Goal: Information Seeking & Learning: Learn about a topic

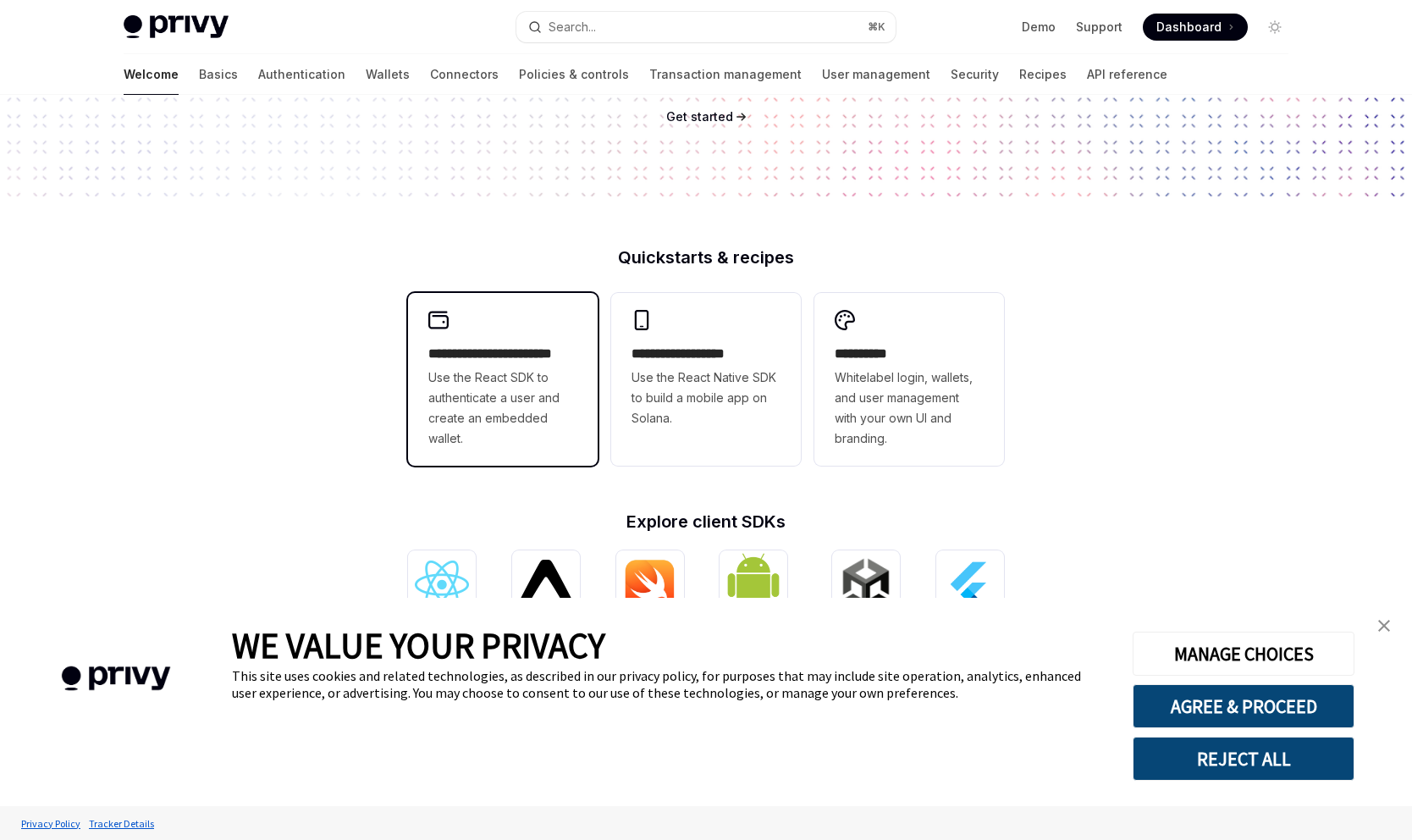
scroll to position [266, 0]
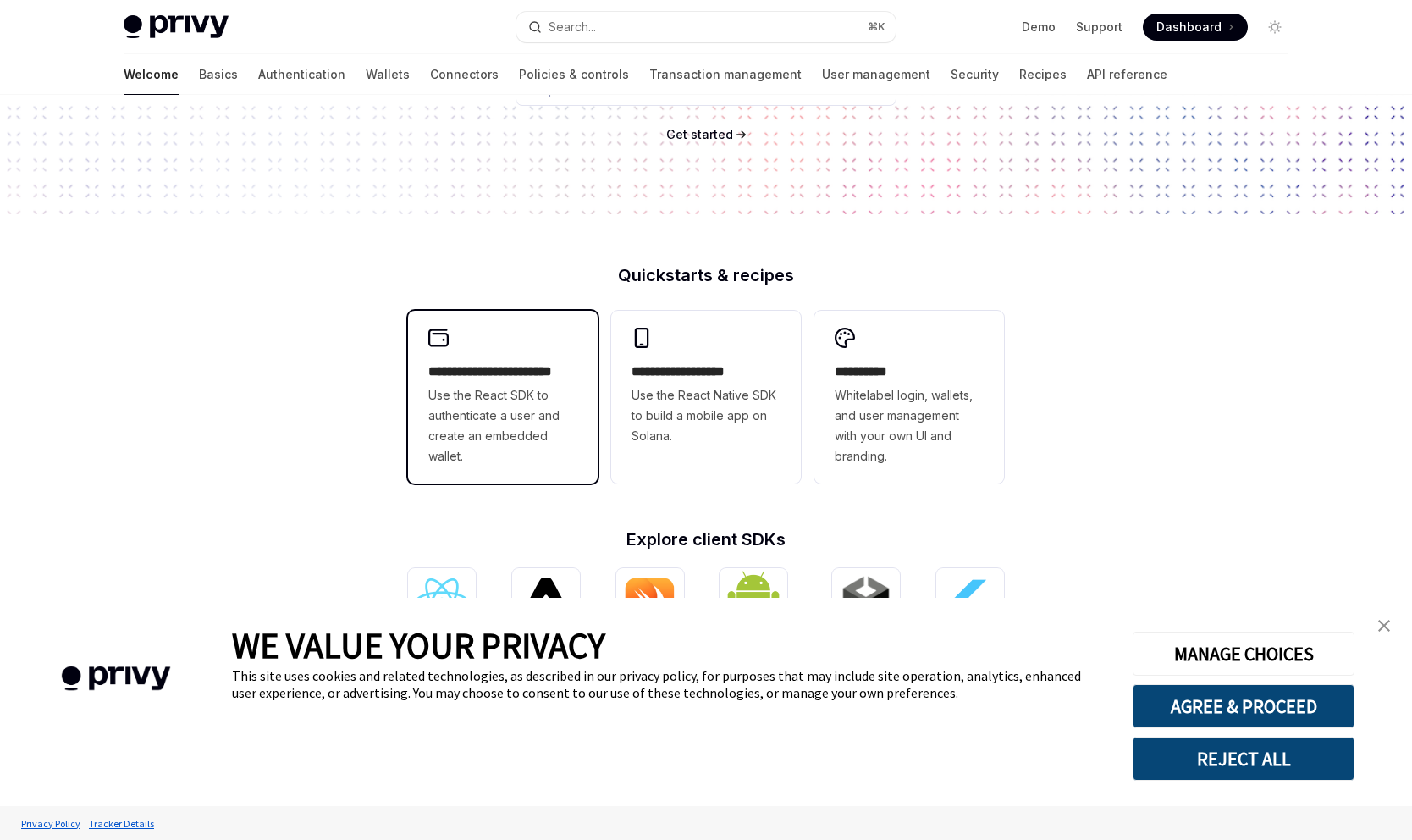
click at [544, 406] on span "Use the React SDK to authenticate a user and create an embedded wallet." at bounding box center [503, 426] width 149 height 81
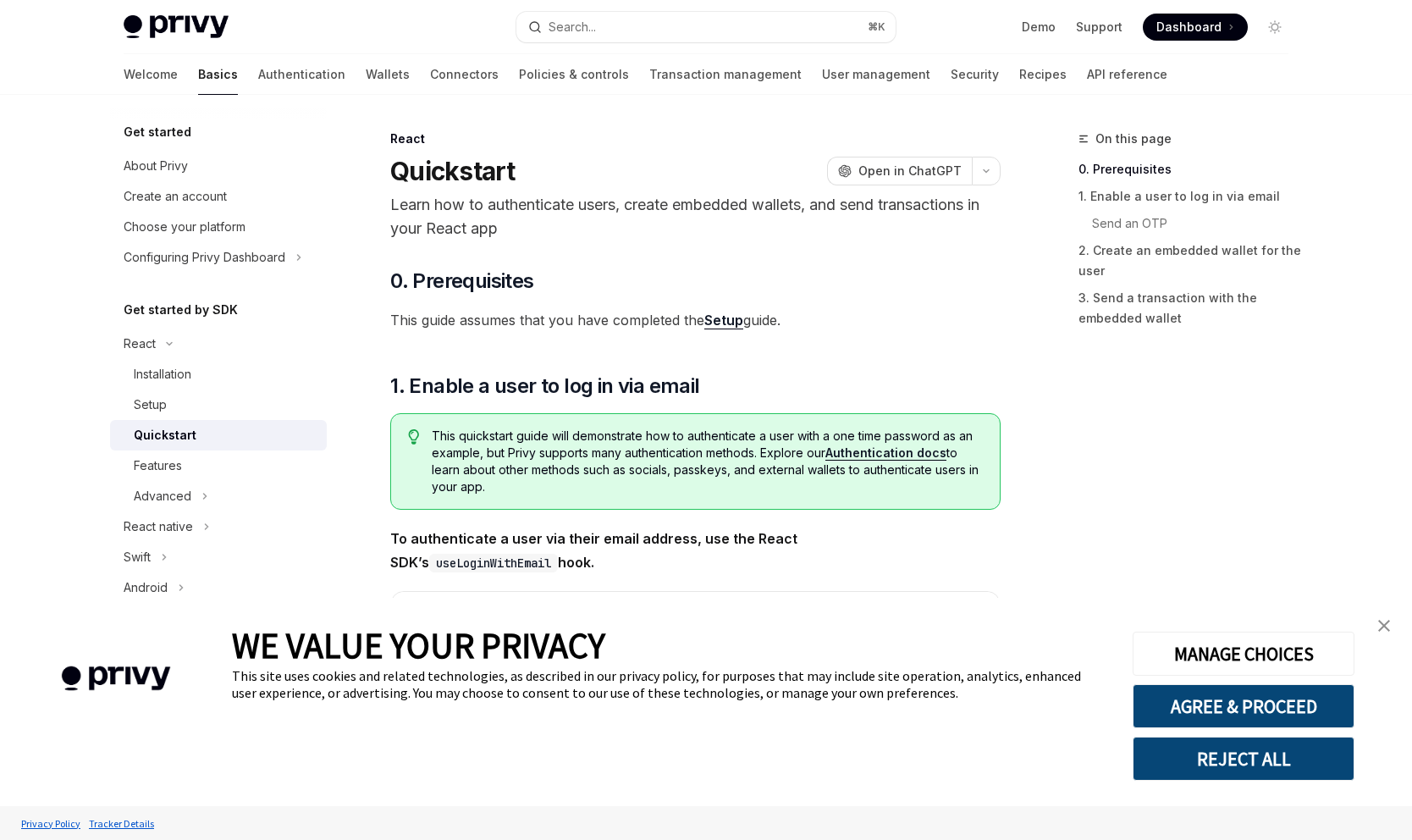
click at [1382, 621] on img "close banner" at bounding box center [1384, 625] width 12 height 12
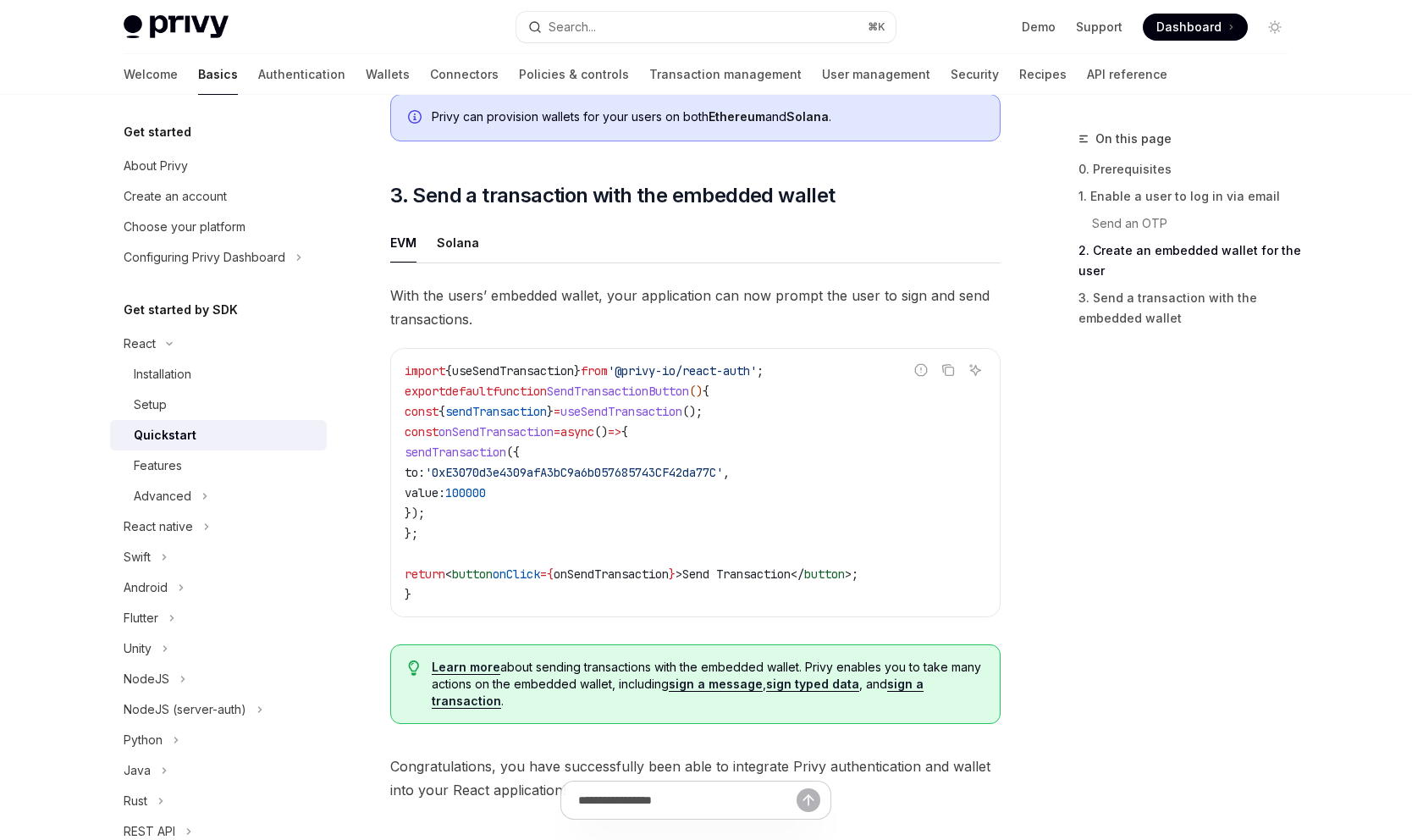
scroll to position [1412, 0]
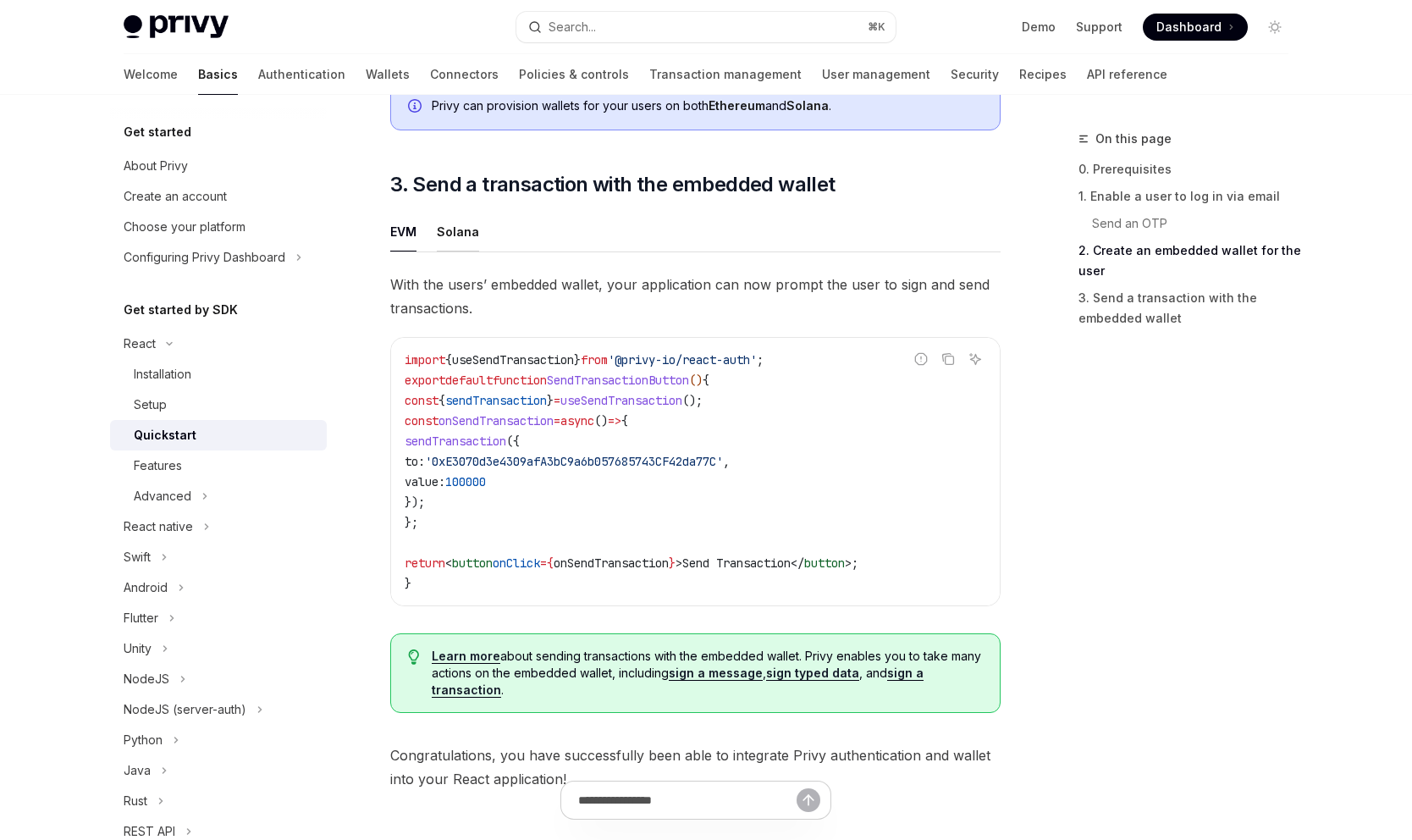
click at [471, 234] on div "Solana" at bounding box center [457, 231] width 42 height 40
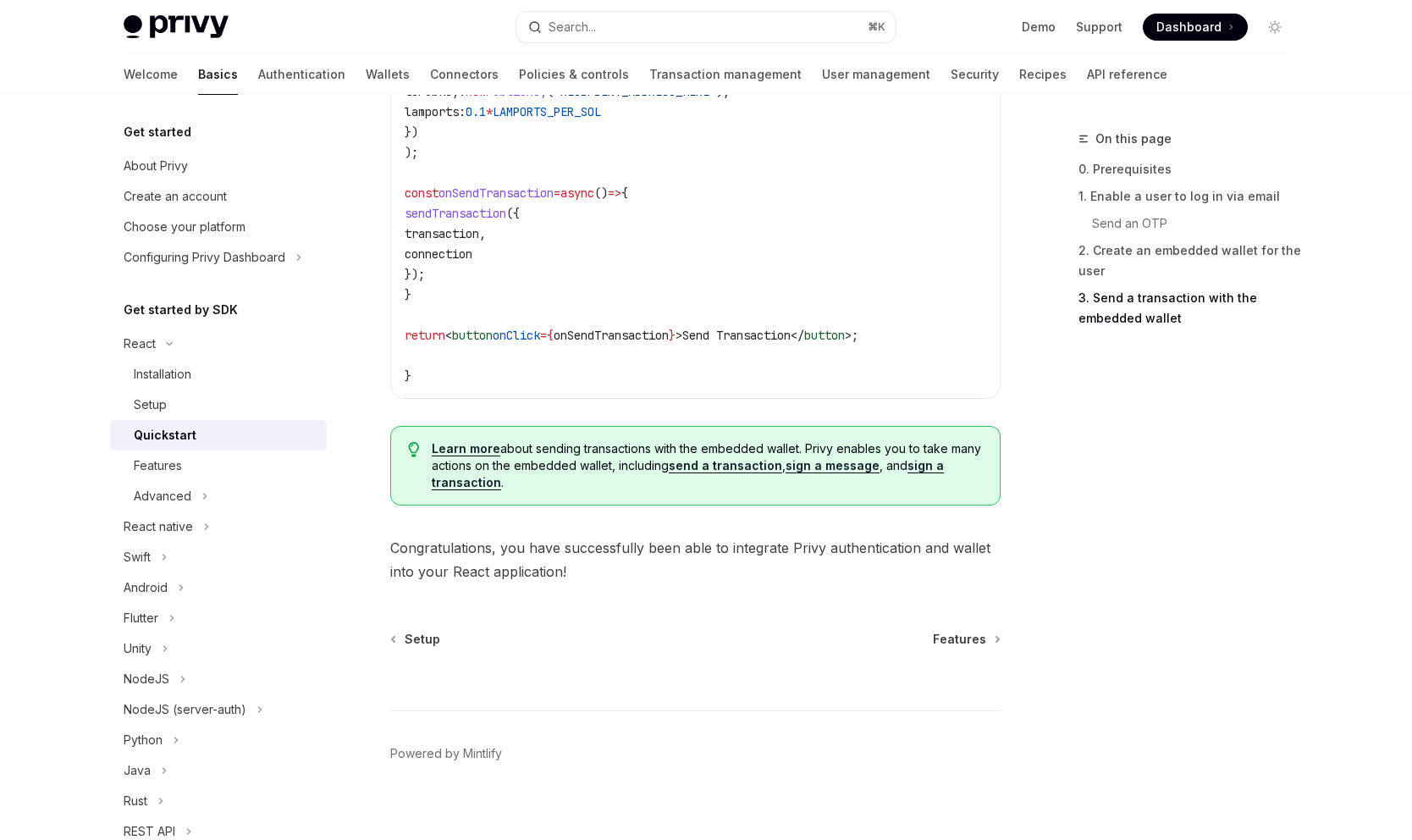
scroll to position [1917, 0]
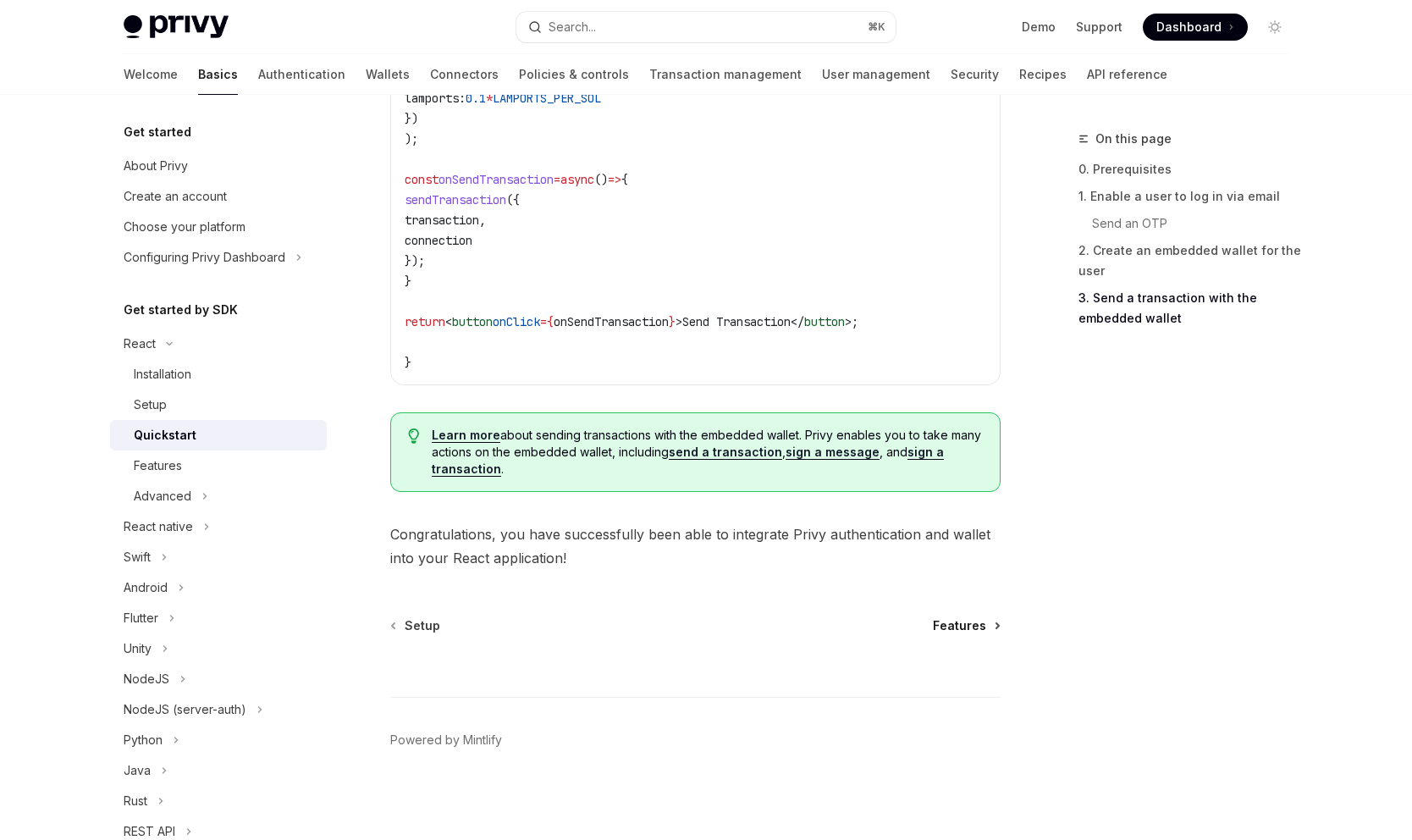
click at [969, 634] on span "Features" at bounding box center [959, 626] width 53 height 17
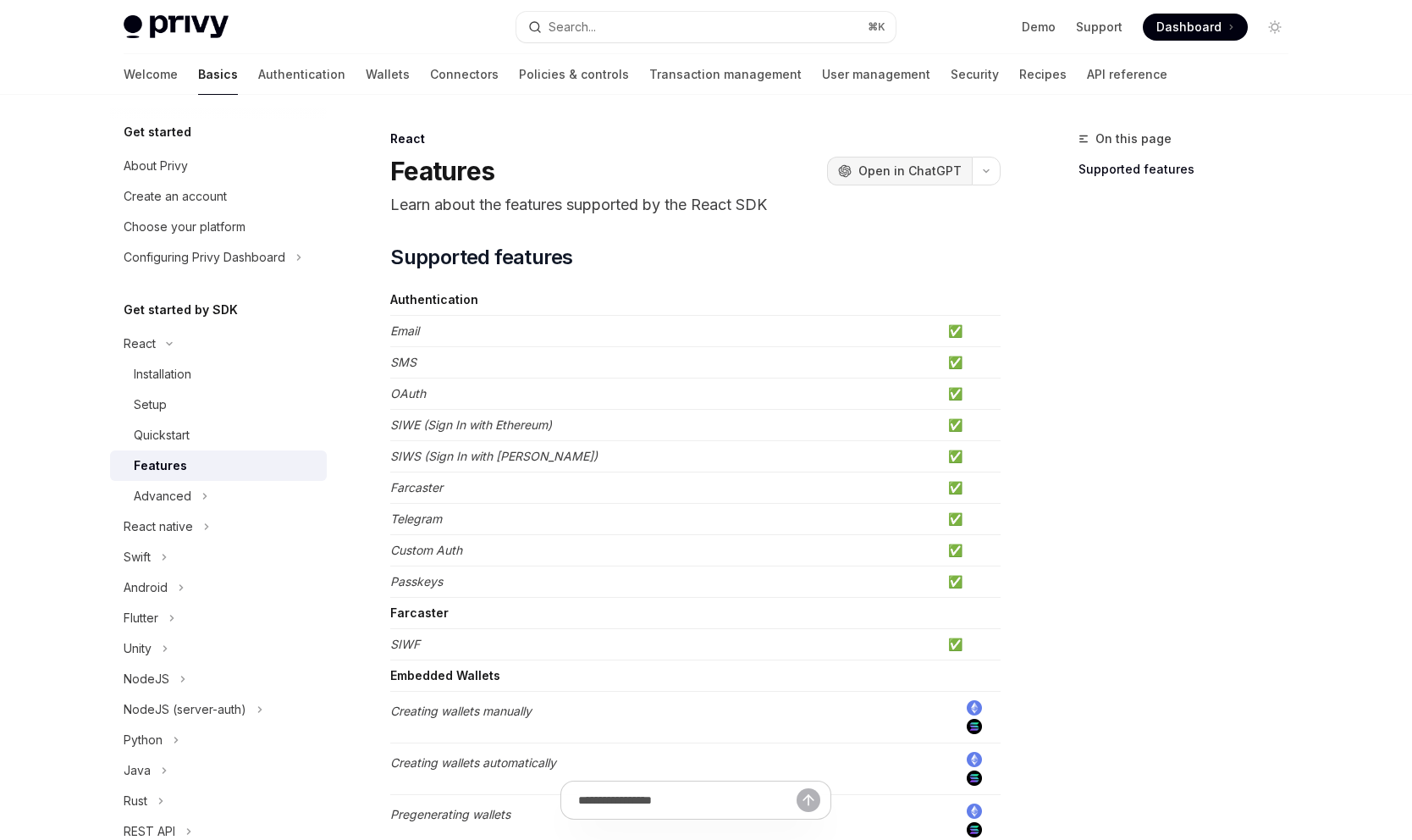
click at [911, 172] on span "Open in ChatGPT" at bounding box center [910, 171] width 103 height 17
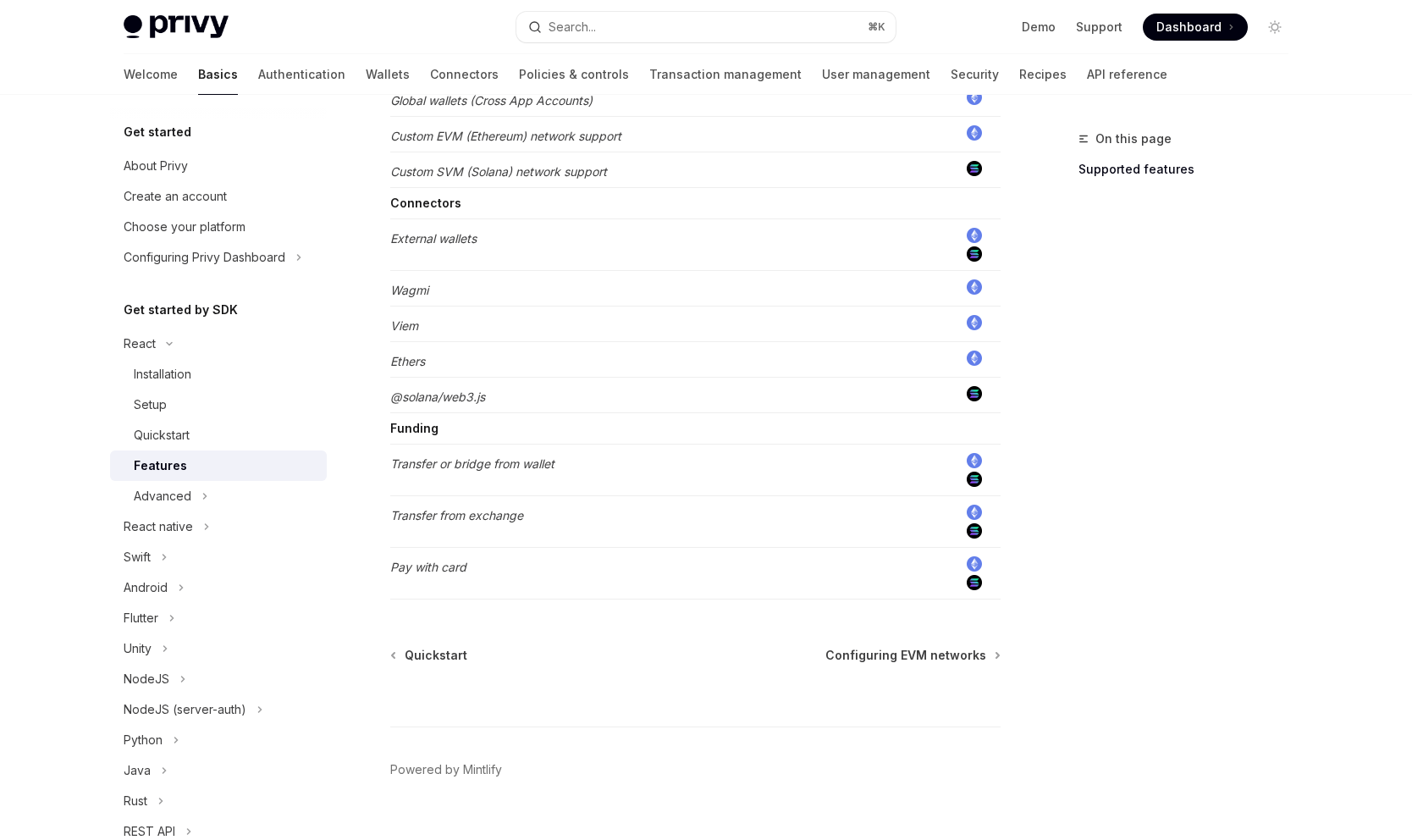
scroll to position [1298, 0]
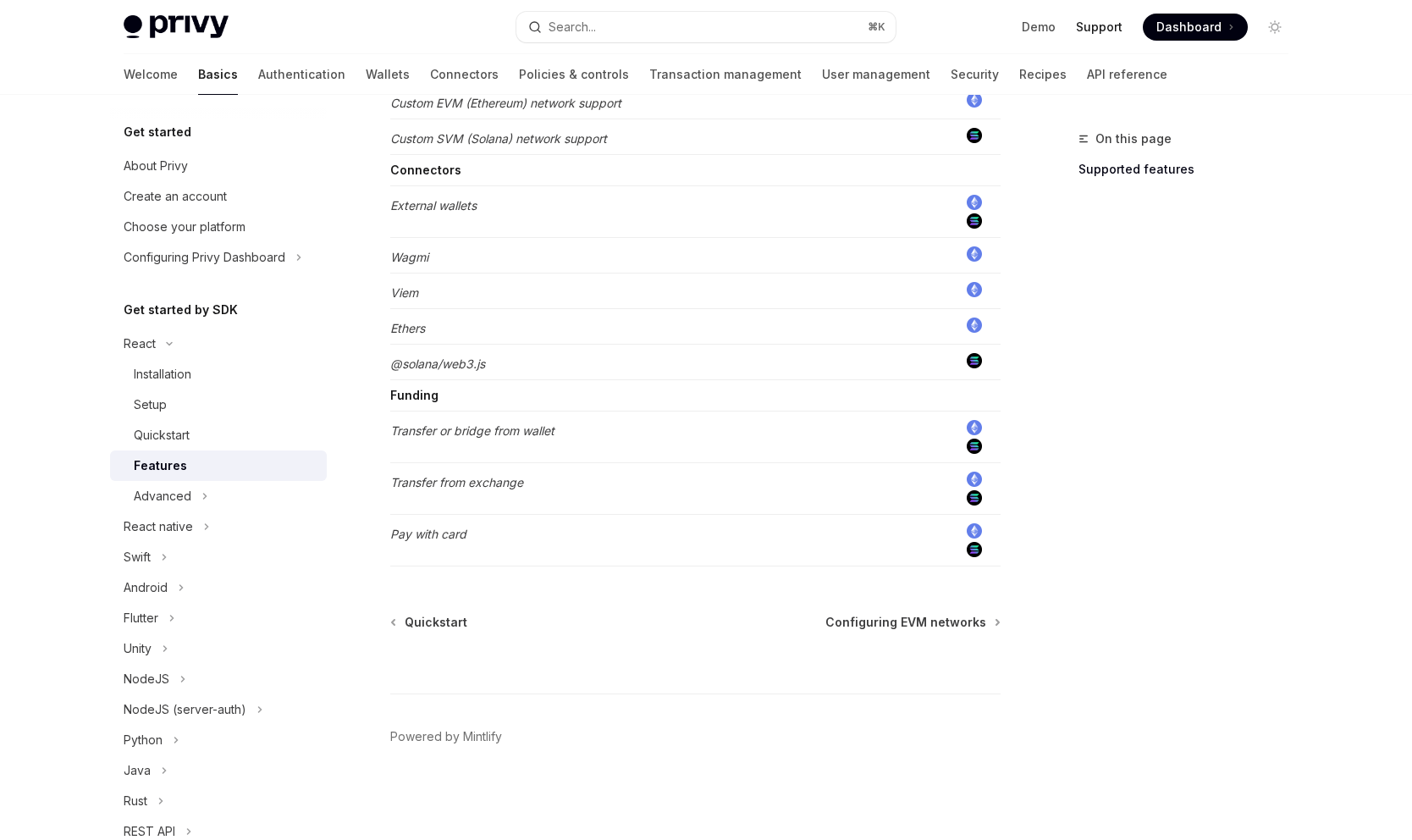
click at [1097, 30] on link "Support" at bounding box center [1099, 27] width 47 height 17
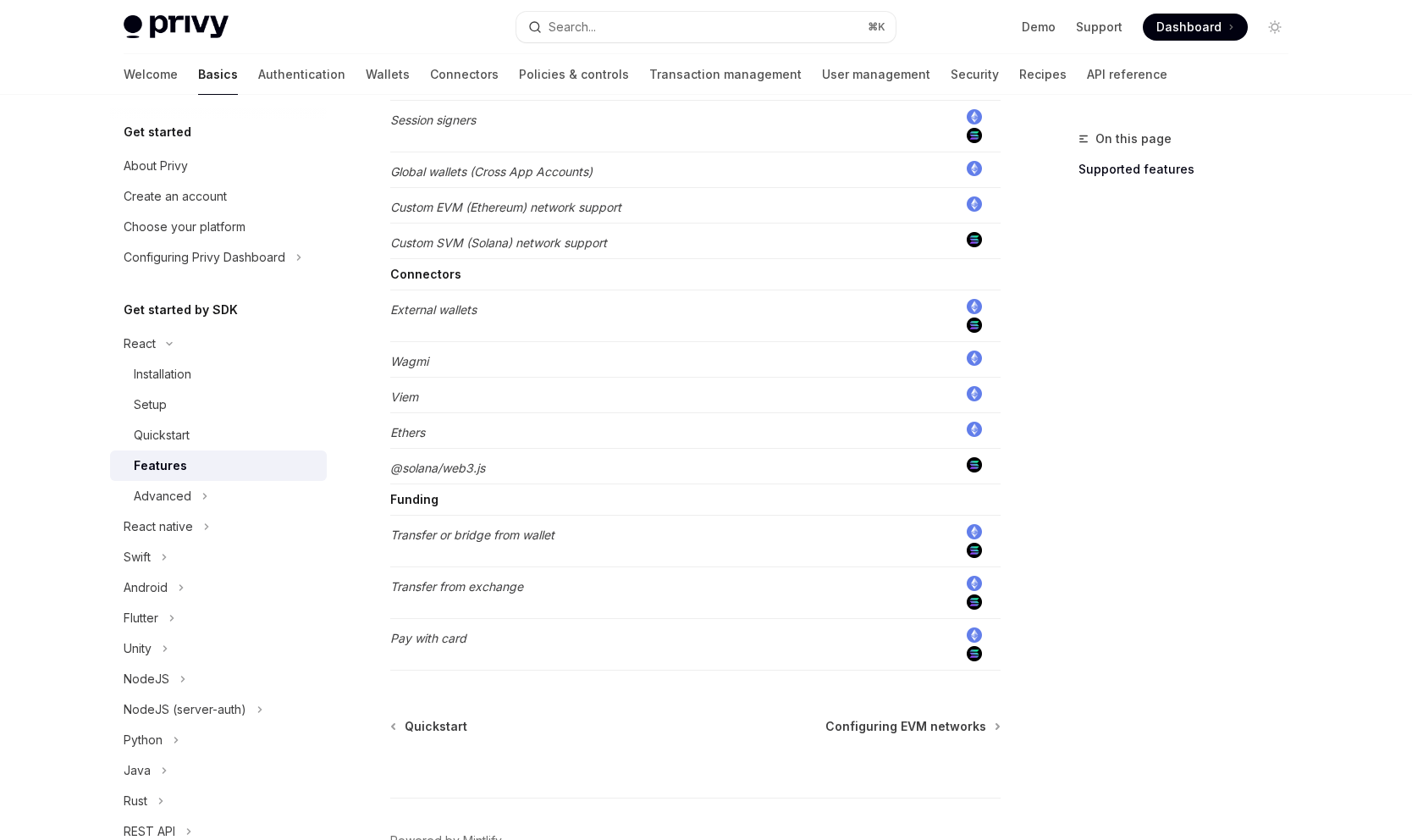
scroll to position [1232, 0]
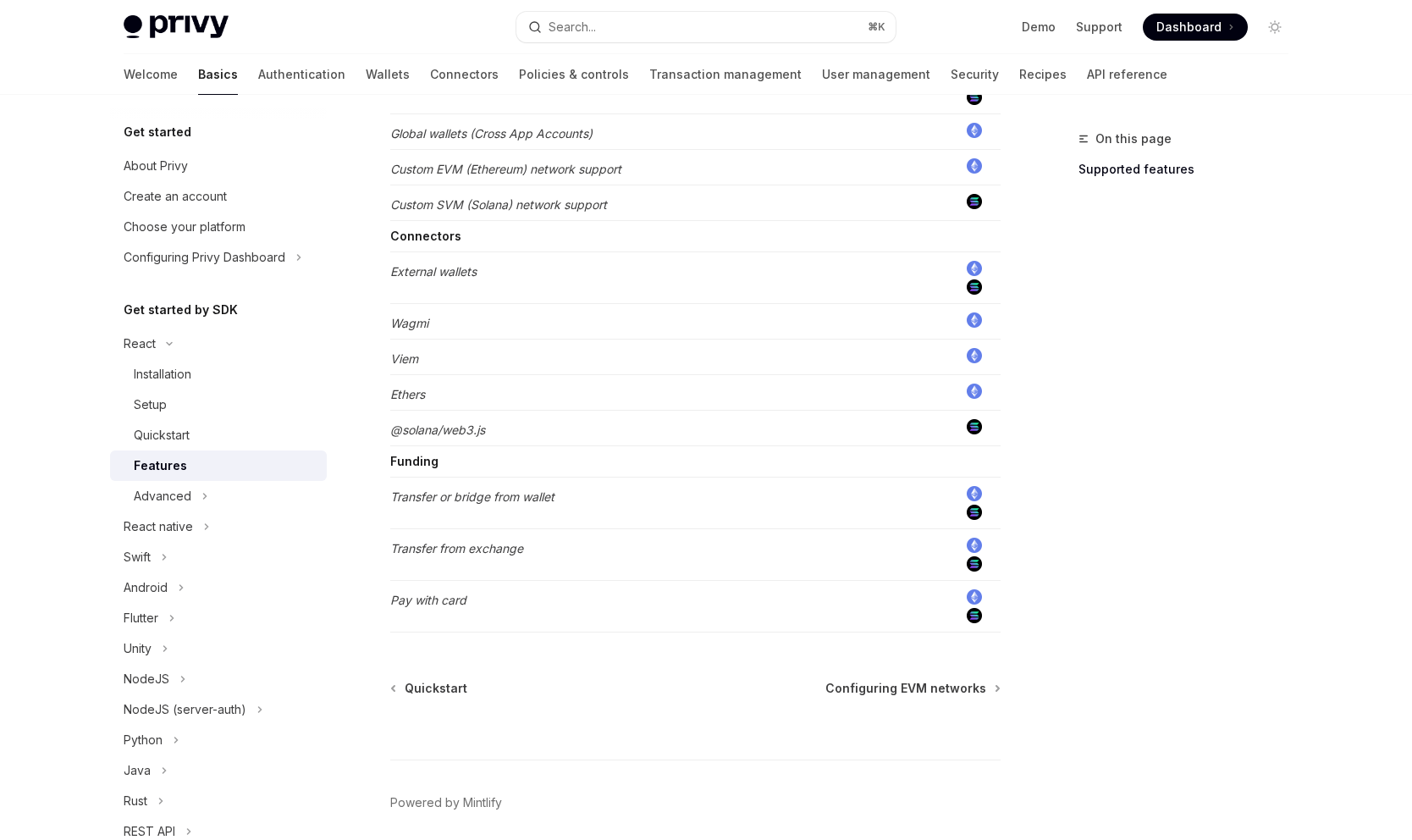
click at [971, 608] on img at bounding box center [974, 616] width 15 height 15
click at [439, 603] on em "Pay with card" at bounding box center [428, 599] width 76 height 14
click at [194, 491] on button "Advanced" at bounding box center [218, 495] width 217 height 31
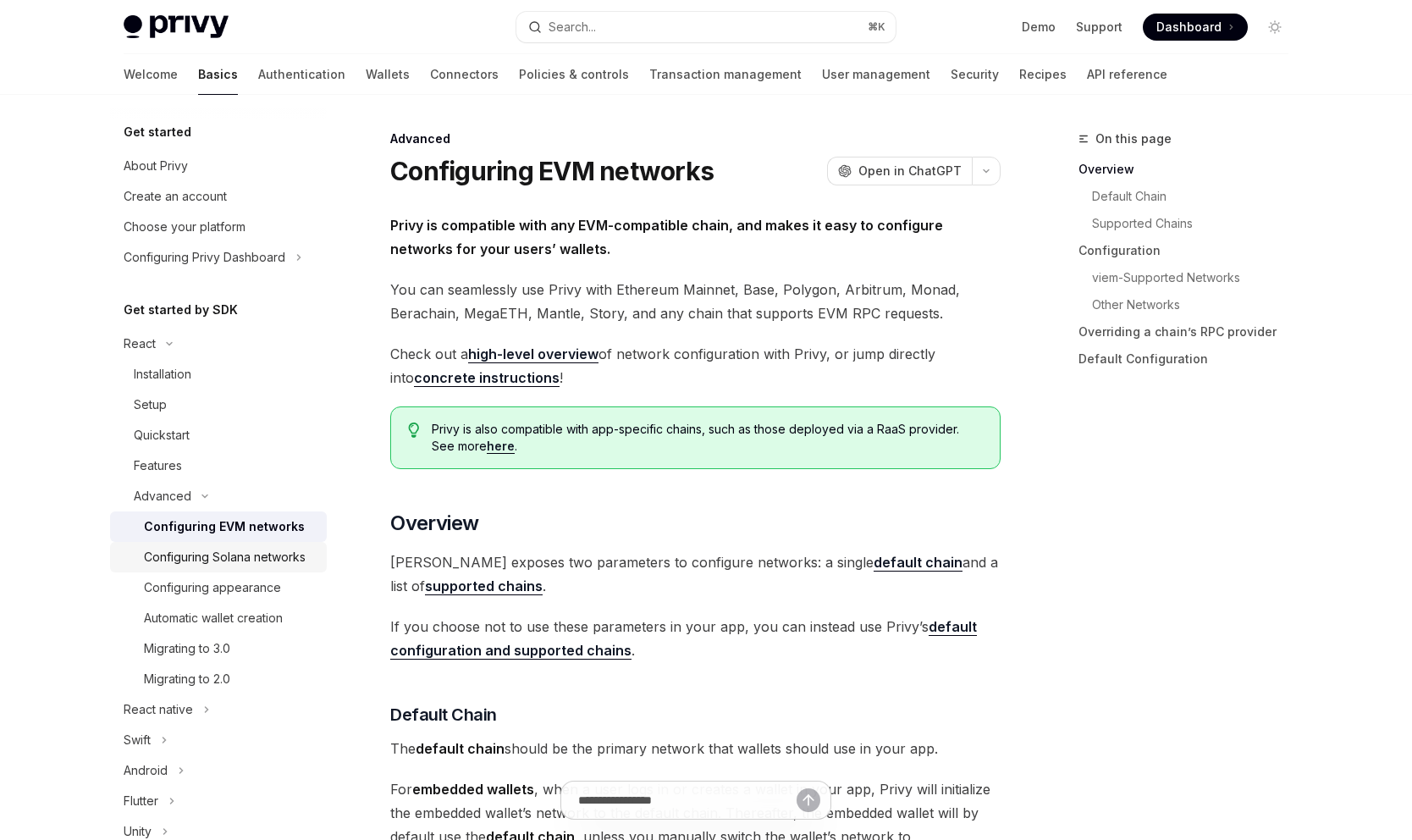
click at [196, 555] on div "Configuring Solana networks" at bounding box center [225, 557] width 162 height 20
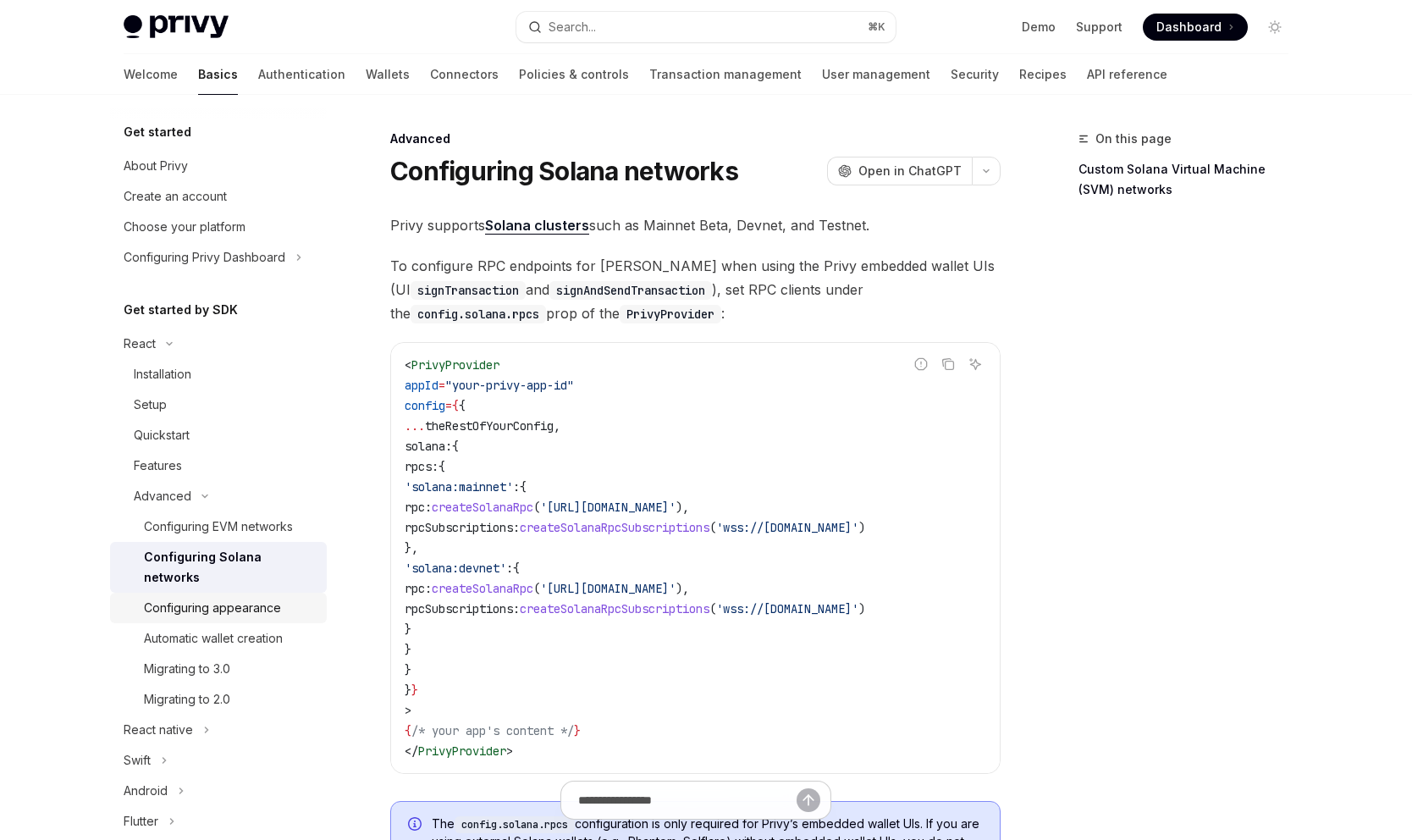
click at [235, 603] on div "Configuring appearance" at bounding box center [212, 608] width 137 height 20
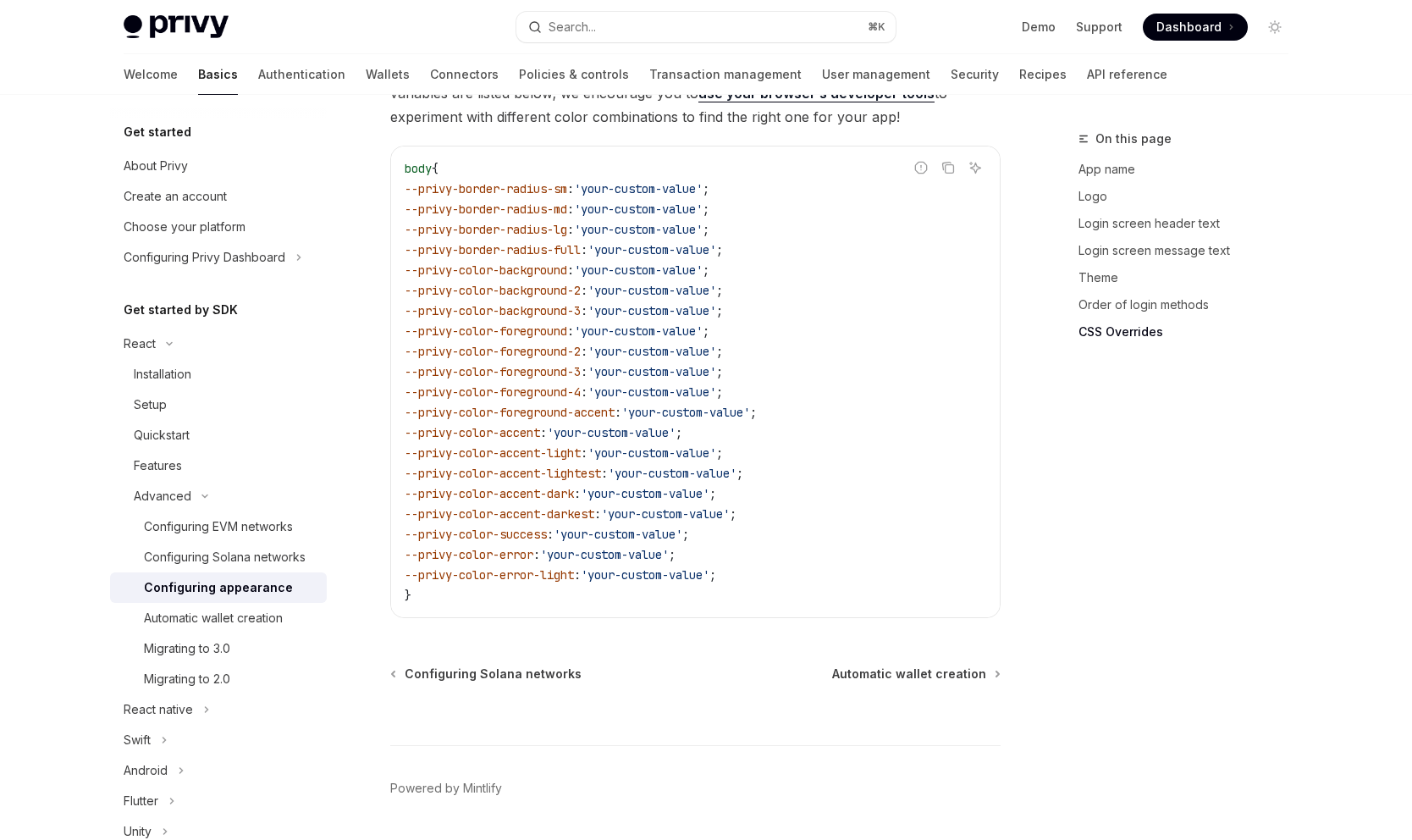
scroll to position [4234, 0]
click at [209, 628] on div "Automatic wallet creation" at bounding box center [213, 618] width 139 height 20
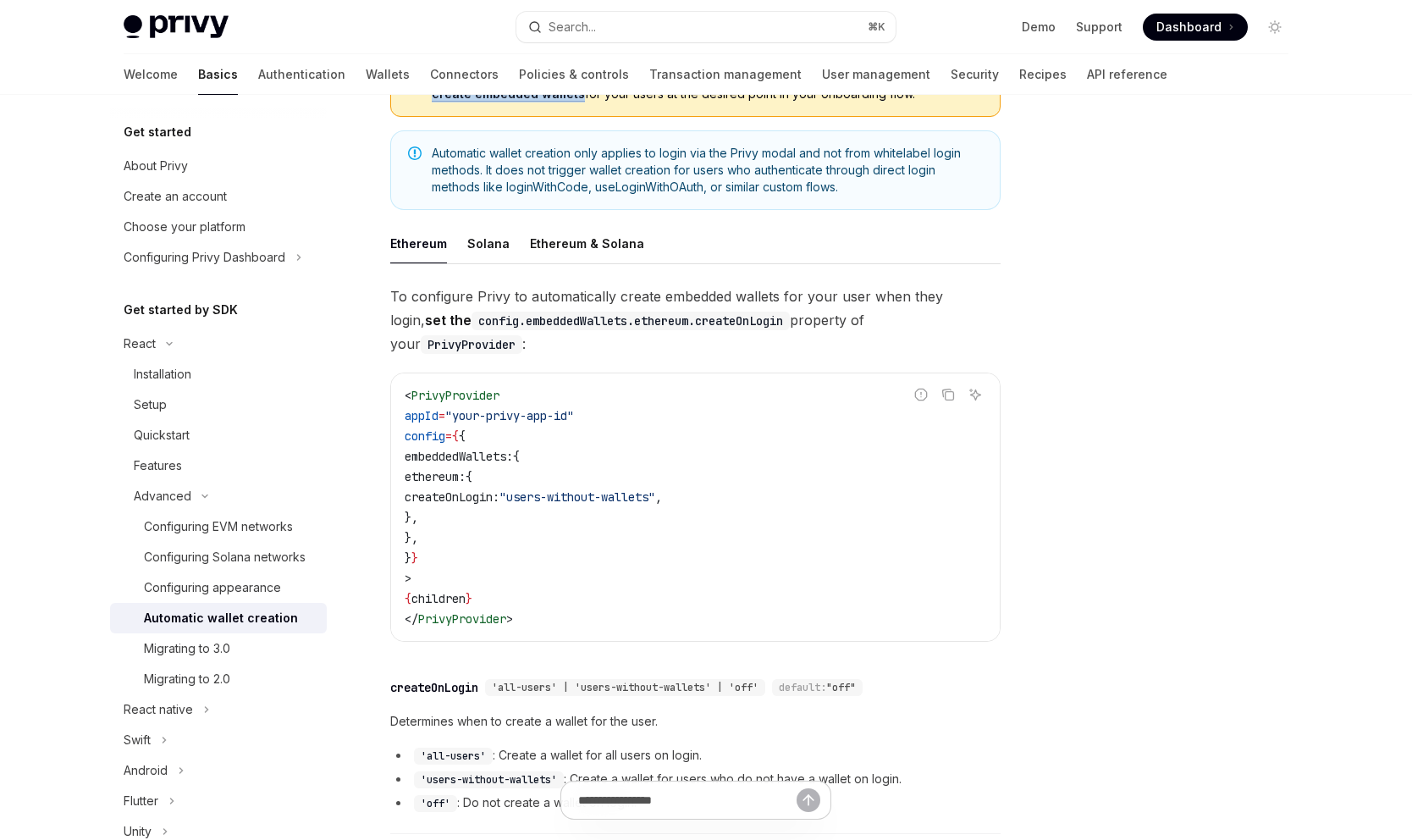
scroll to position [246, 0]
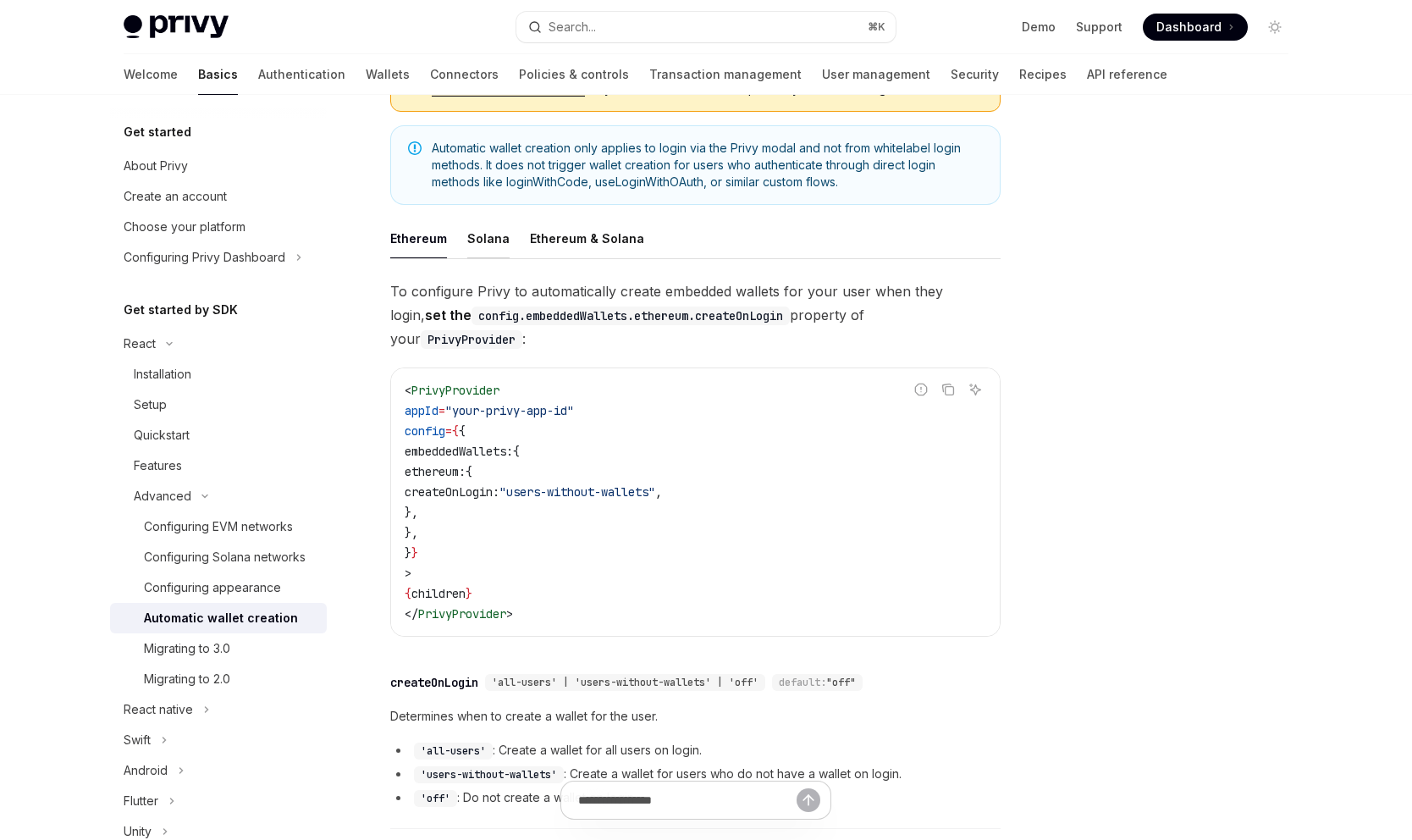
click at [488, 237] on div "Solana" at bounding box center [488, 238] width 42 height 40
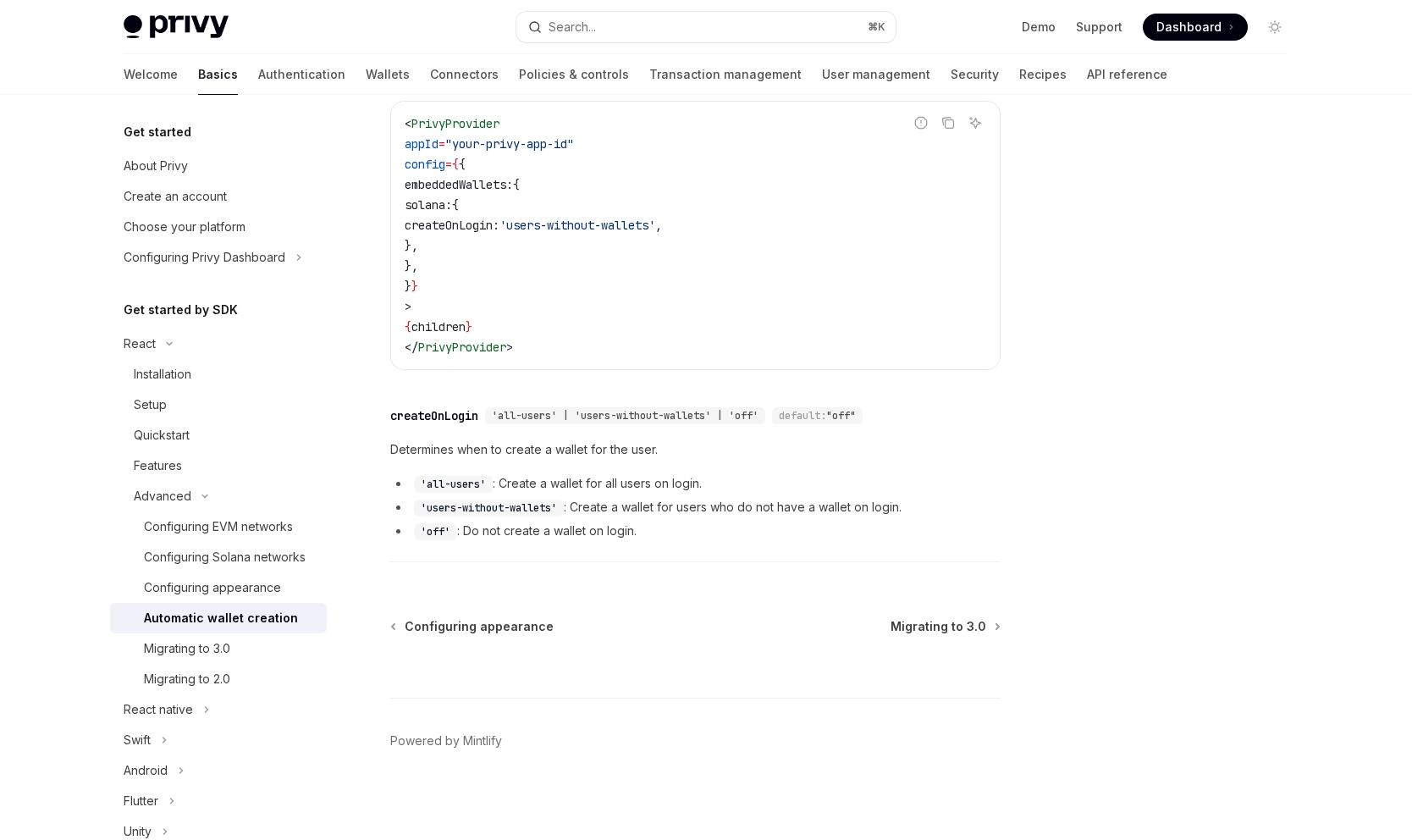
scroll to position [493, 0]
click at [918, 624] on span "Migrating to 3.0" at bounding box center [938, 622] width 96 height 17
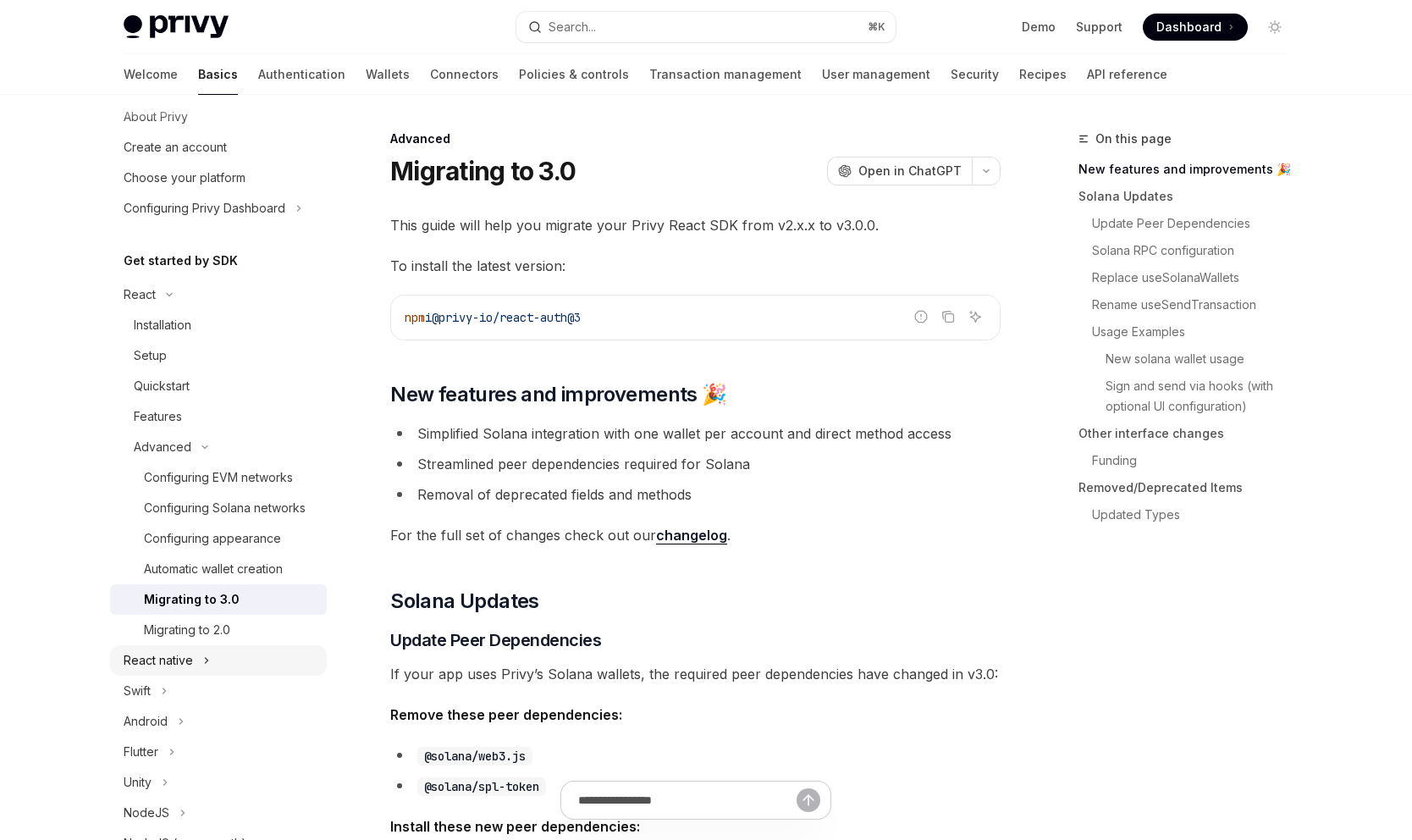
scroll to position [42, 0]
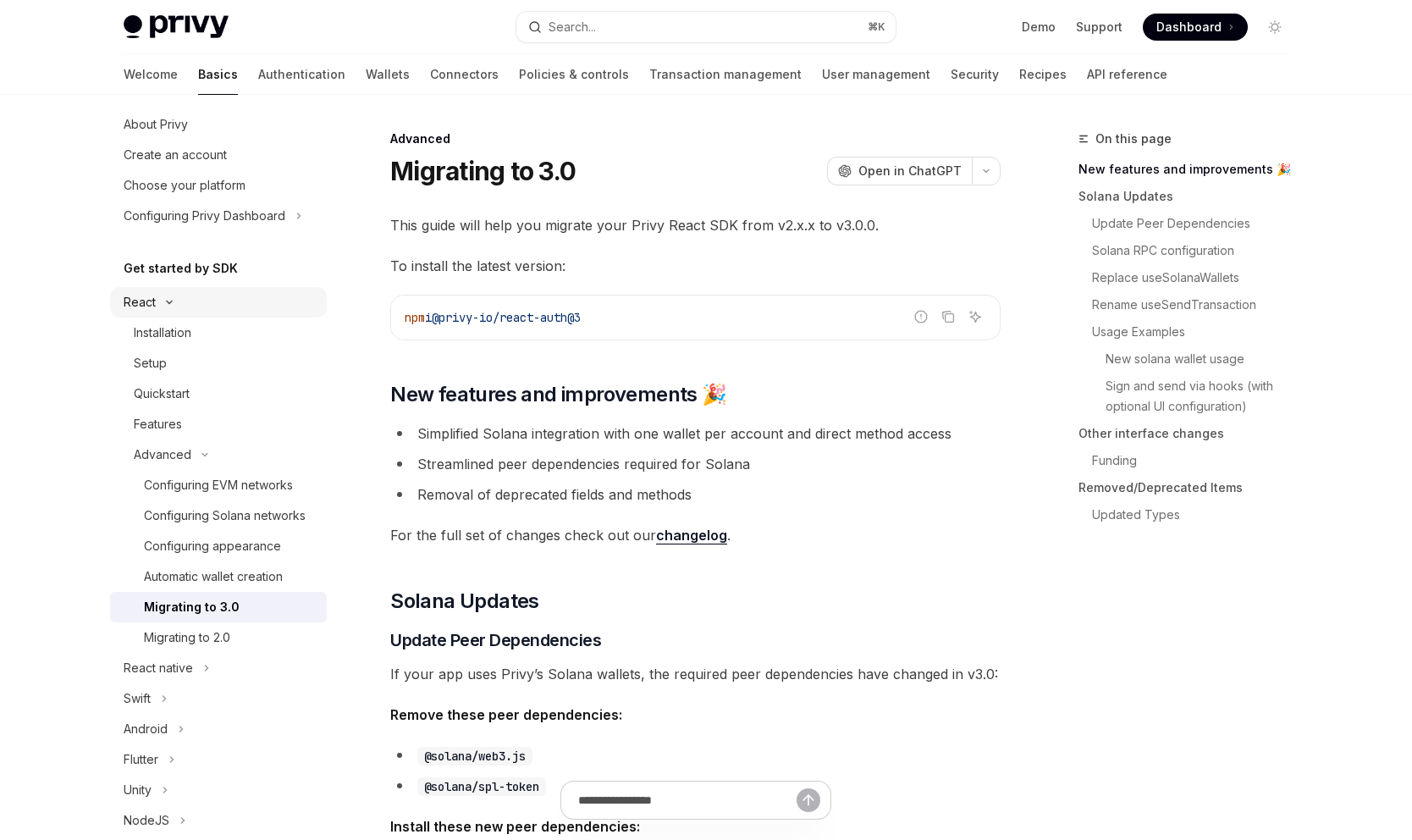
click at [156, 305] on button "React" at bounding box center [218, 302] width 217 height 31
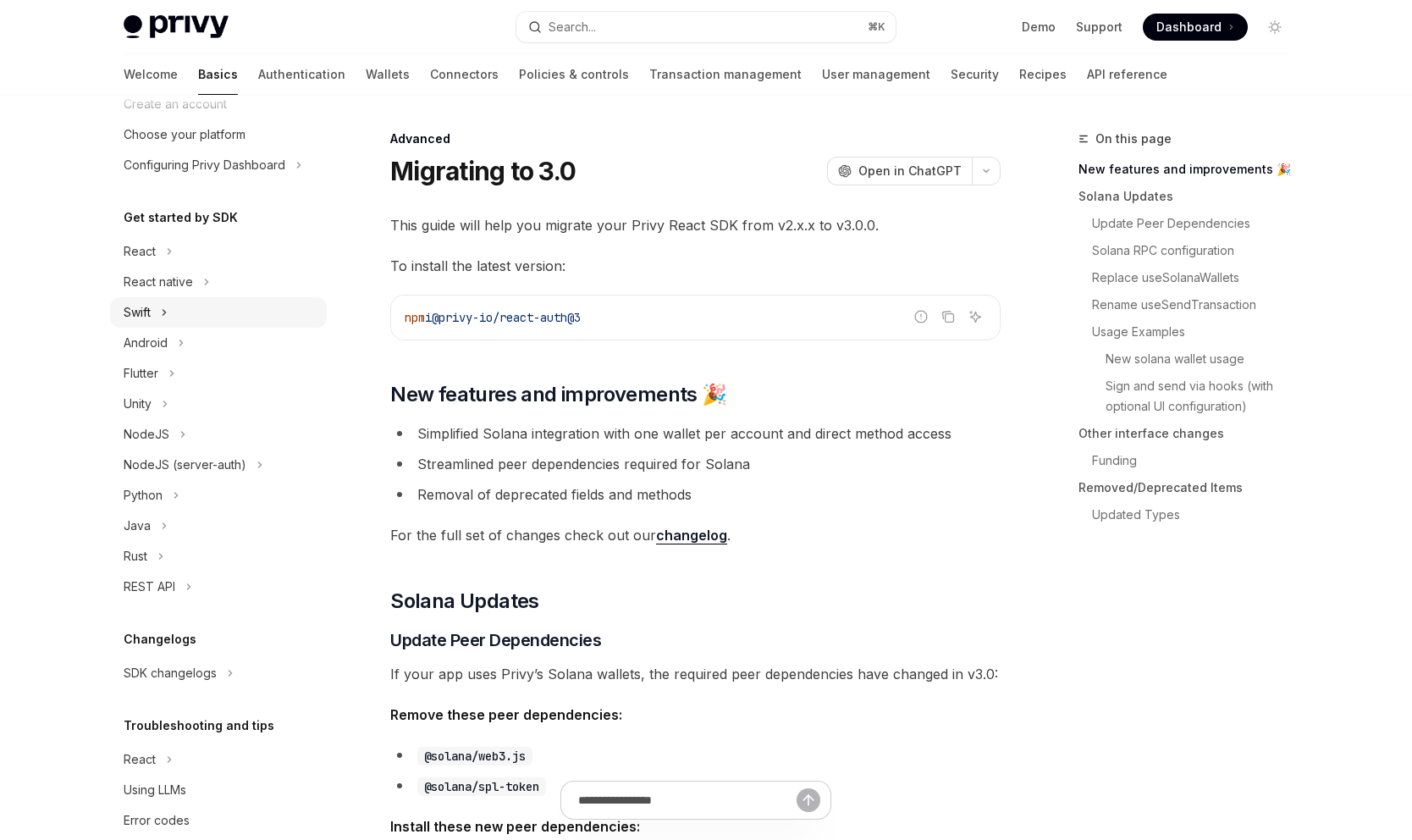
scroll to position [122, 0]
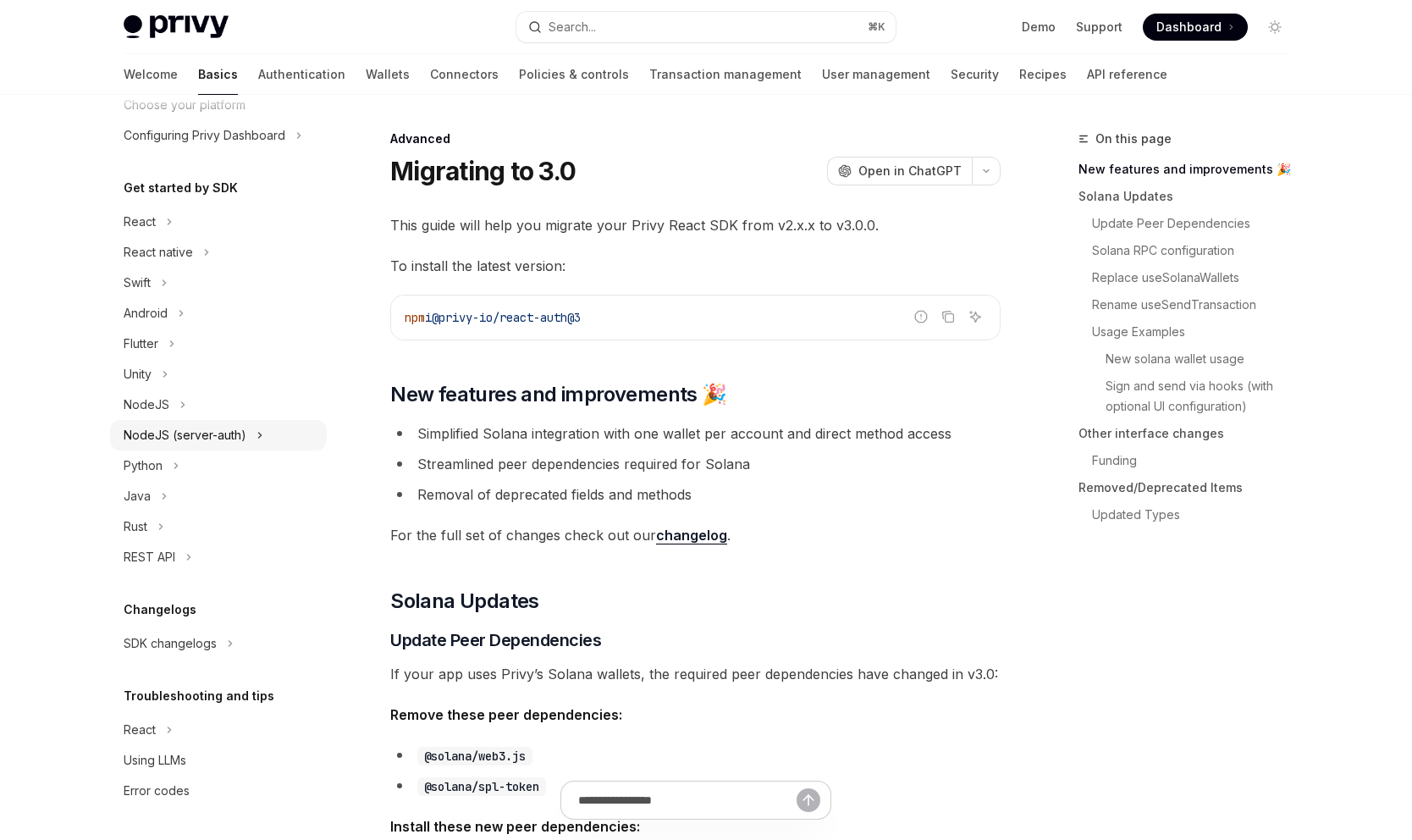
click at [202, 437] on div "NodeJS (server-auth)" at bounding box center [185, 435] width 123 height 20
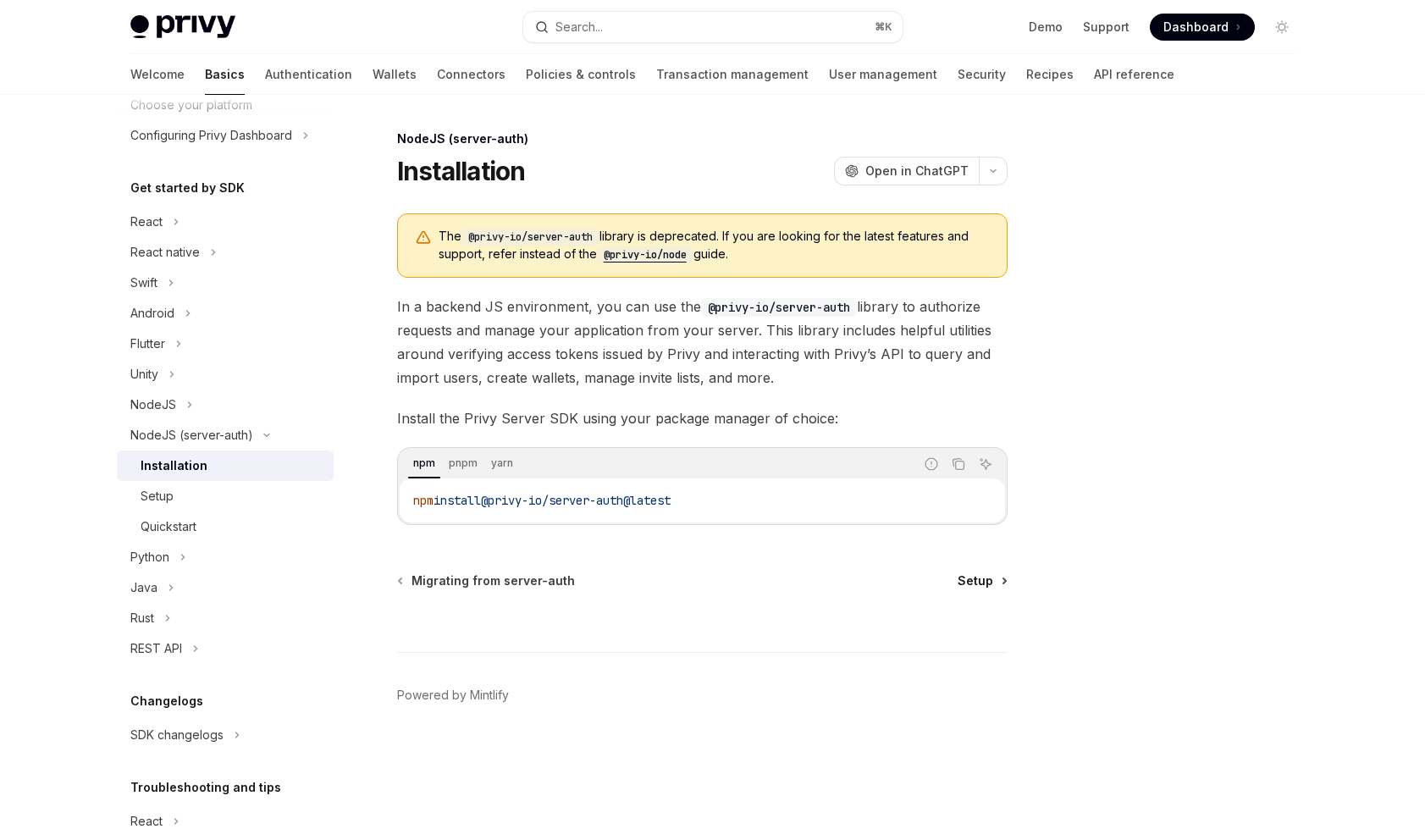
click at [977, 582] on span "Setup" at bounding box center [975, 580] width 35 height 17
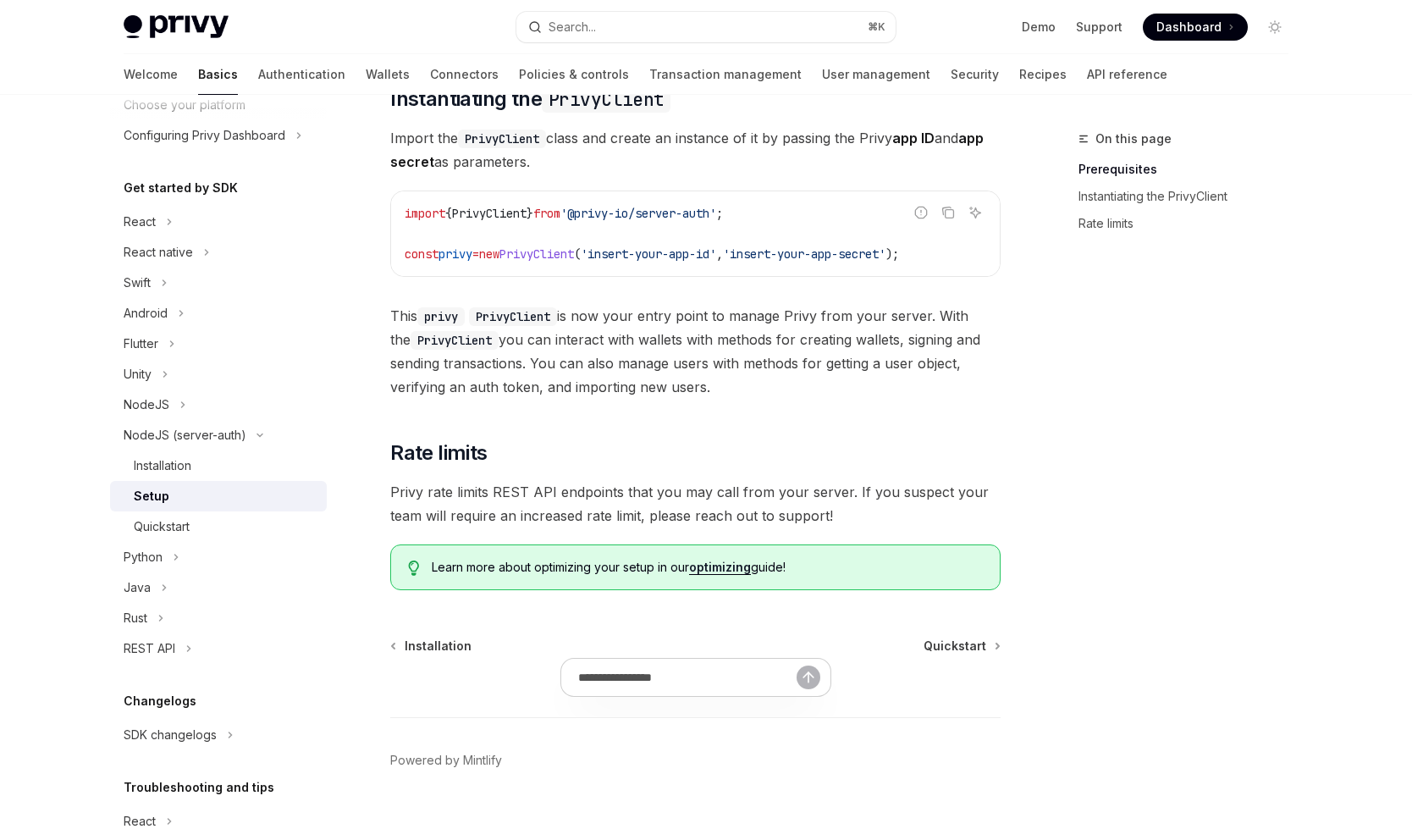
scroll to position [432, 0]
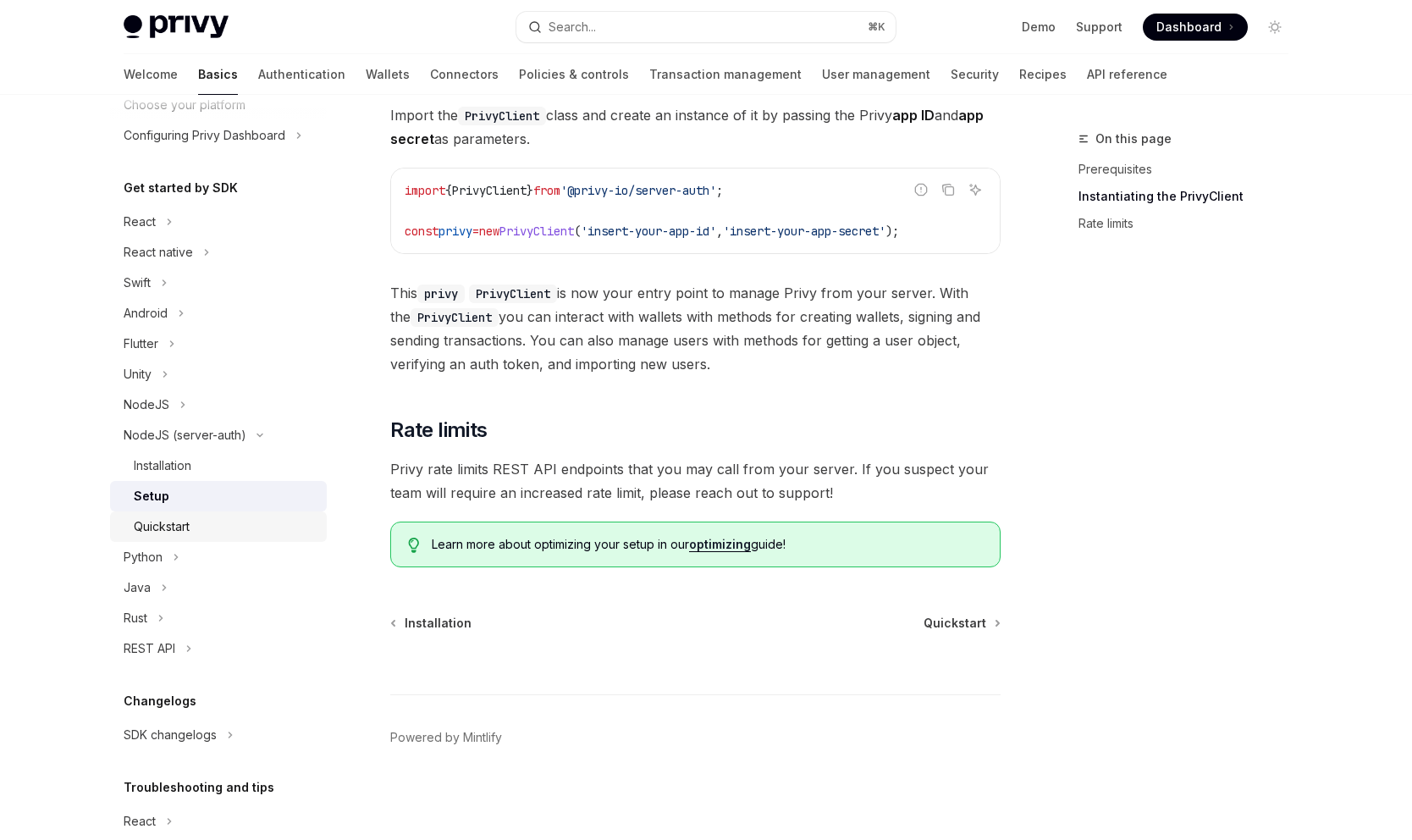
click at [203, 522] on div "Quickstart" at bounding box center [225, 526] width 183 height 20
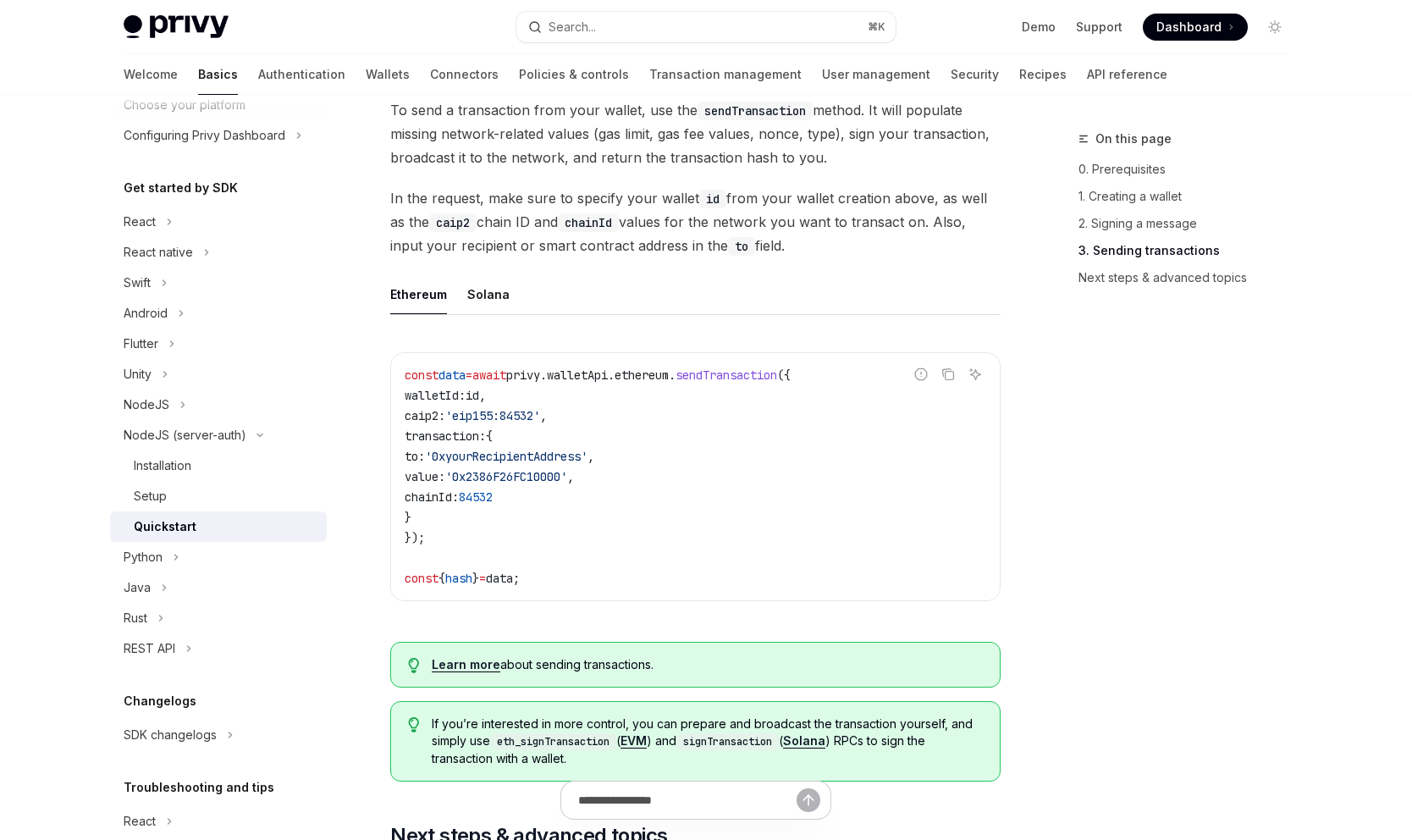
scroll to position [1345, 0]
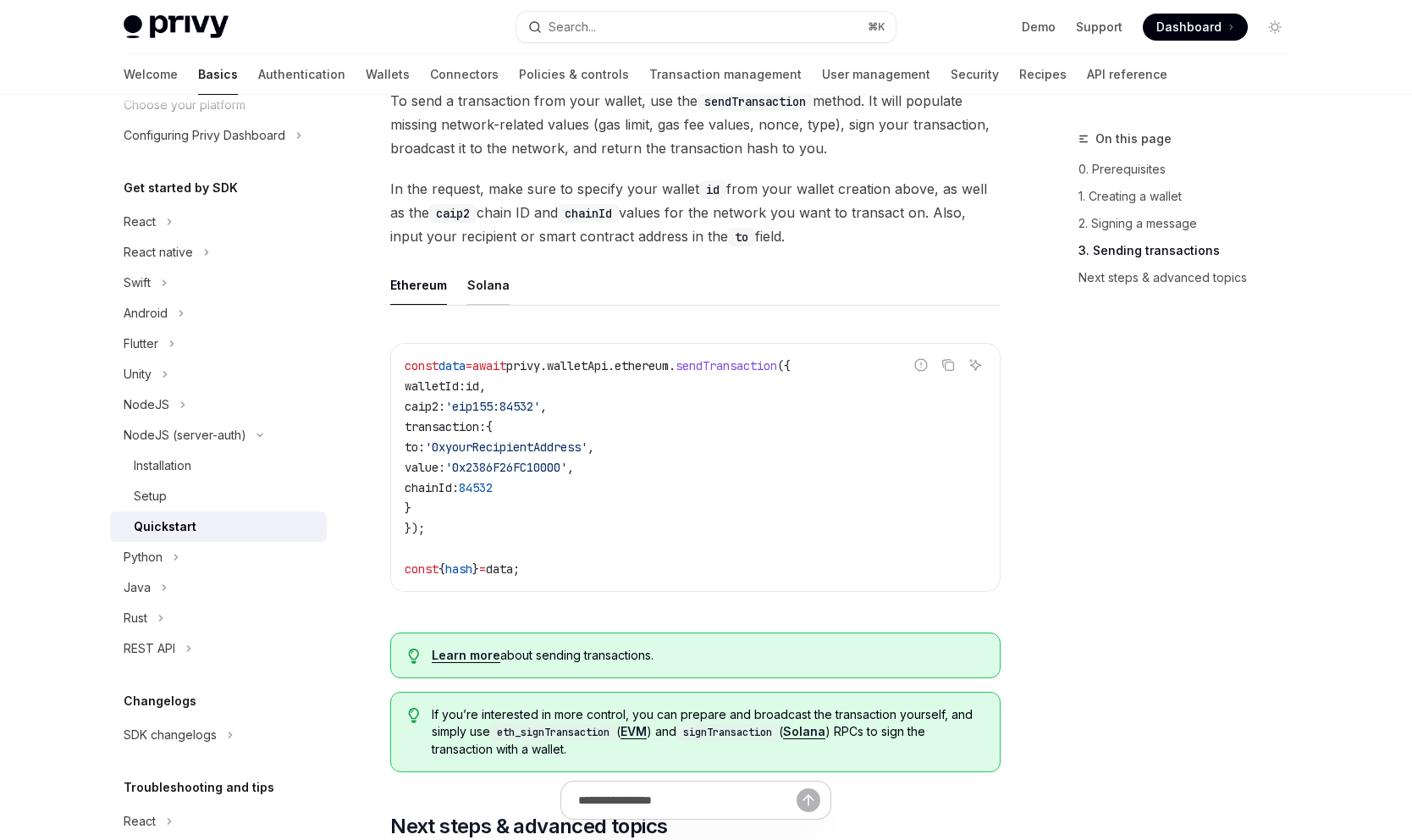
click at [496, 299] on div "Solana" at bounding box center [488, 285] width 42 height 40
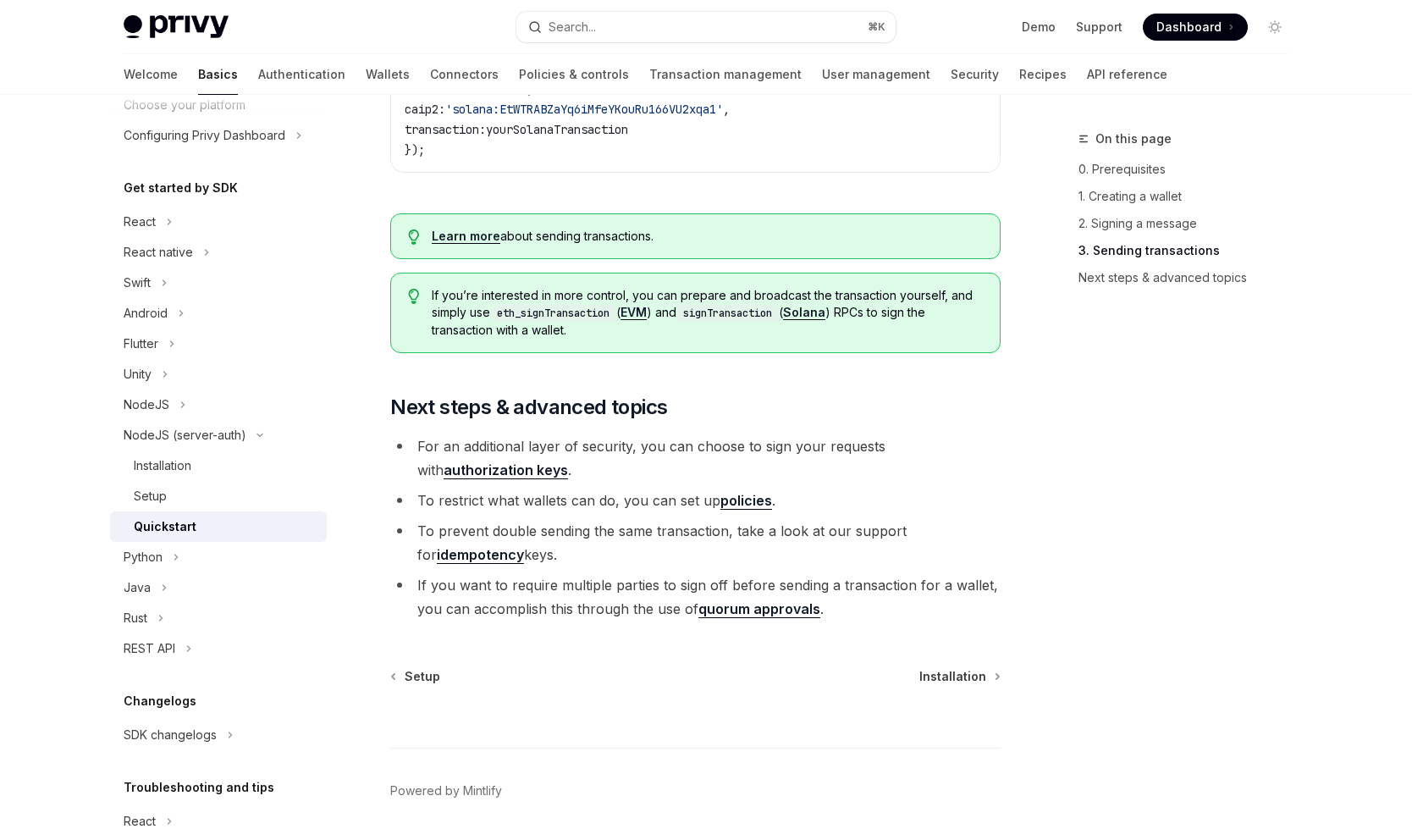
scroll to position [1664, 0]
click at [953, 677] on span "Installation" at bounding box center [953, 674] width 67 height 17
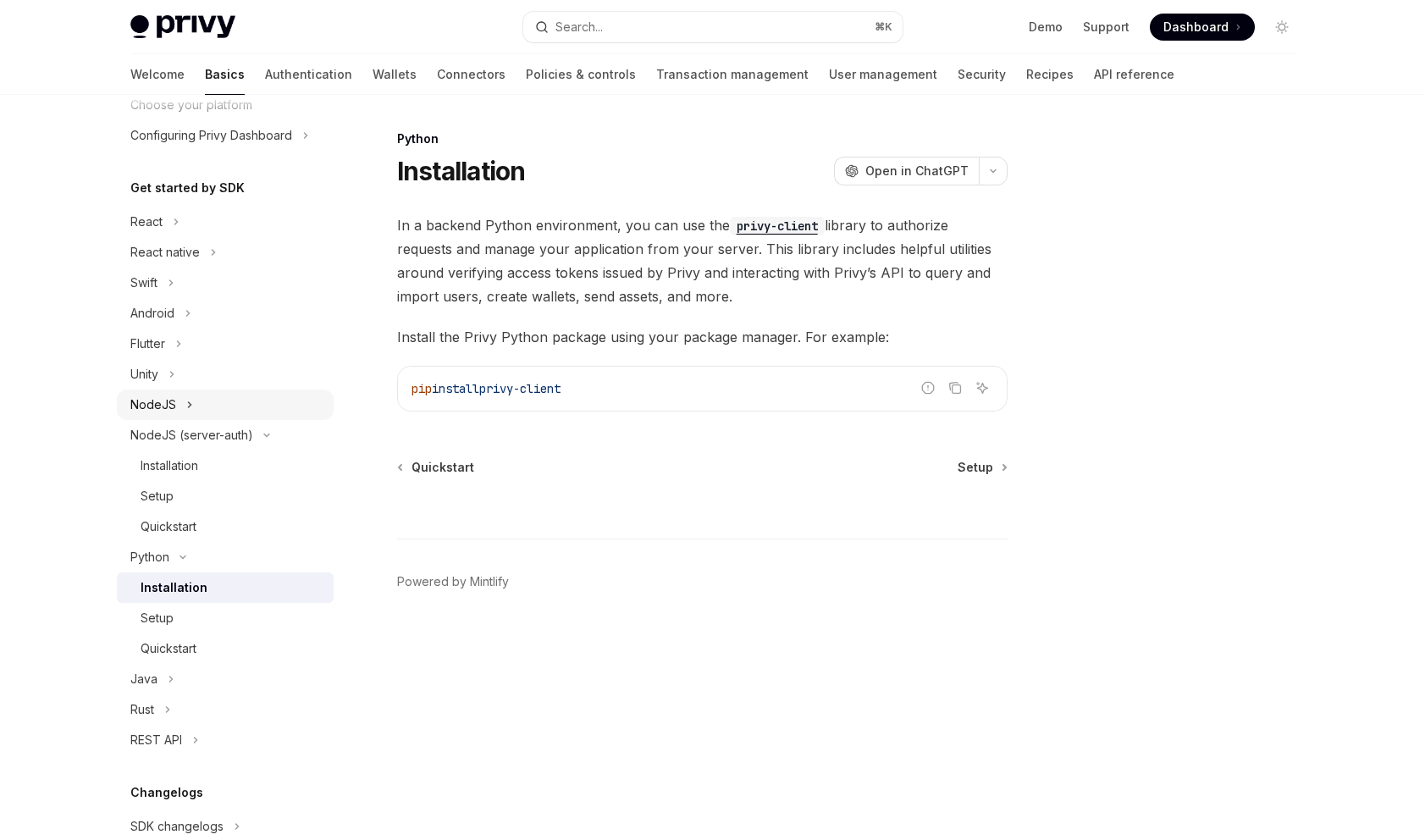
click at [153, 389] on button "NodeJS" at bounding box center [224, 404] width 217 height 31
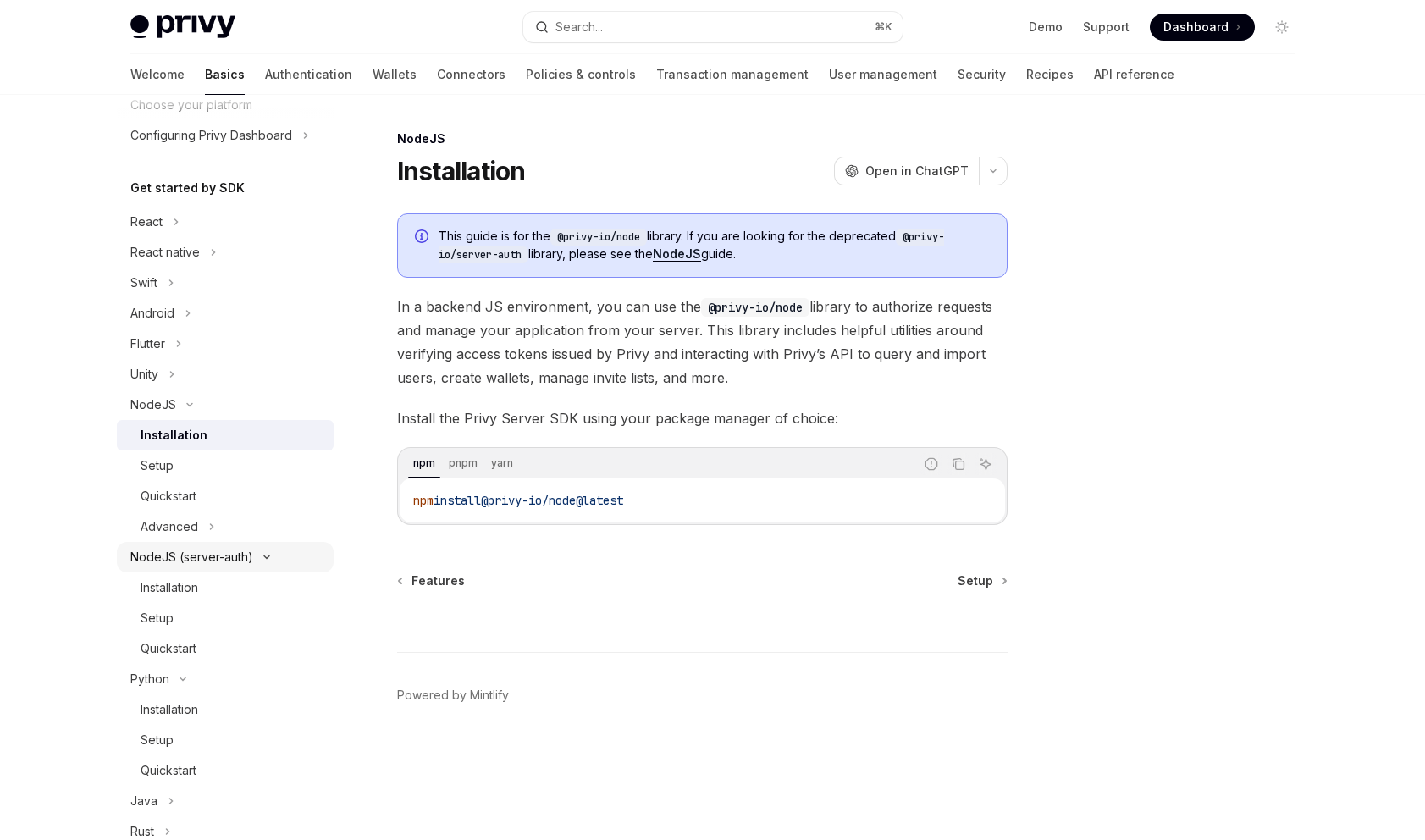
click at [183, 558] on div "NodeJS (server-auth)" at bounding box center [192, 557] width 123 height 20
click at [157, 406] on div "NodeJS" at bounding box center [153, 405] width 46 height 20
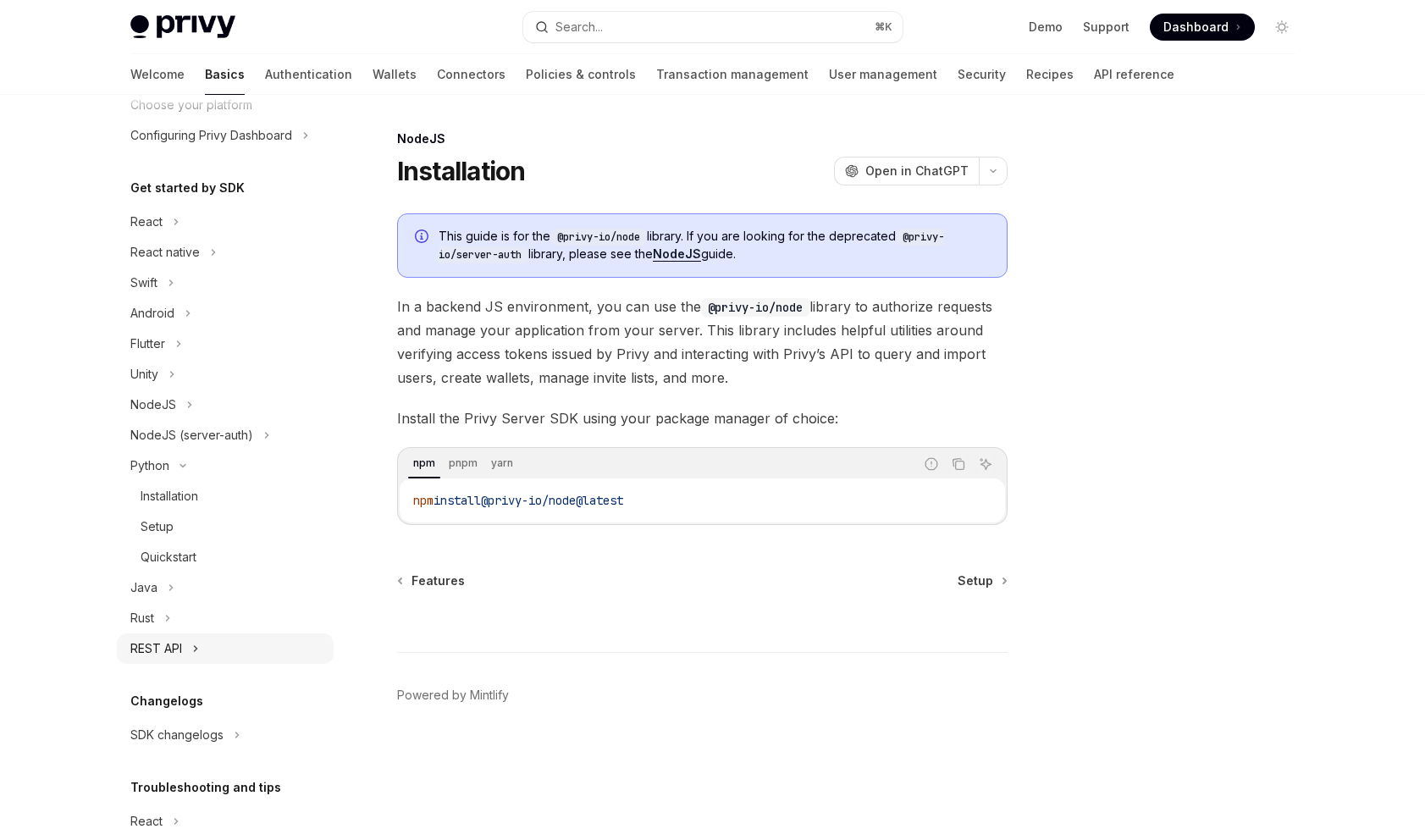
click at [188, 635] on button "REST API" at bounding box center [224, 648] width 217 height 31
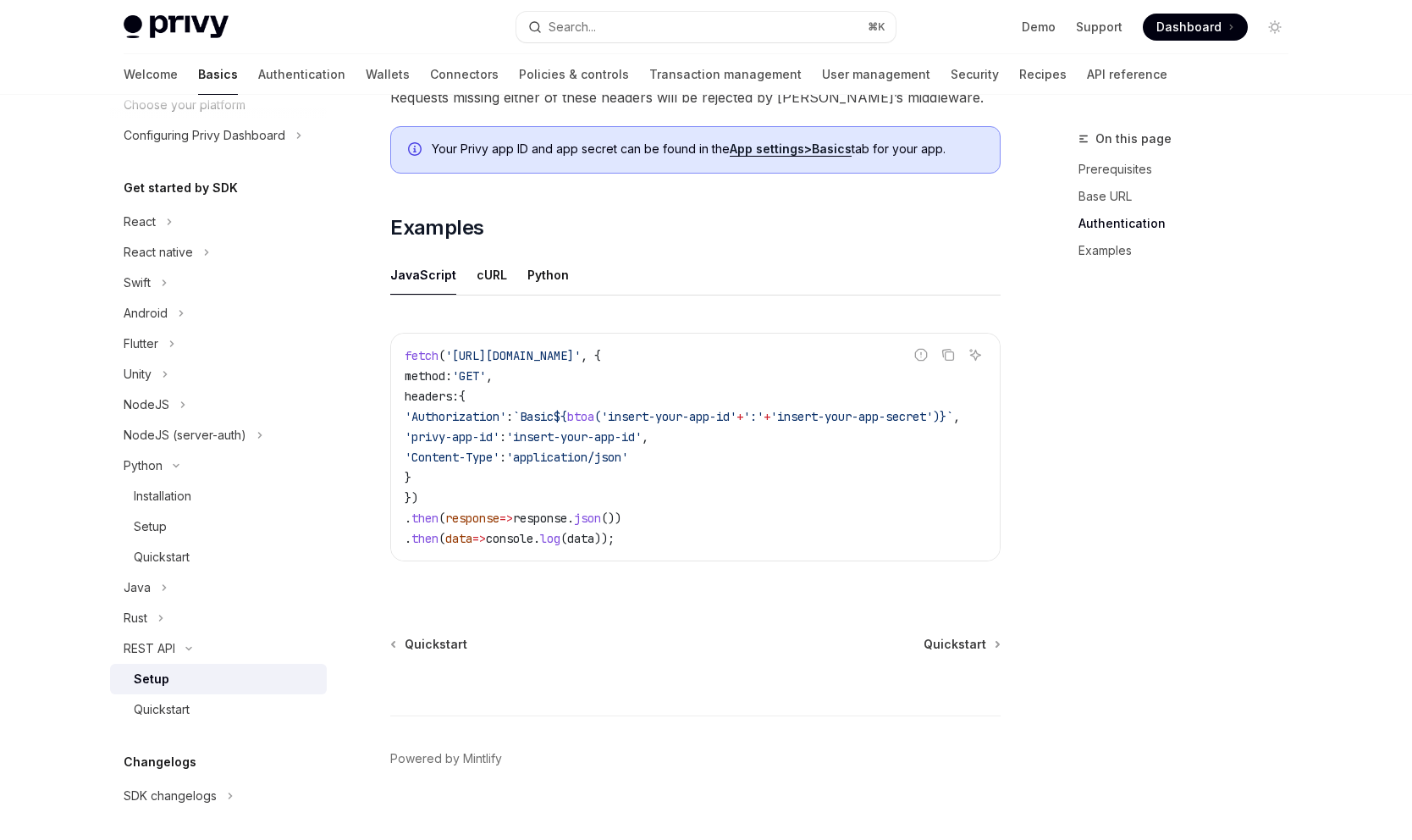
scroll to position [795, 0]
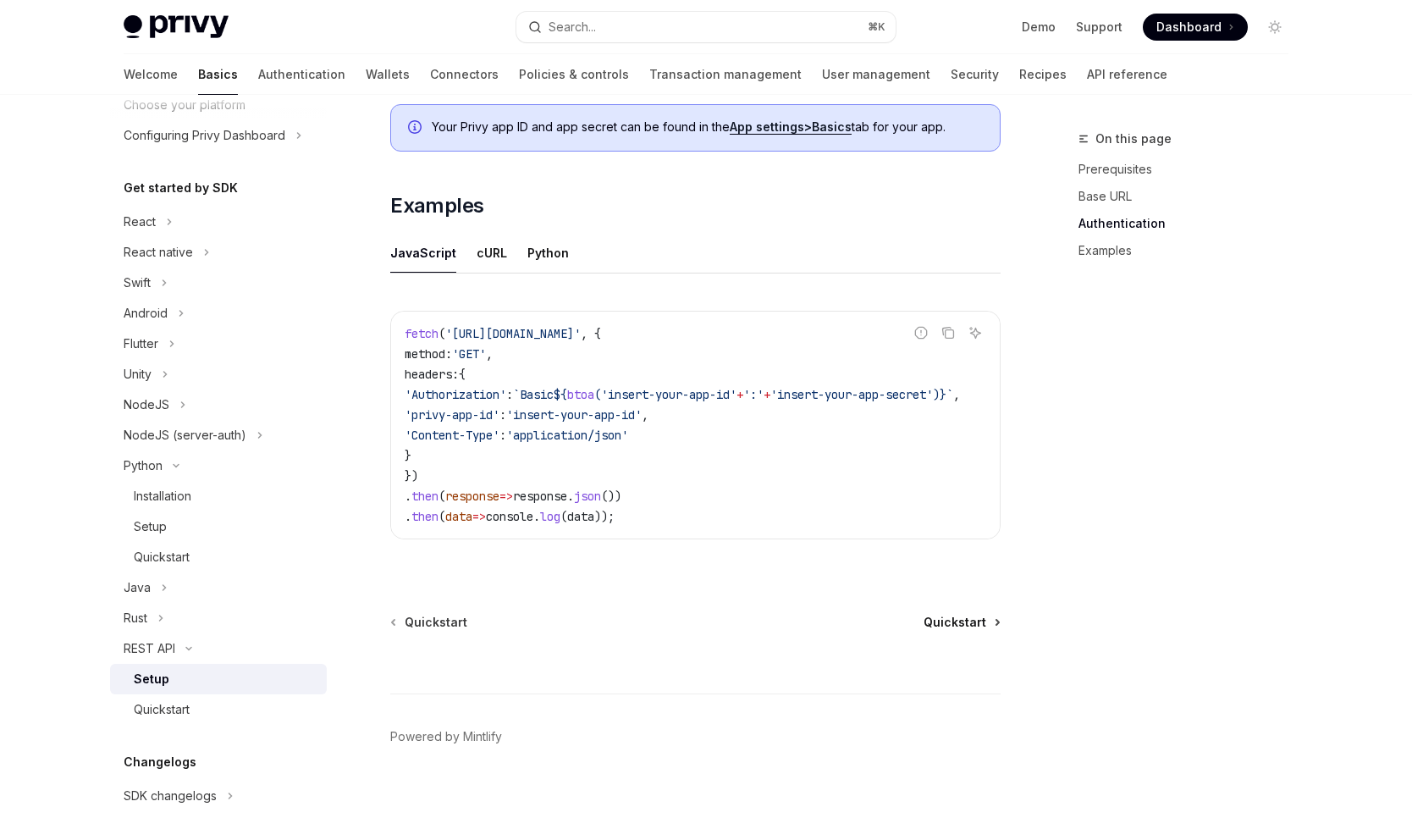
click at [944, 628] on span "Quickstart" at bounding box center [955, 622] width 62 height 17
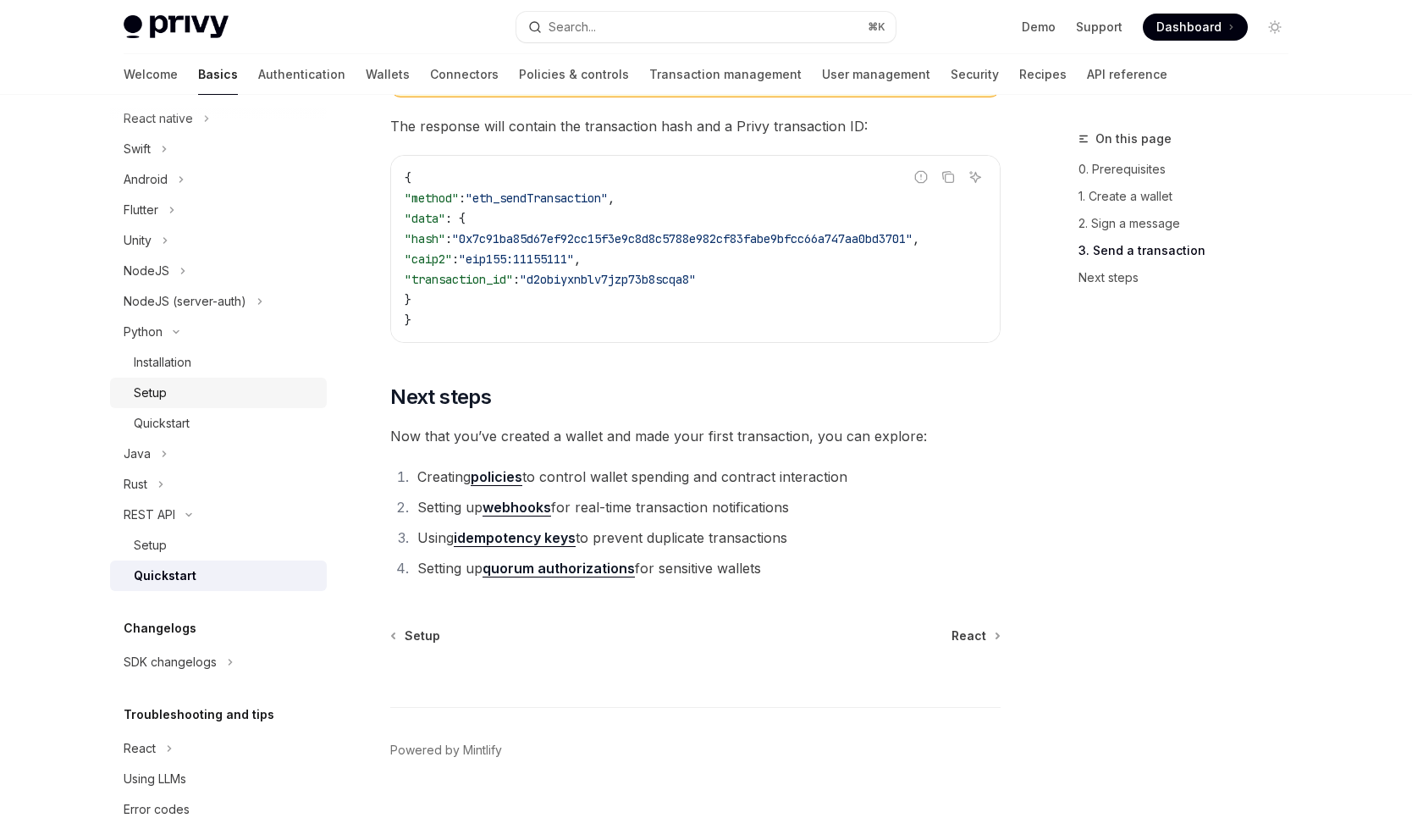
scroll to position [275, 0]
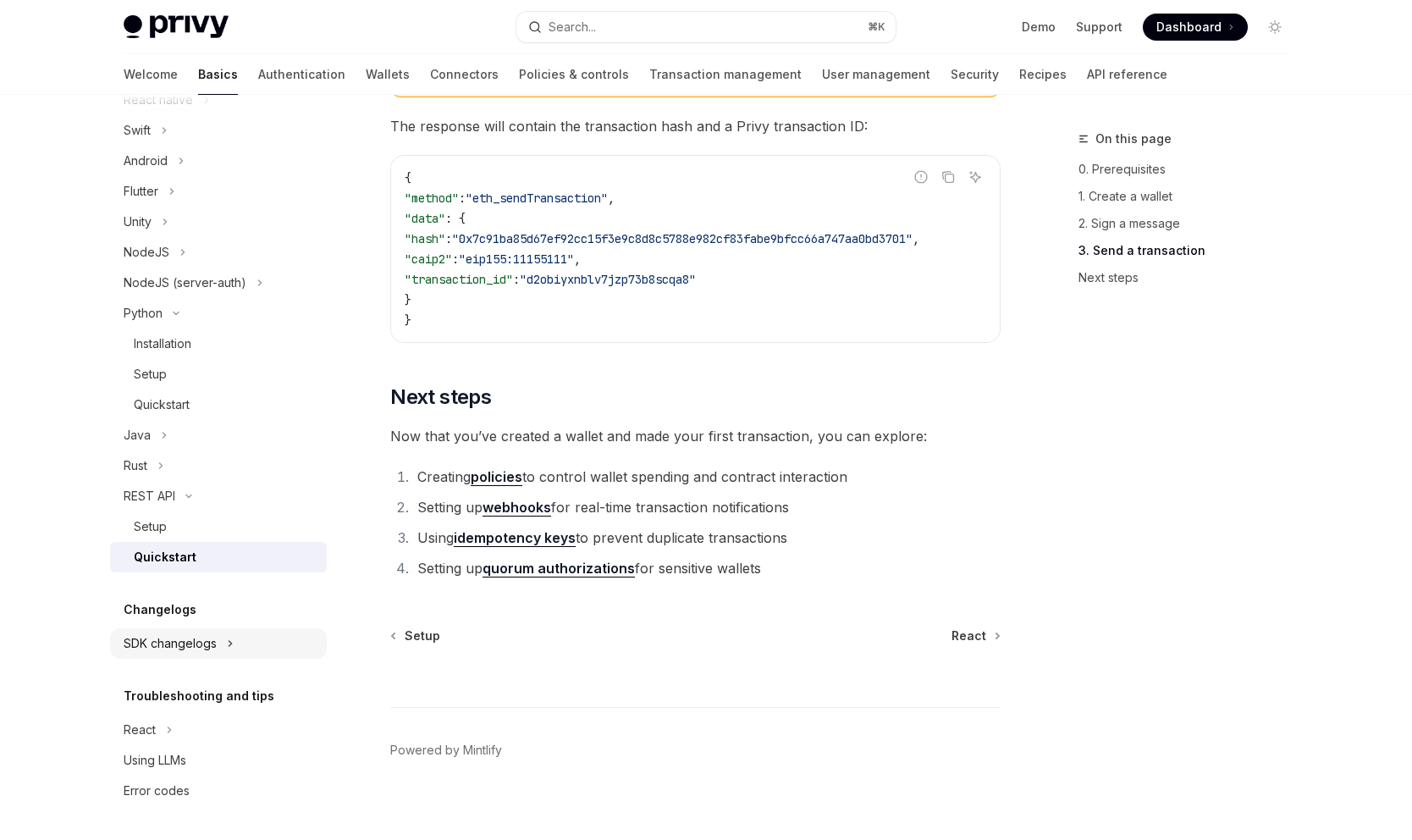
click at [210, 646] on div "SDK changelogs" at bounding box center [170, 644] width 93 height 20
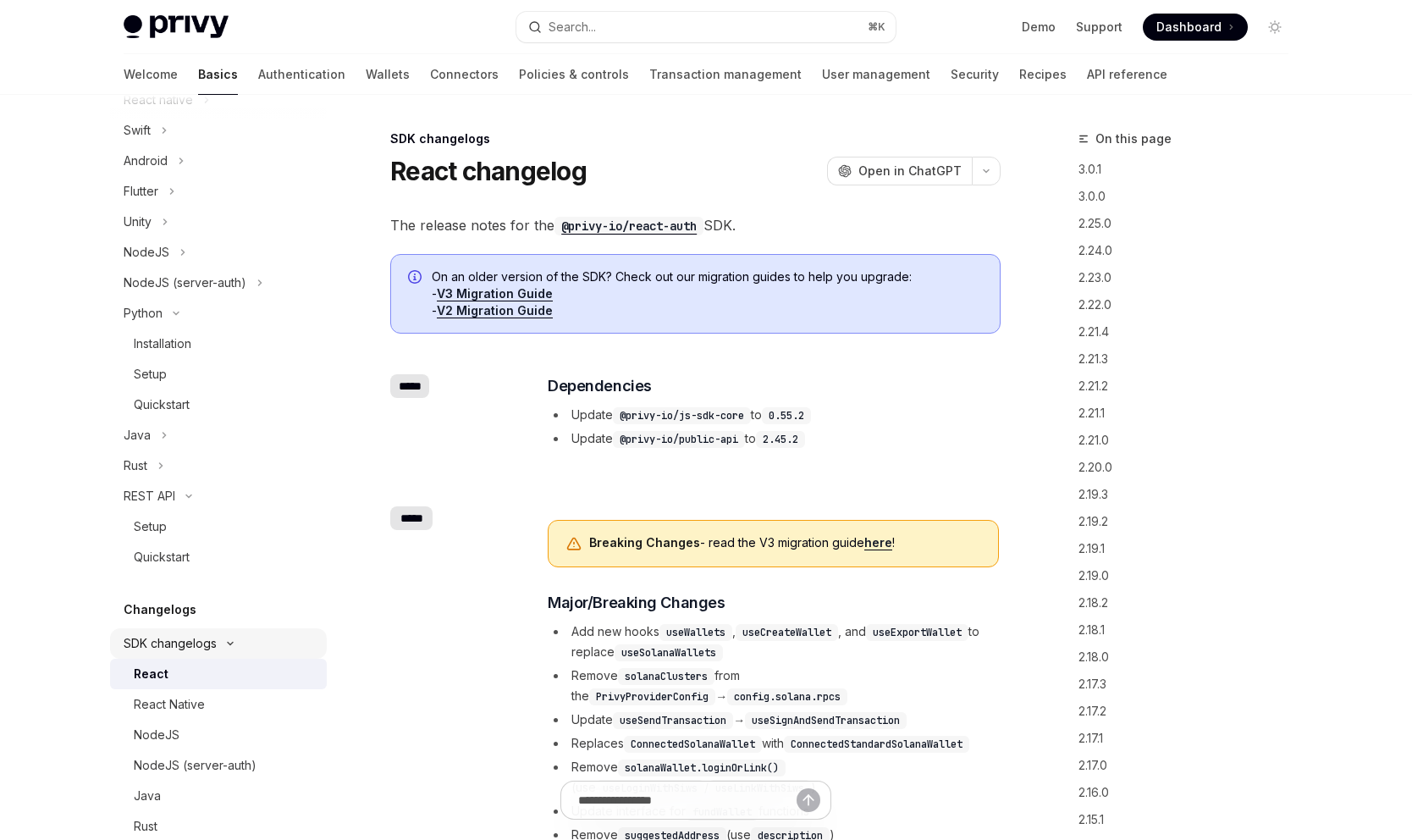
click at [205, 639] on div "SDK changelogs" at bounding box center [170, 644] width 93 height 20
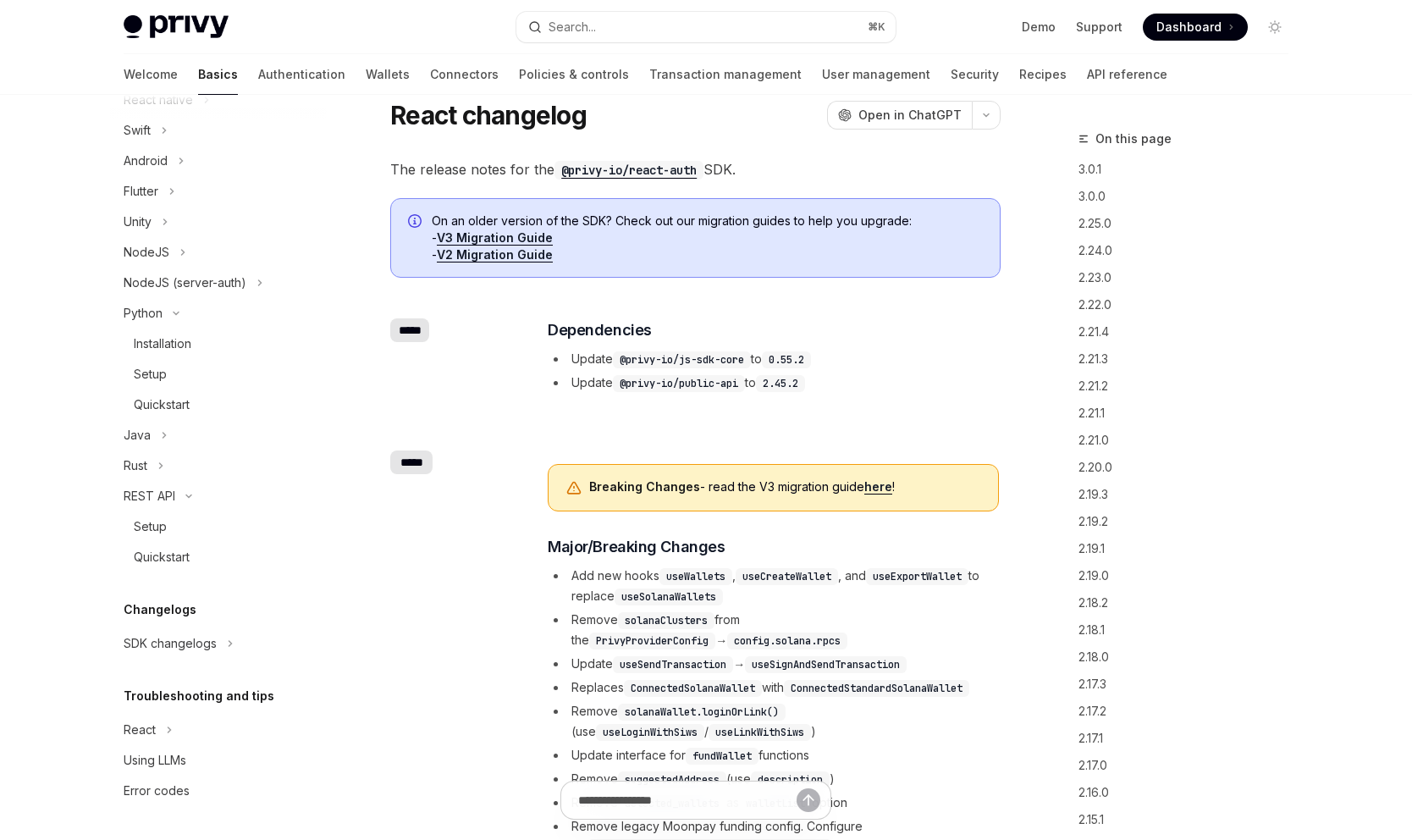
scroll to position [74, 0]
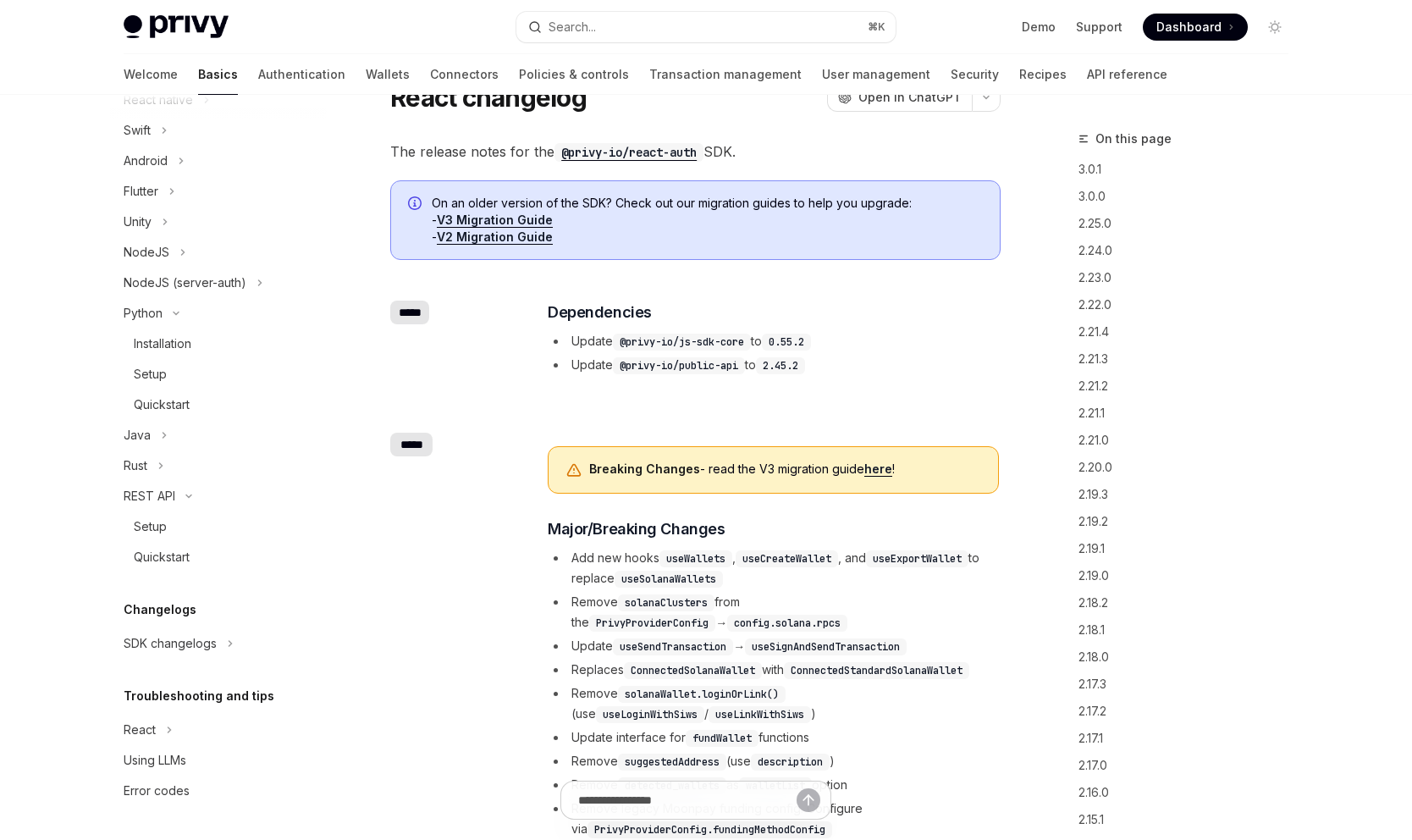
click at [158, 23] on img at bounding box center [176, 26] width 105 height 23
type textarea "*"
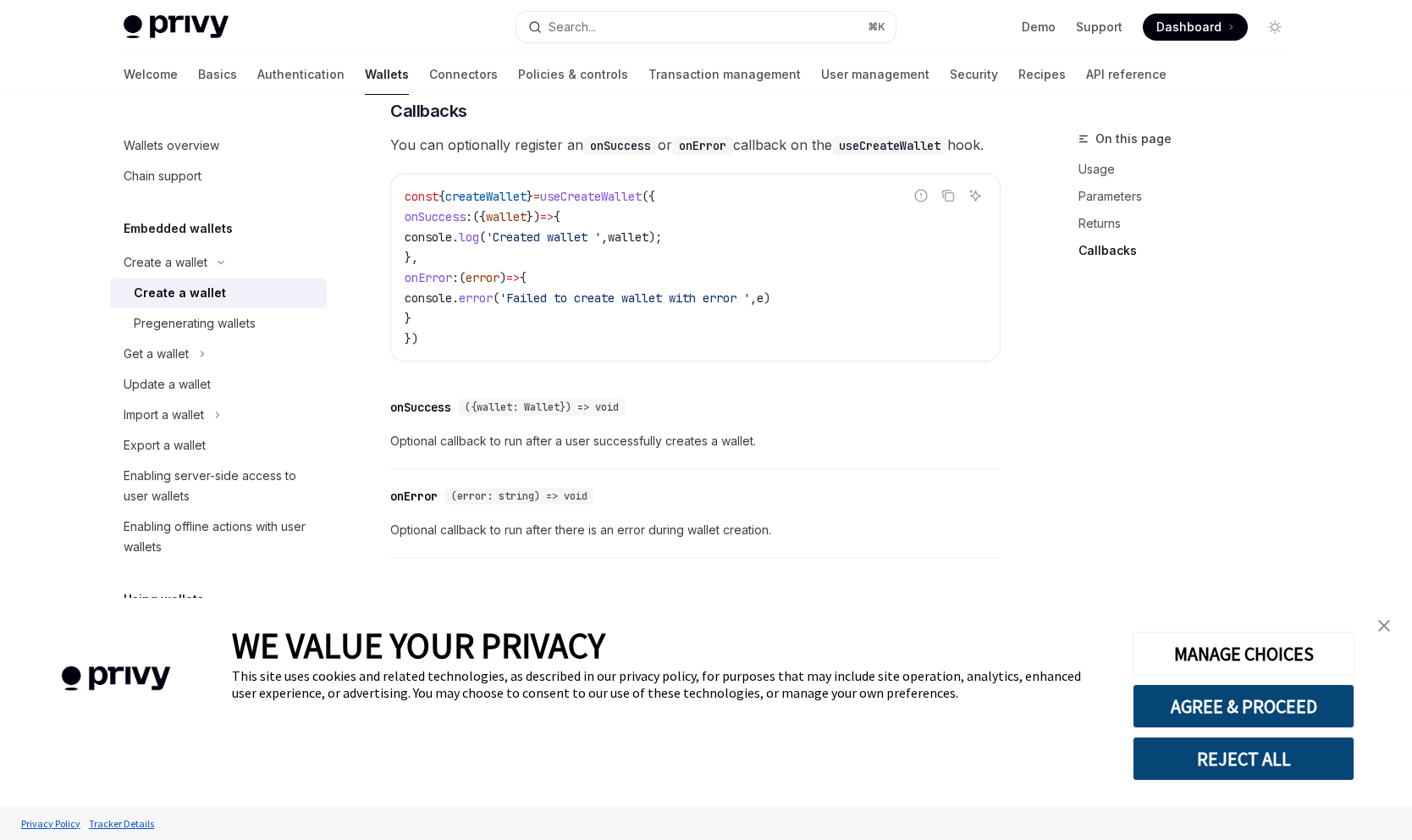
scroll to position [1221, 0]
click at [192, 330] on div "Pregenerating wallets" at bounding box center [195, 323] width 122 height 20
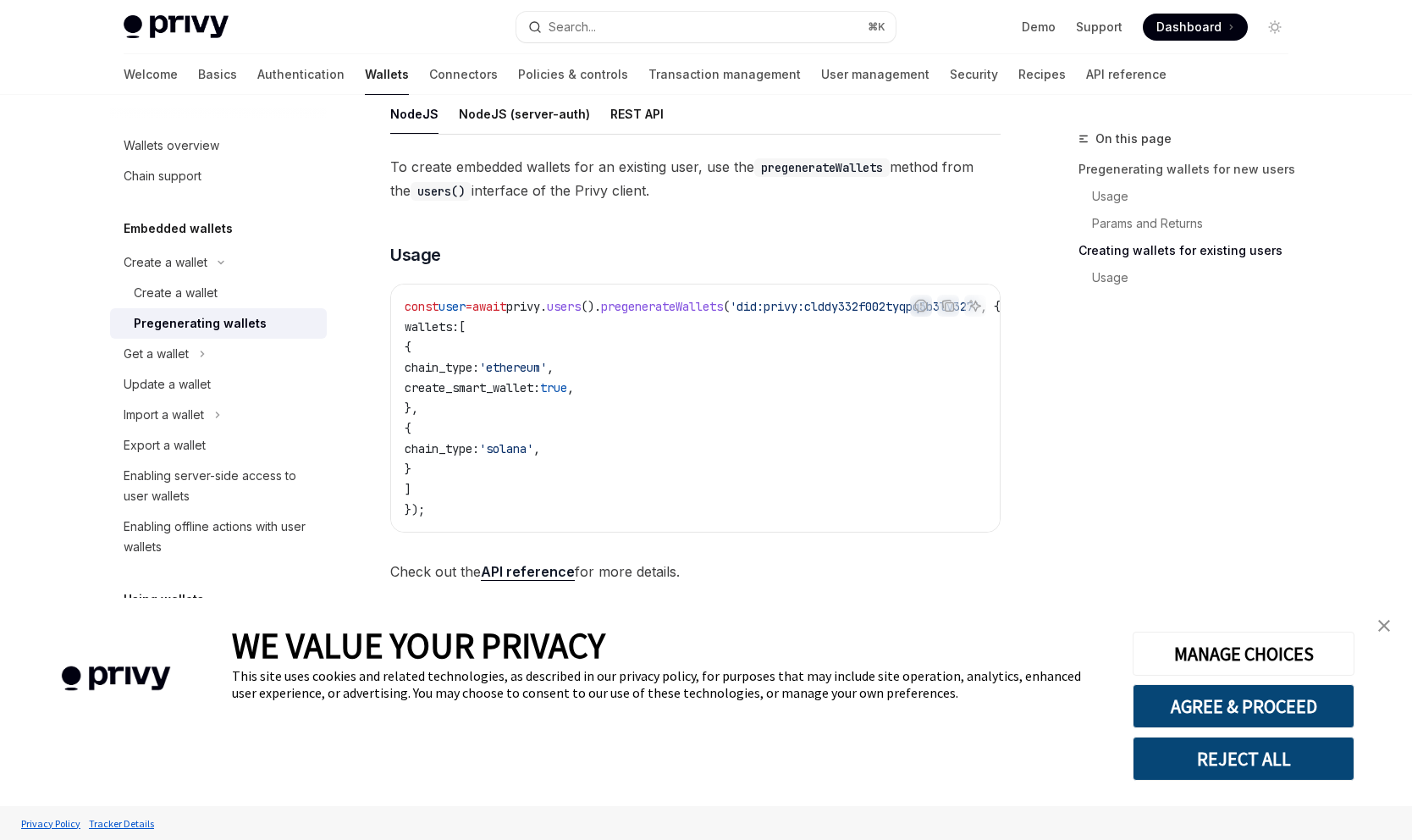
scroll to position [945, 0]
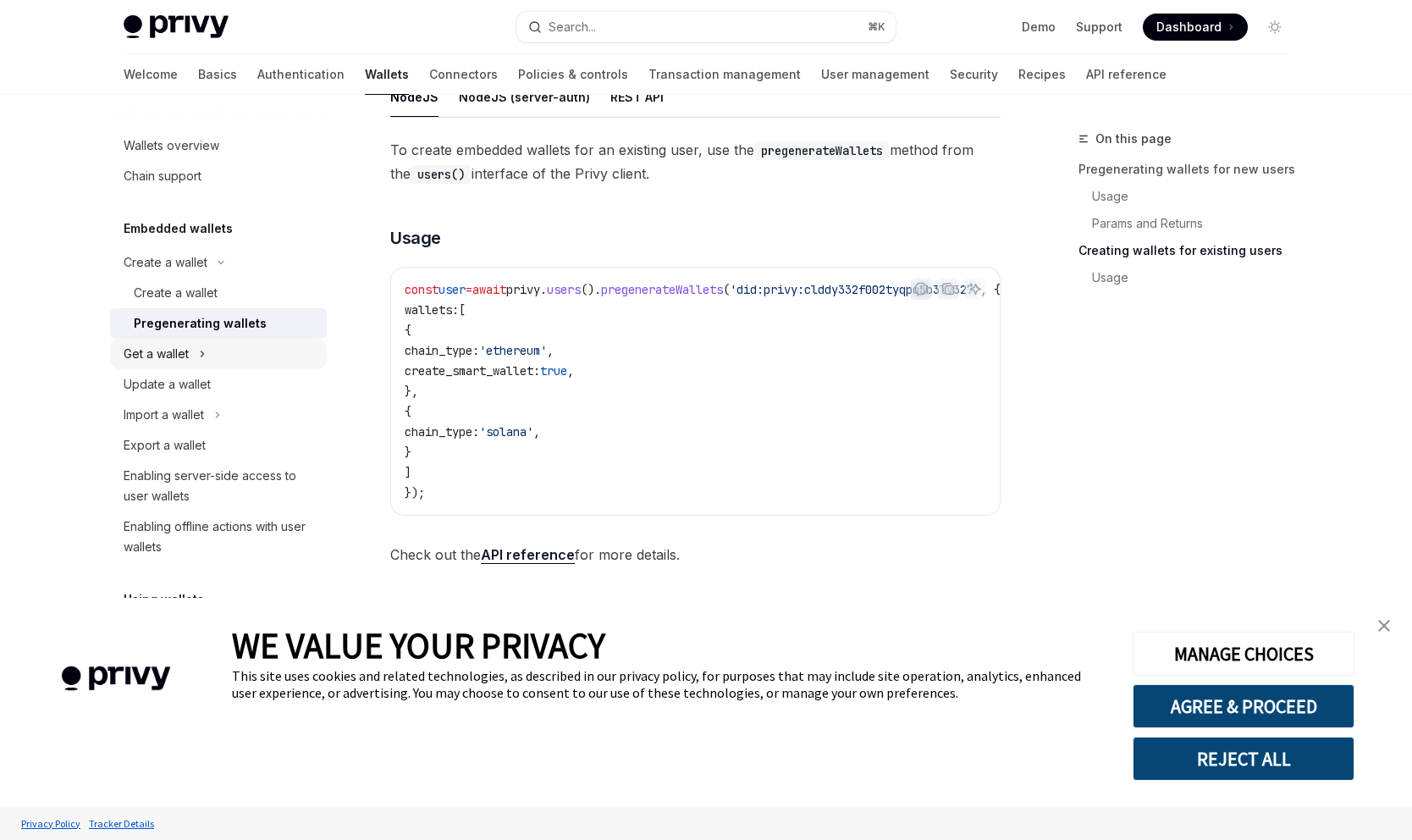
click at [164, 356] on div "Get a wallet" at bounding box center [156, 354] width 65 height 20
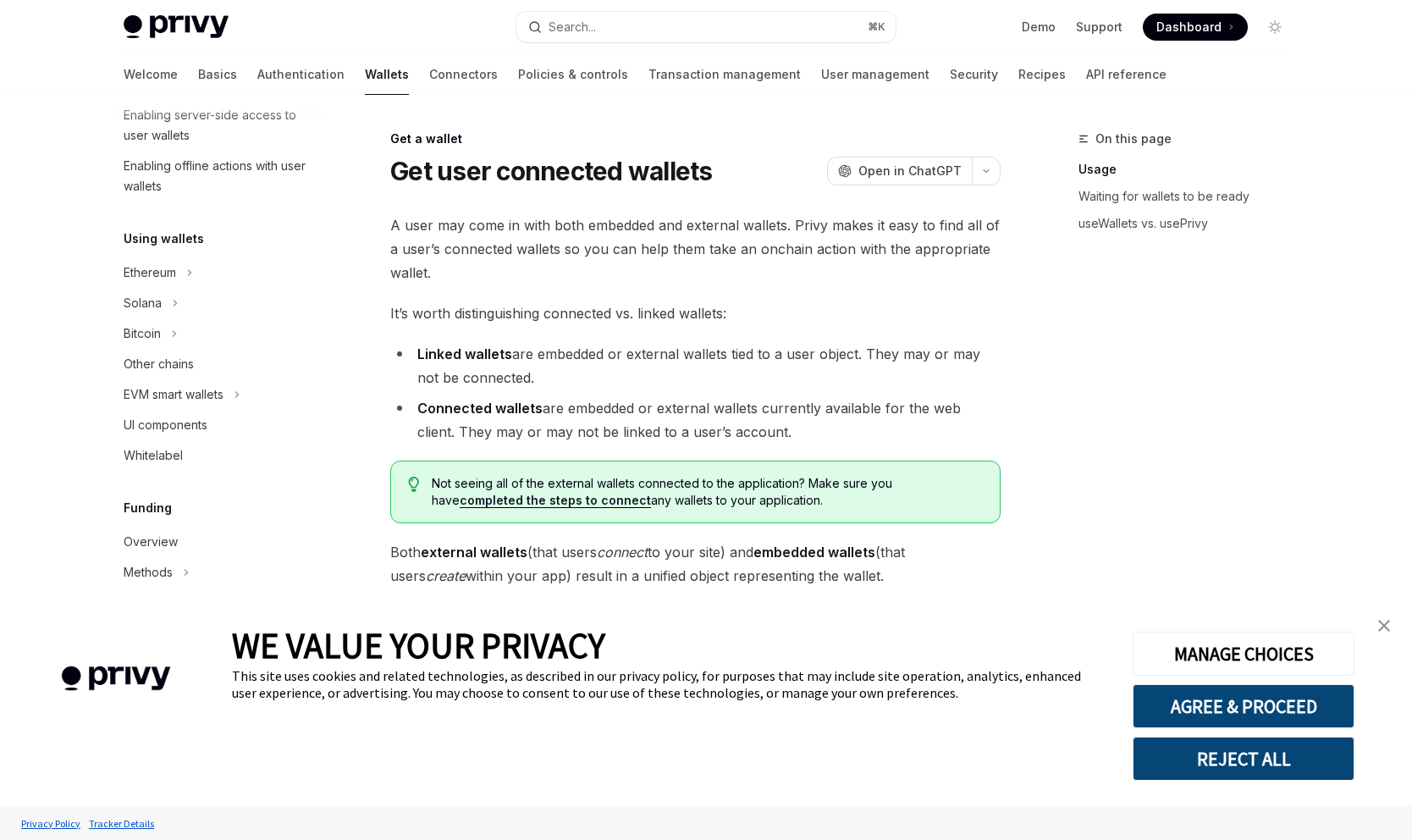
scroll to position [451, 0]
click at [163, 453] on div "Whitelabel" at bounding box center [154, 457] width 60 height 20
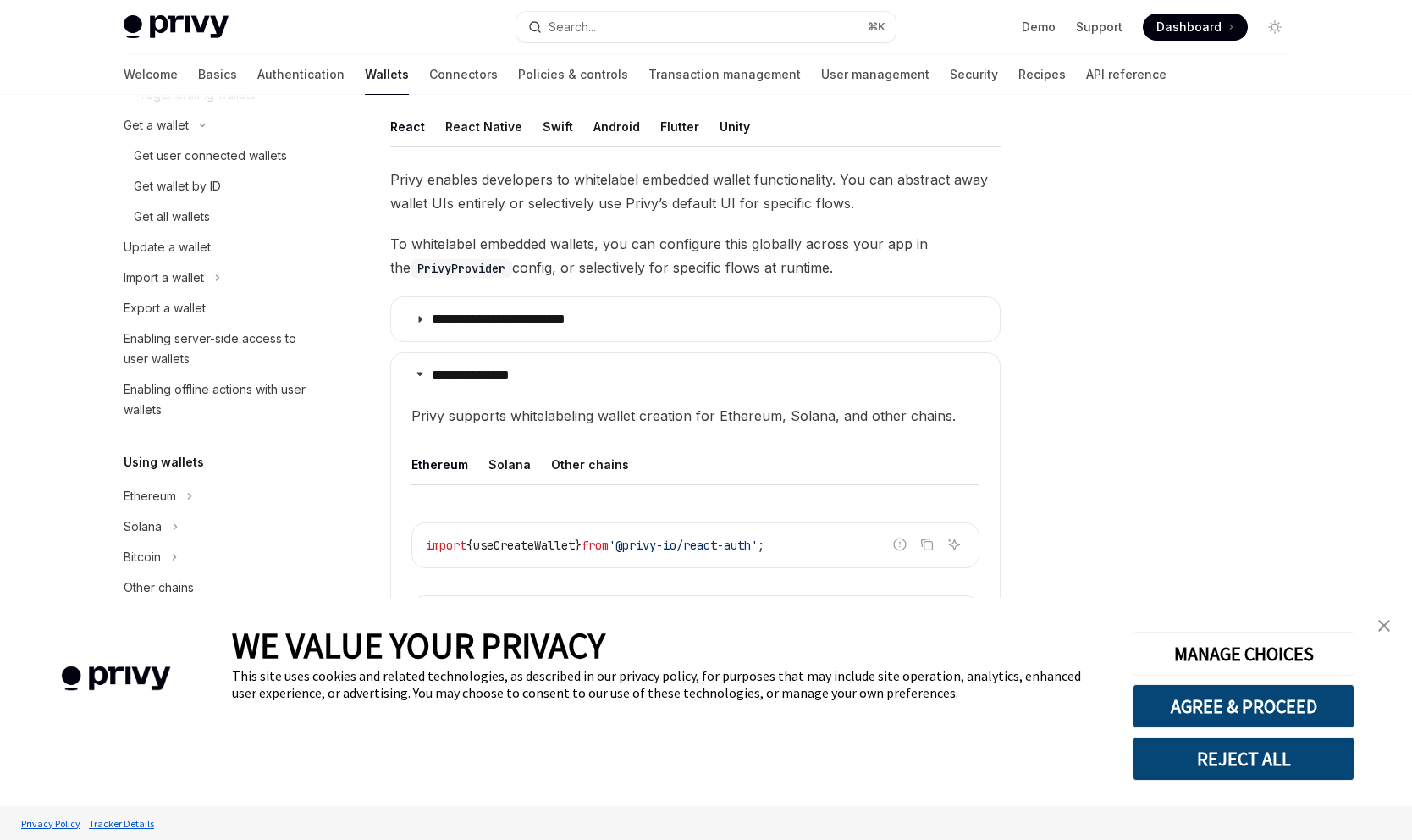
scroll to position [221, 0]
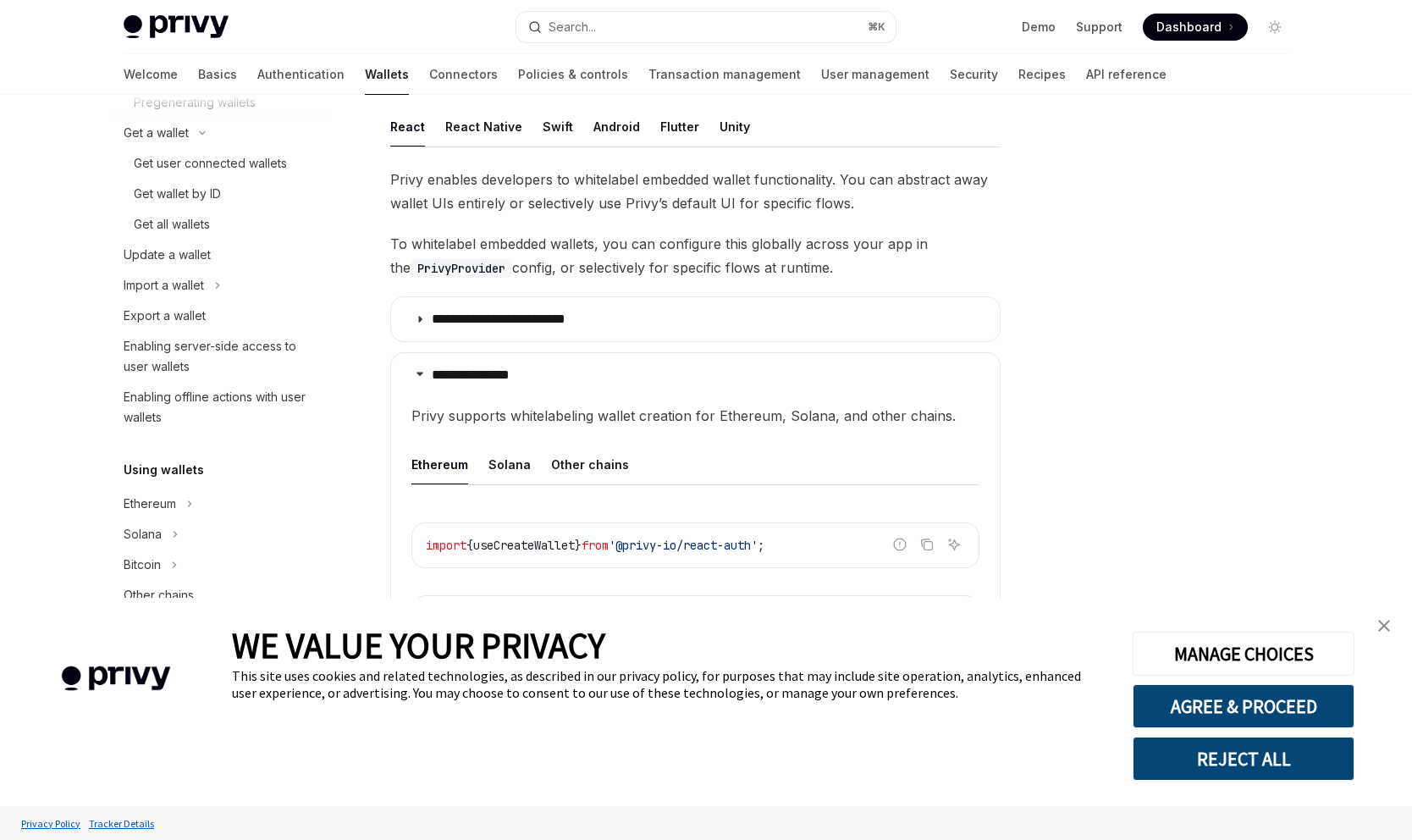
click at [191, 403] on div "Enabling offline actions with user wallets" at bounding box center [220, 407] width 193 height 41
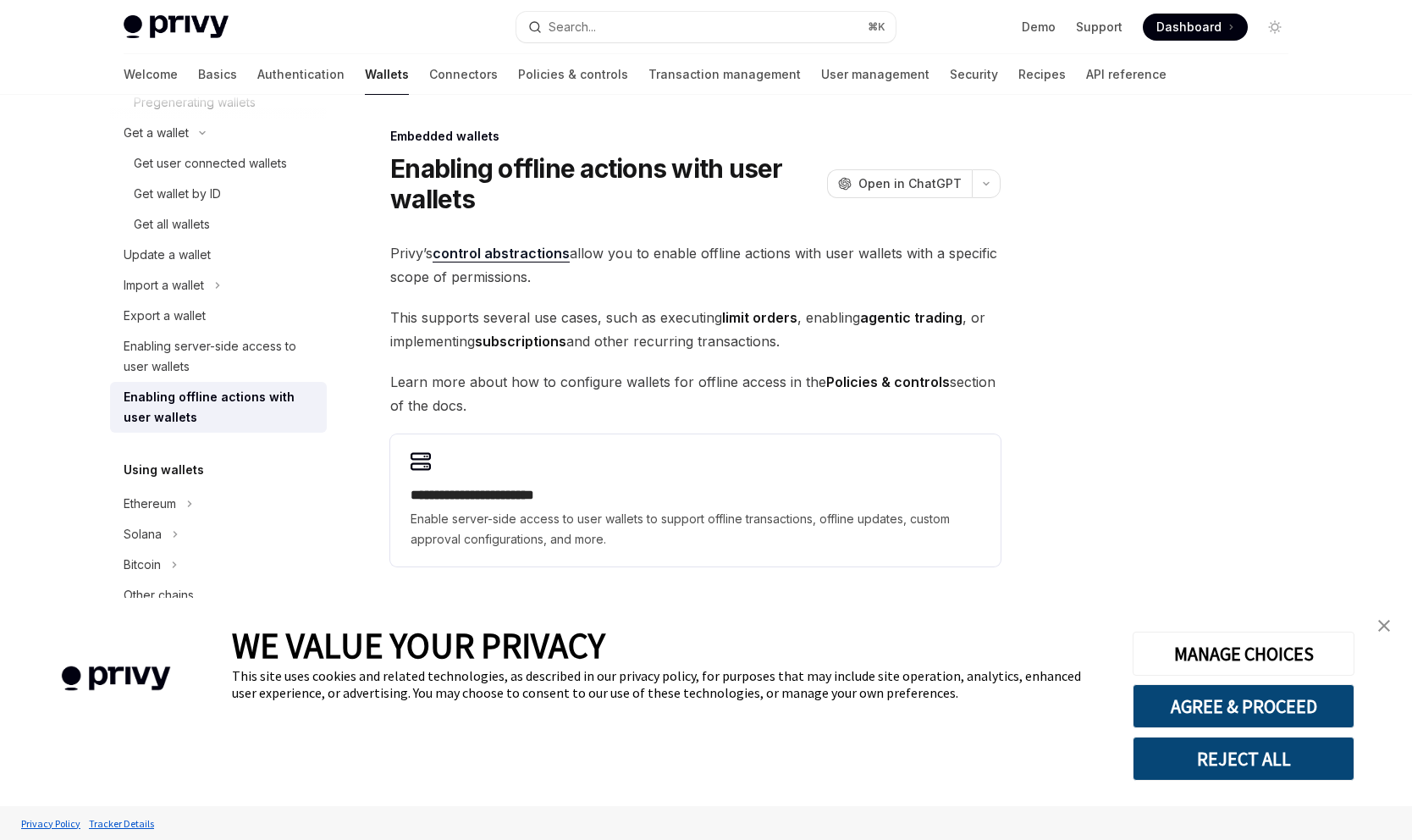
scroll to position [3, 0]
click at [207, 359] on div "Enabling server-side access to user wallets" at bounding box center [220, 357] width 193 height 41
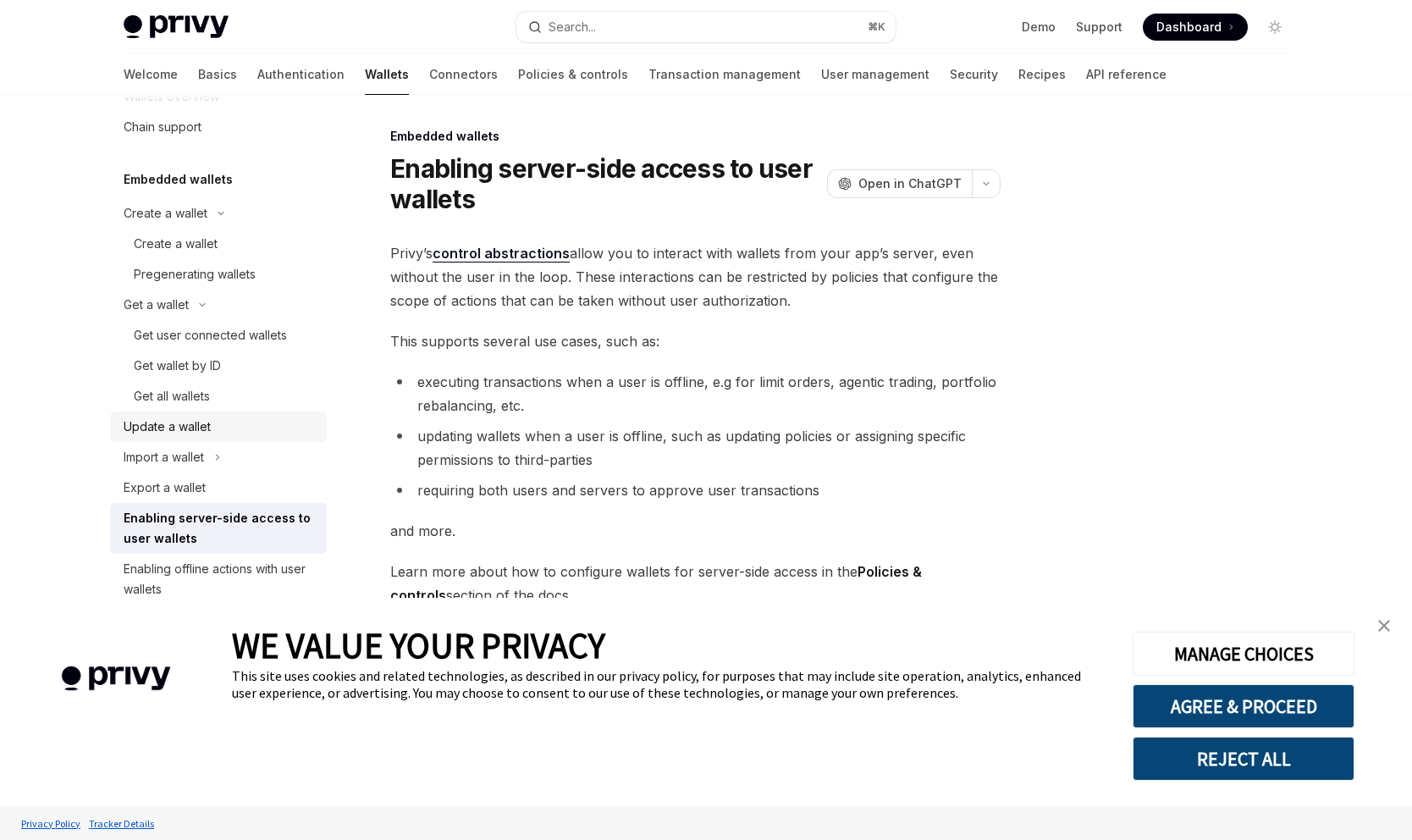
scroll to position [38, 0]
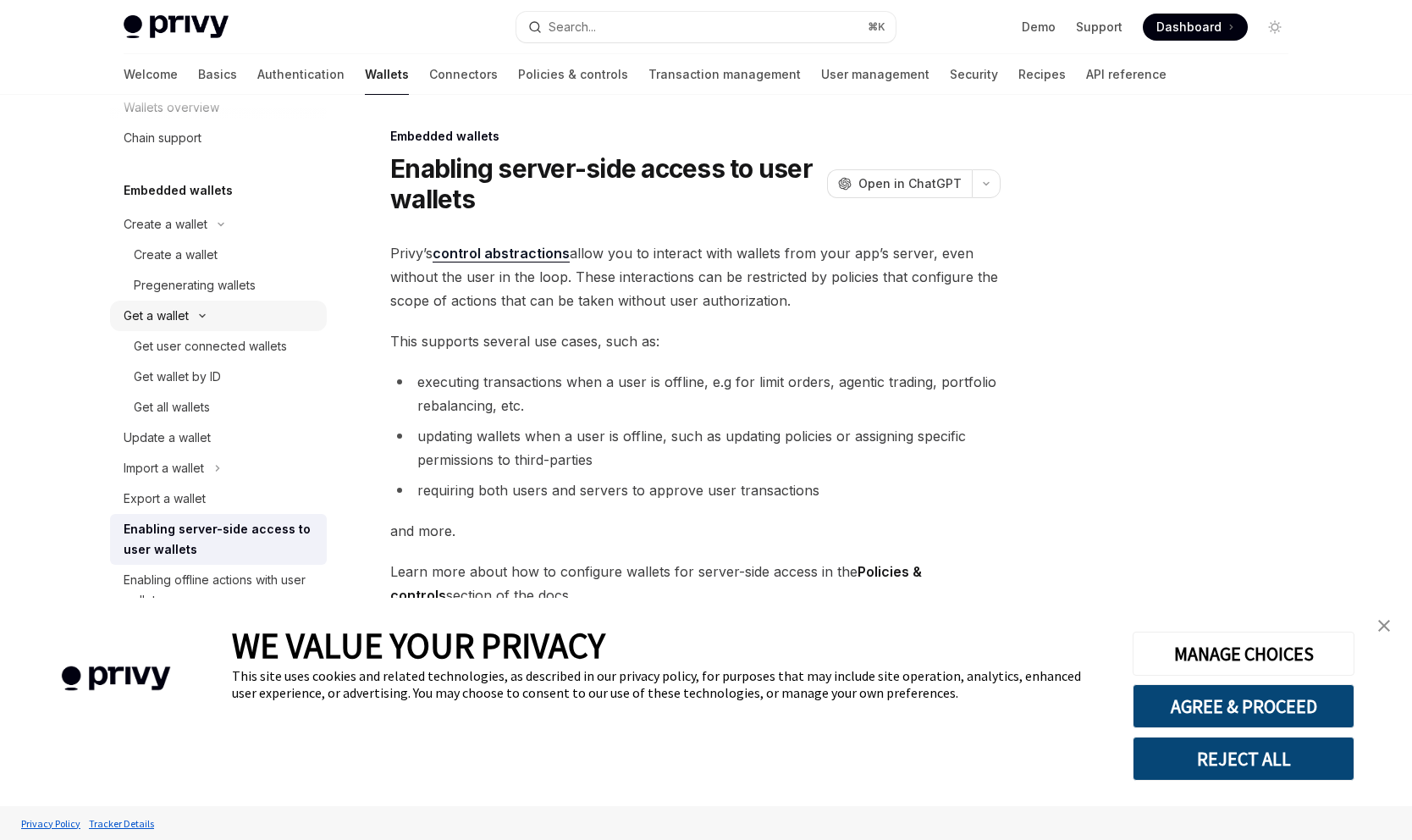
click at [171, 312] on div "Get a wallet" at bounding box center [156, 316] width 65 height 20
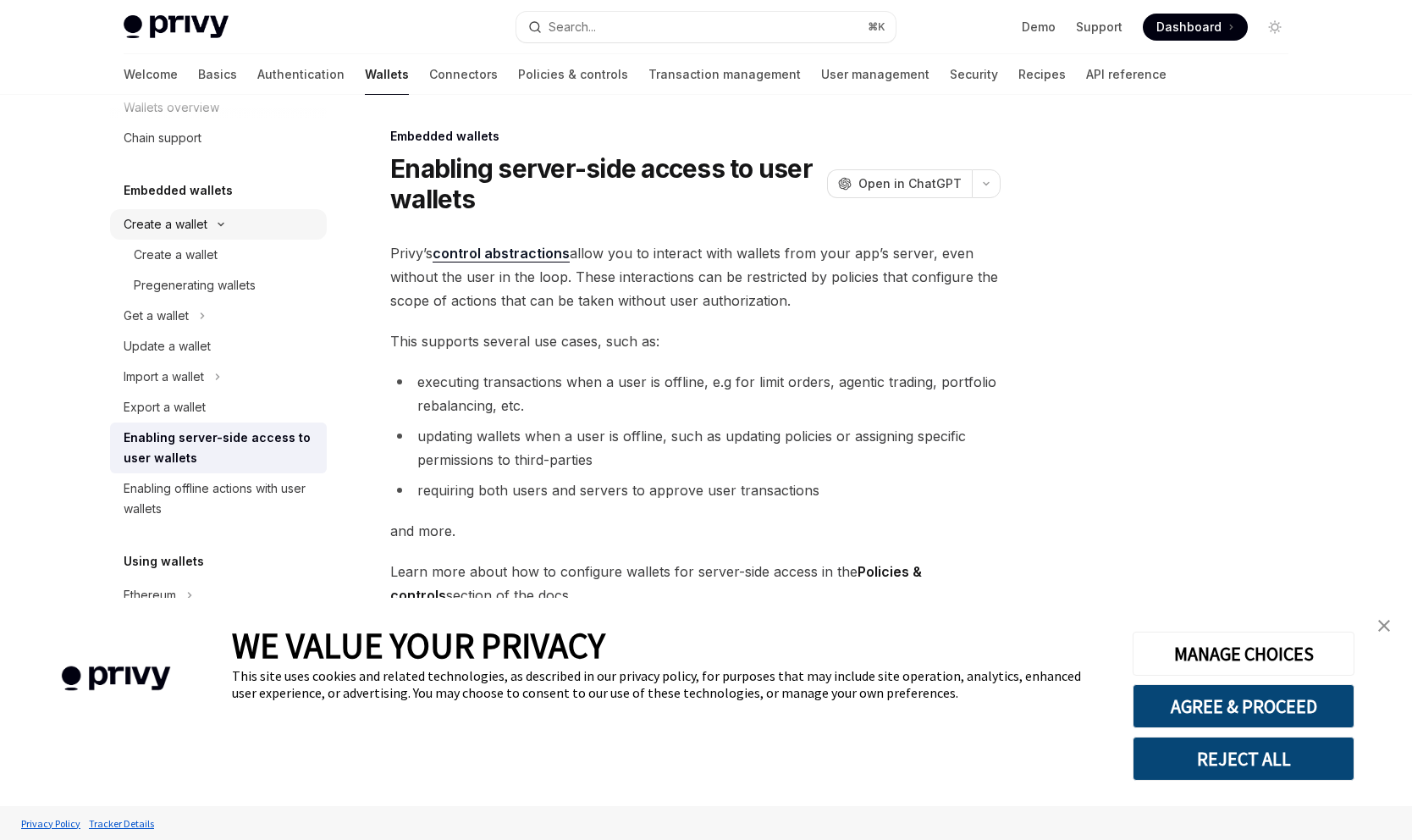
click at [182, 228] on div "Create a wallet" at bounding box center [166, 224] width 84 height 20
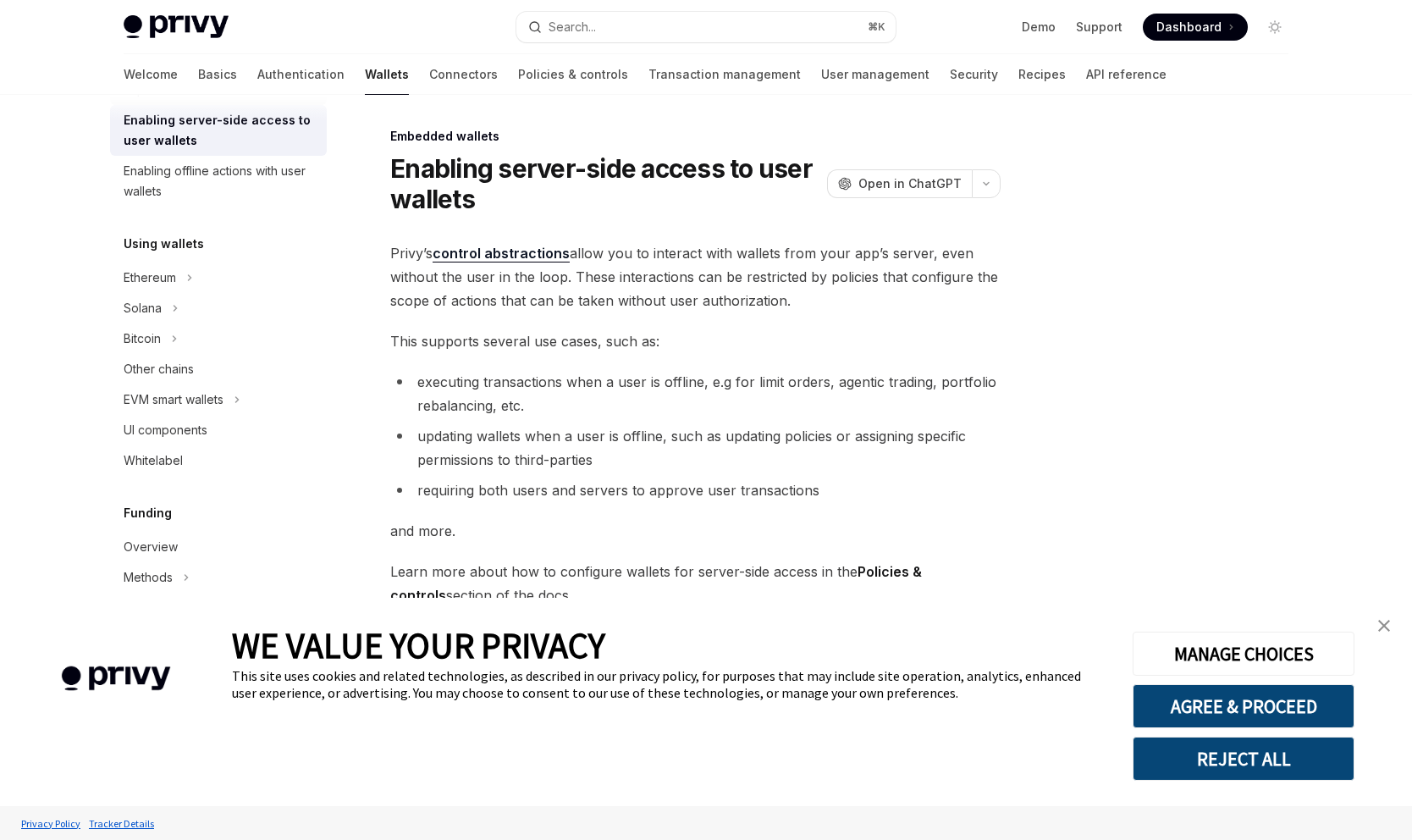
scroll to position [303, 0]
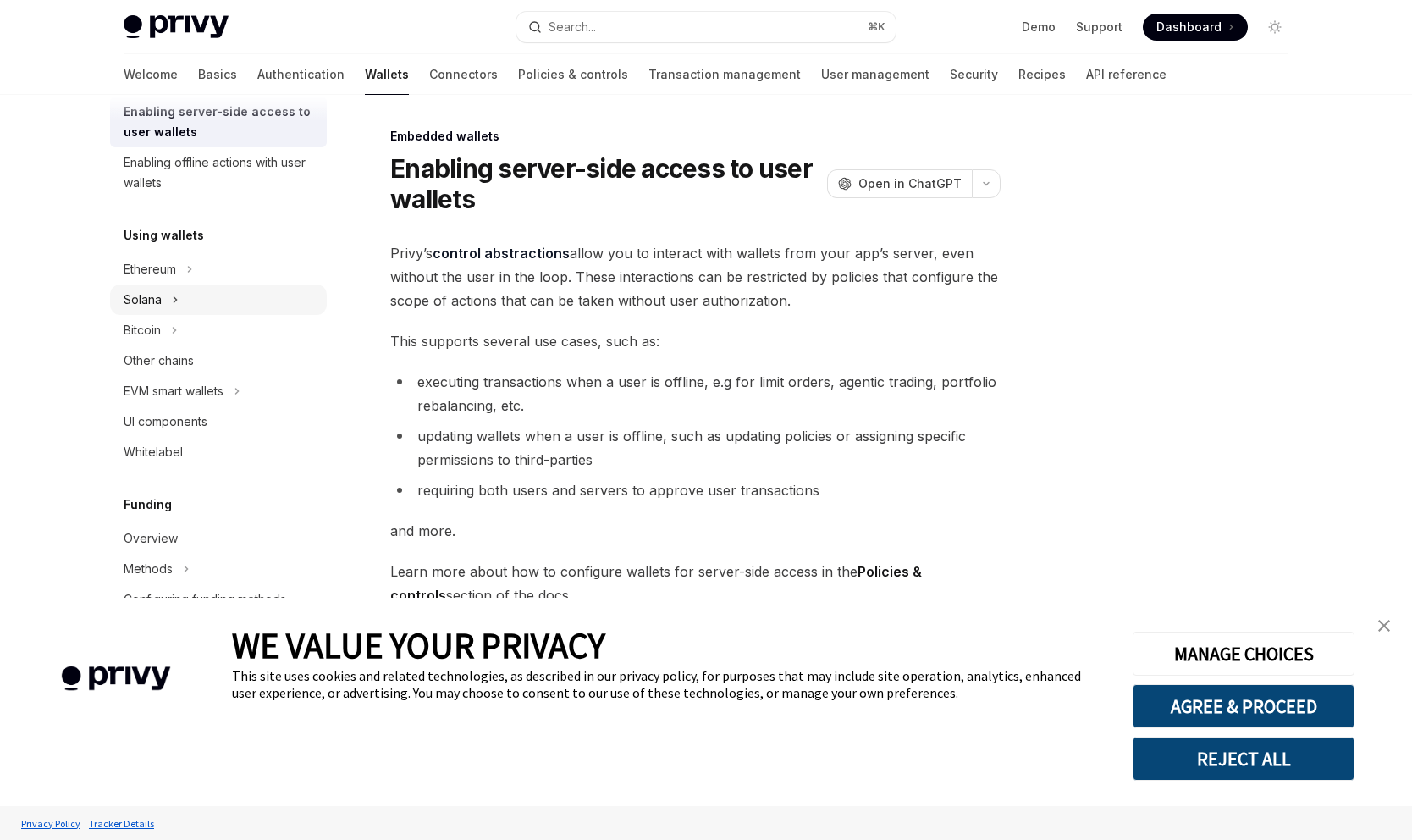
click at [177, 286] on button "Solana" at bounding box center [218, 299] width 217 height 31
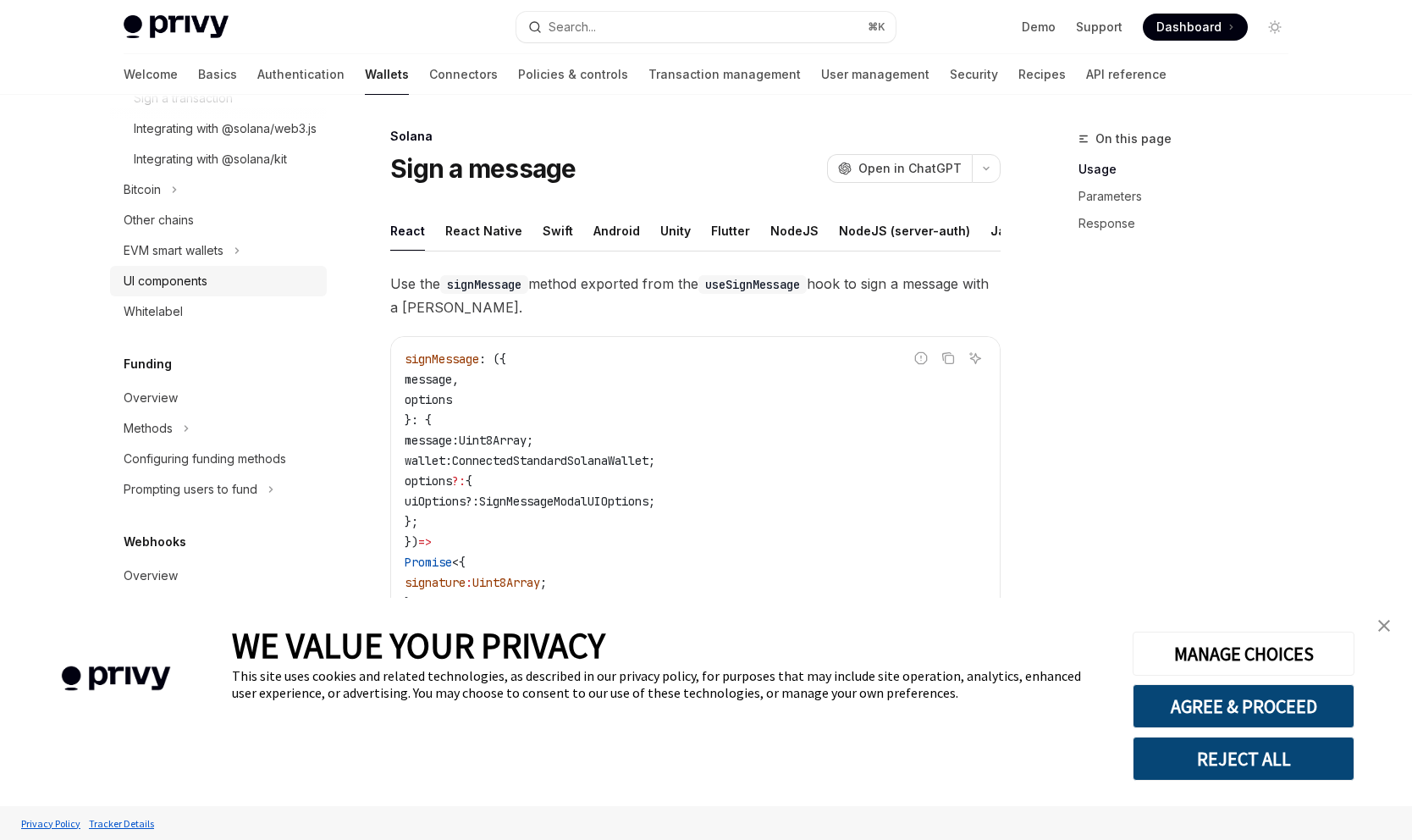
scroll to position [632, 0]
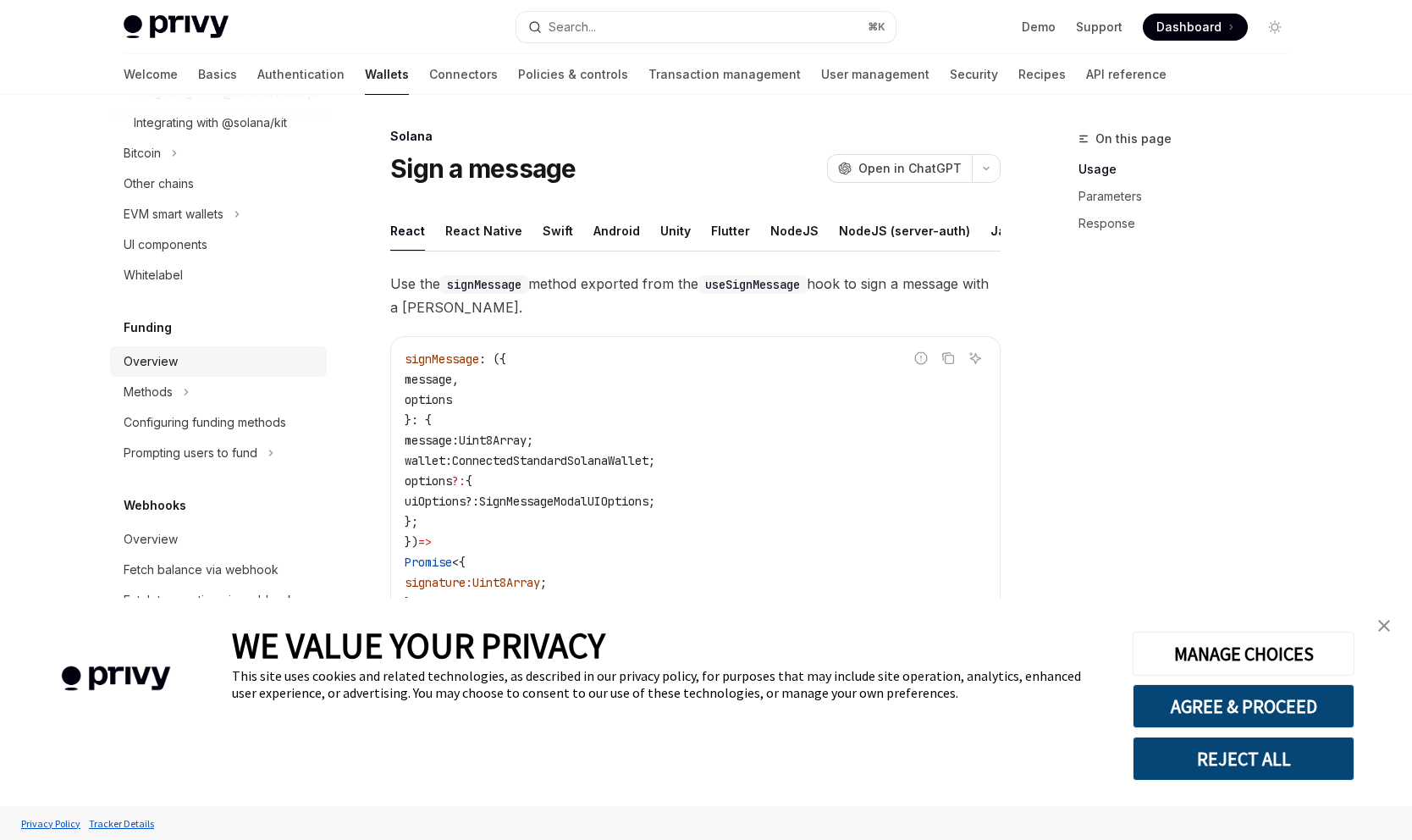
click at [171, 372] on div "Overview" at bounding box center [151, 361] width 54 height 20
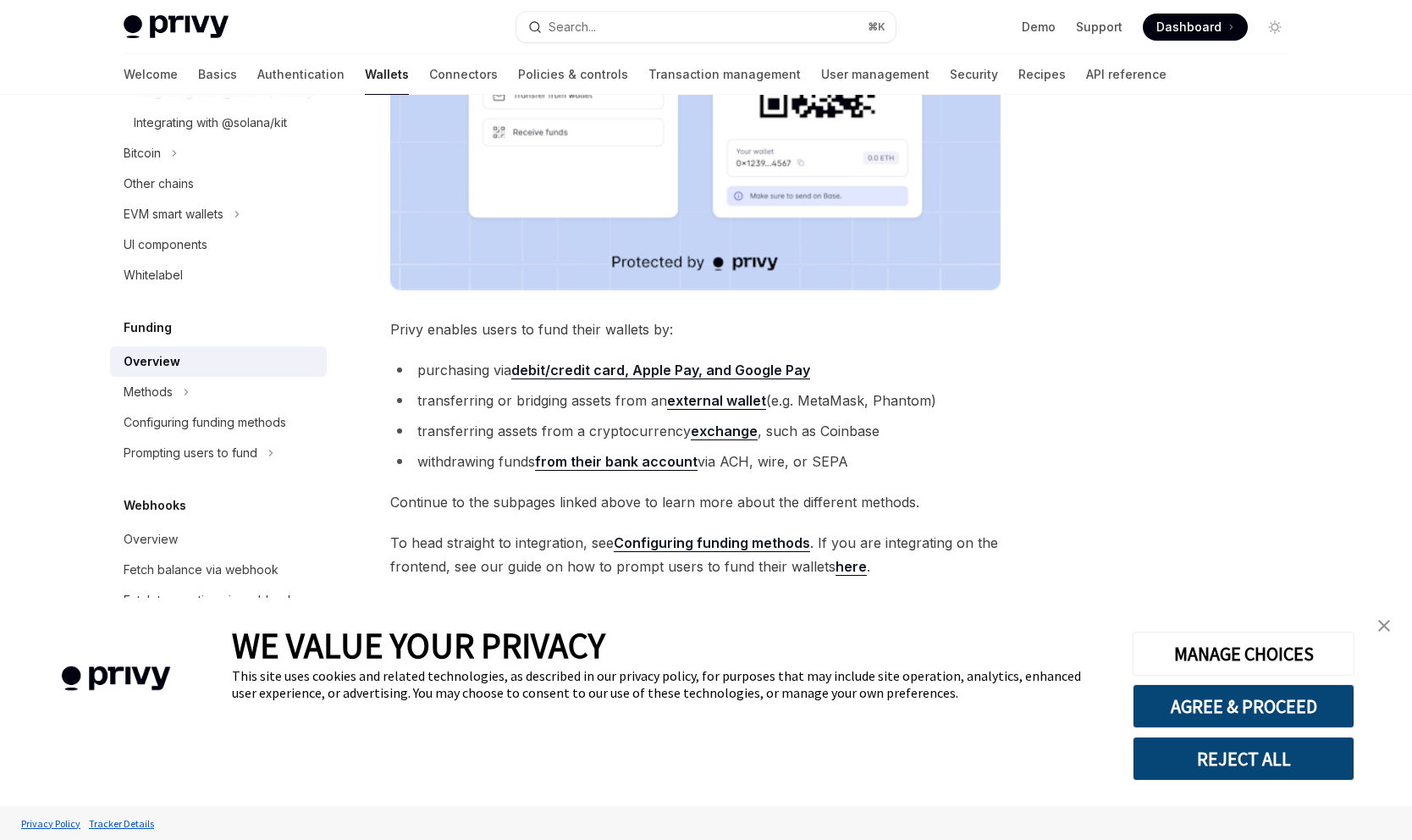
scroll to position [509, 0]
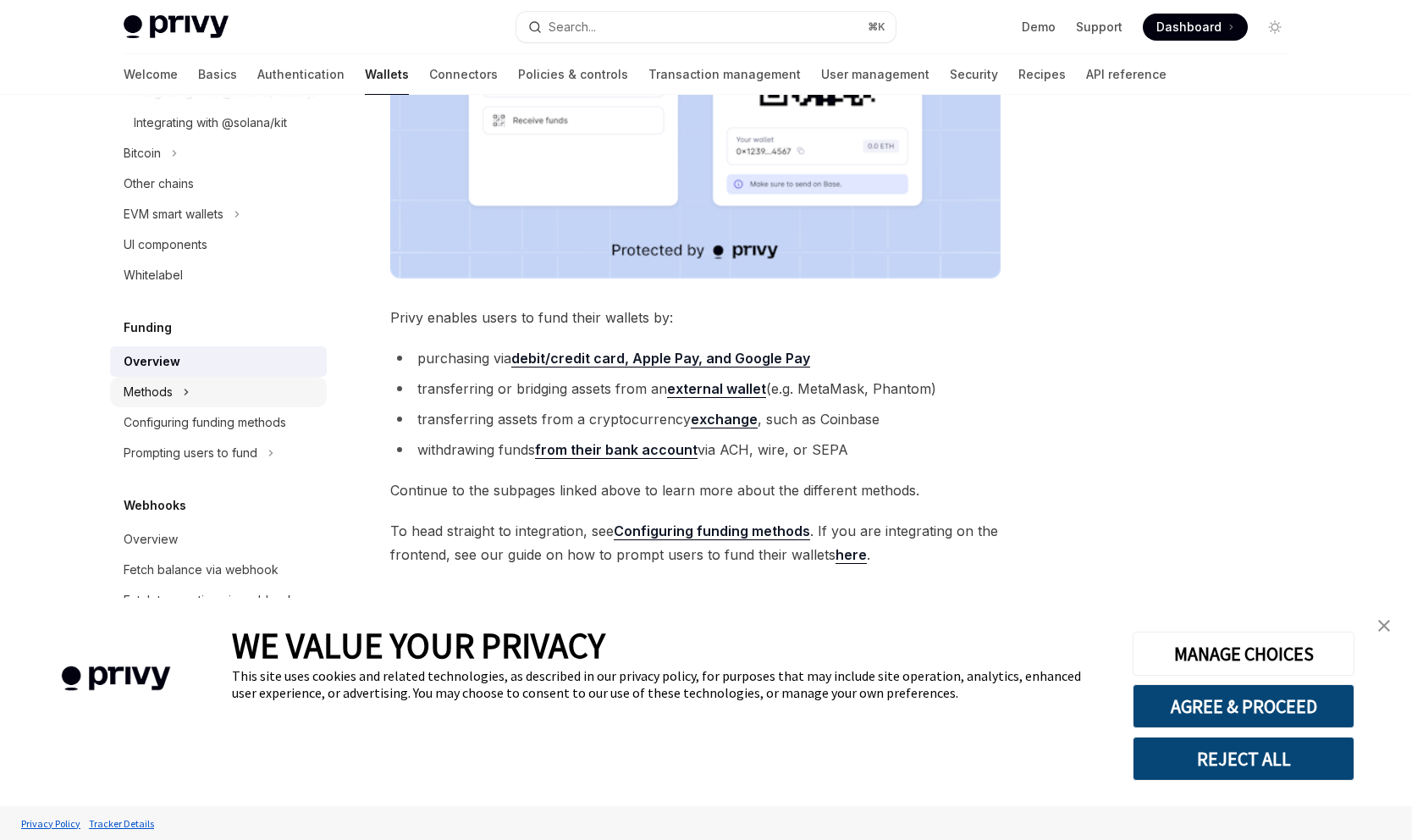
click at [169, 402] on div "Methods" at bounding box center [148, 392] width 49 height 20
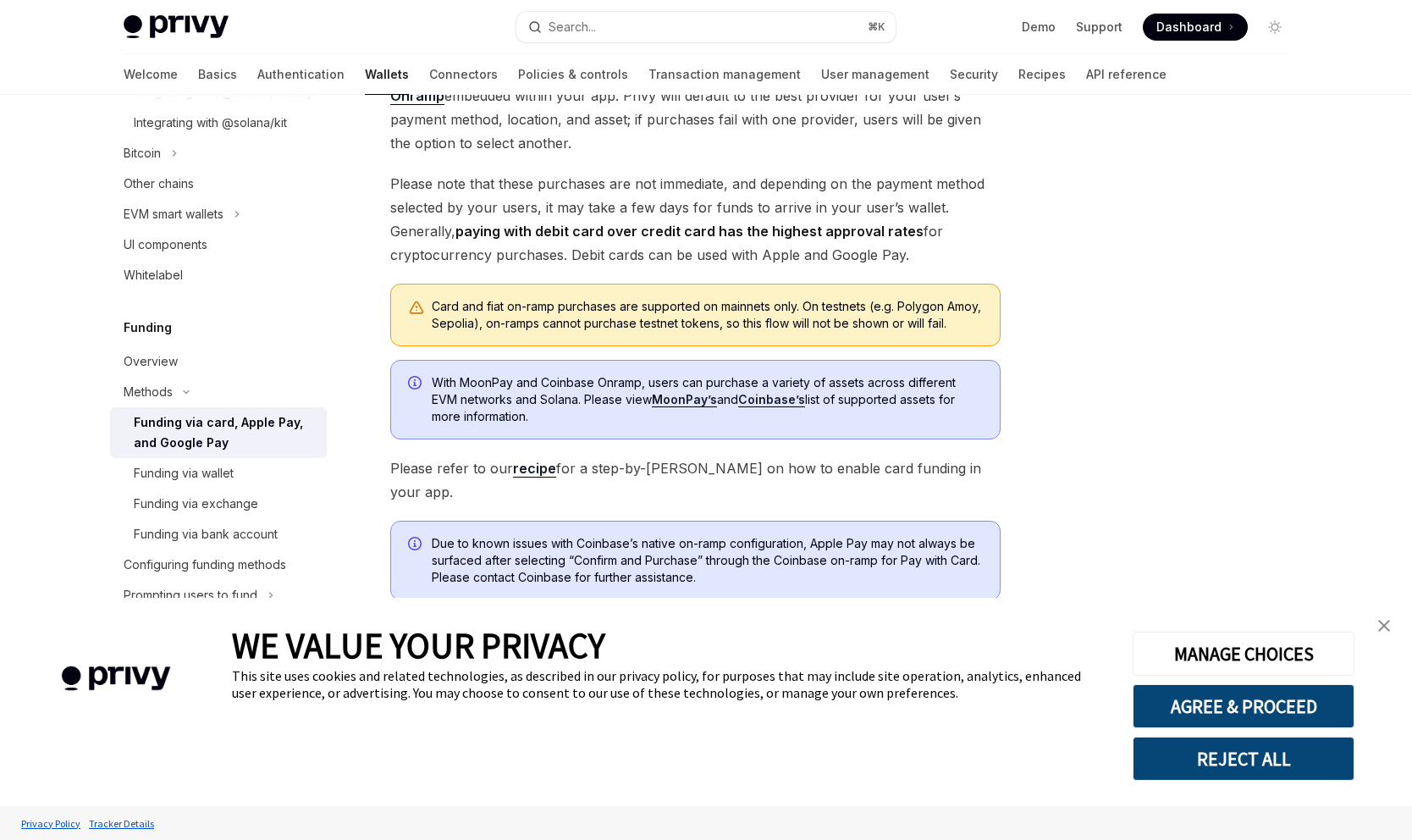
scroll to position [402, 0]
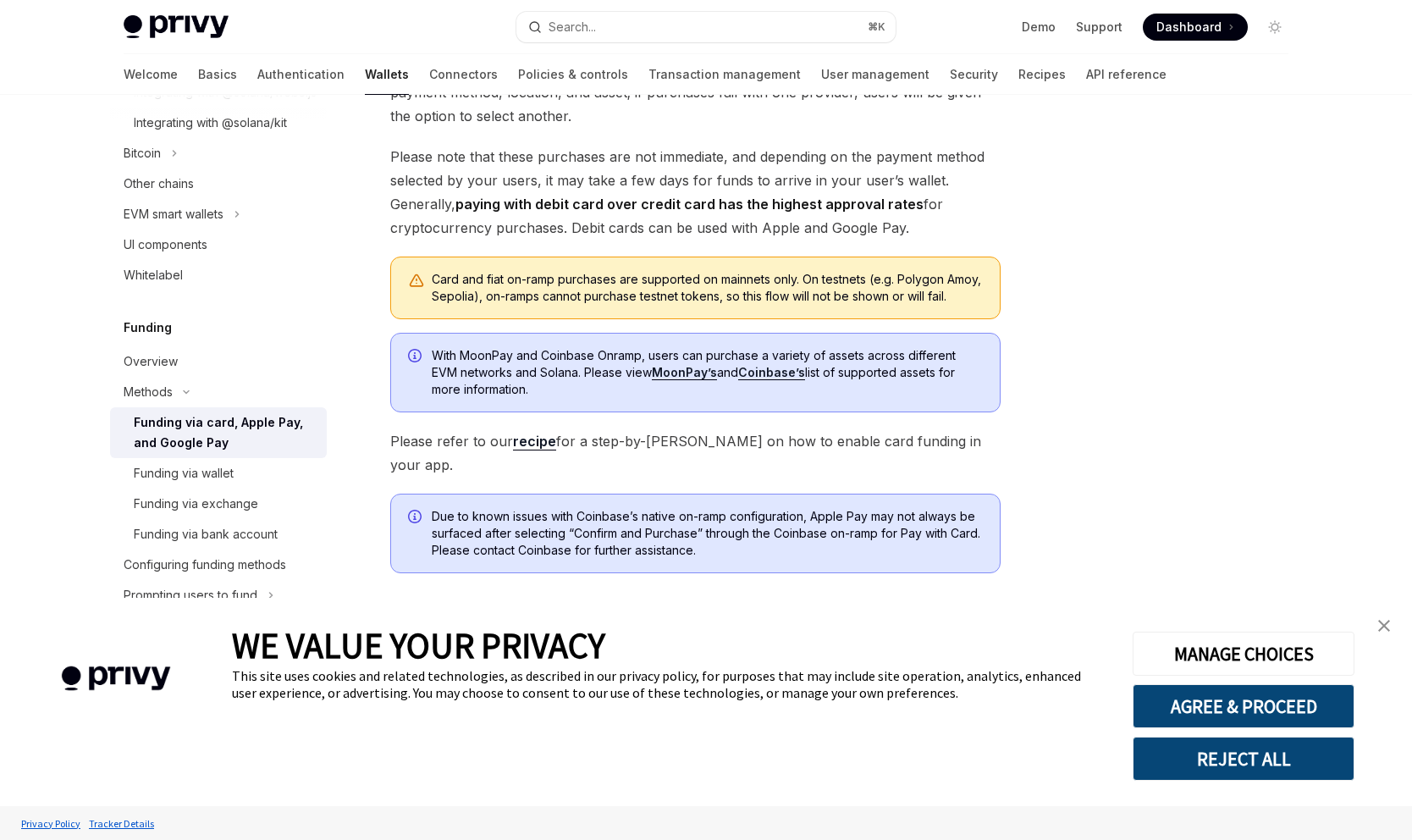
click at [527, 451] on link "recipe" at bounding box center [535, 440] width 43 height 18
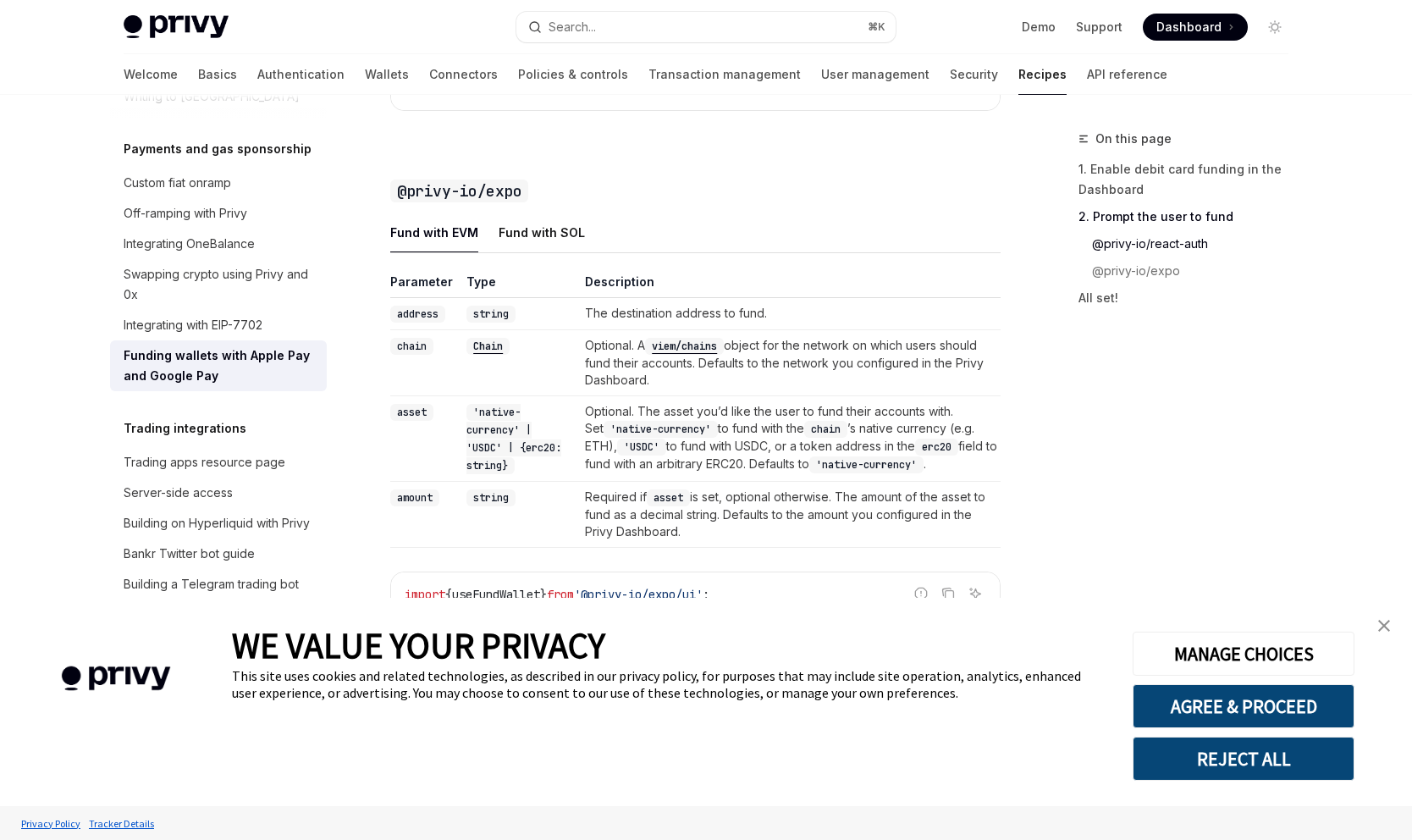
scroll to position [1788, 0]
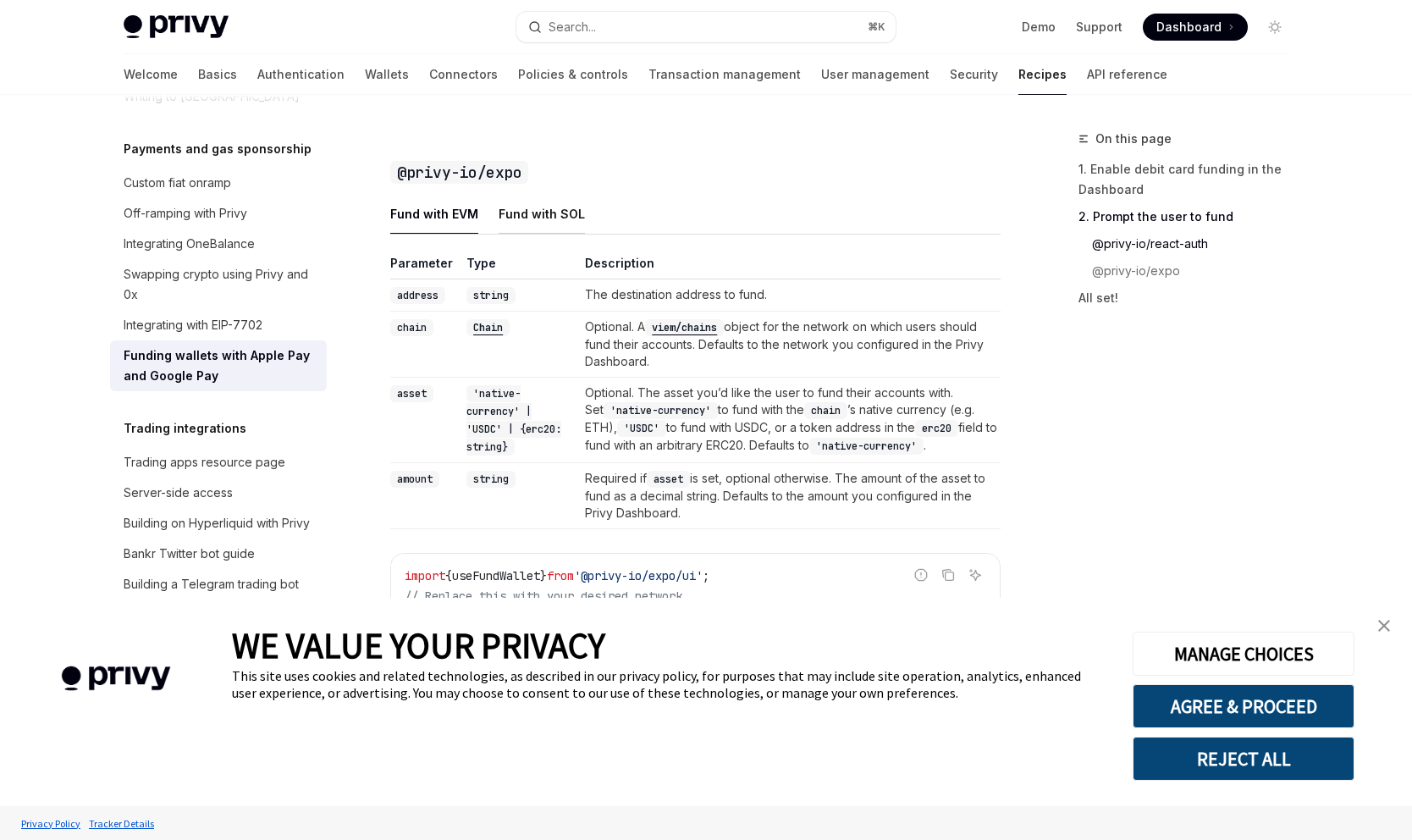
click at [535, 234] on div "Fund with SOL" at bounding box center [541, 213] width 87 height 40
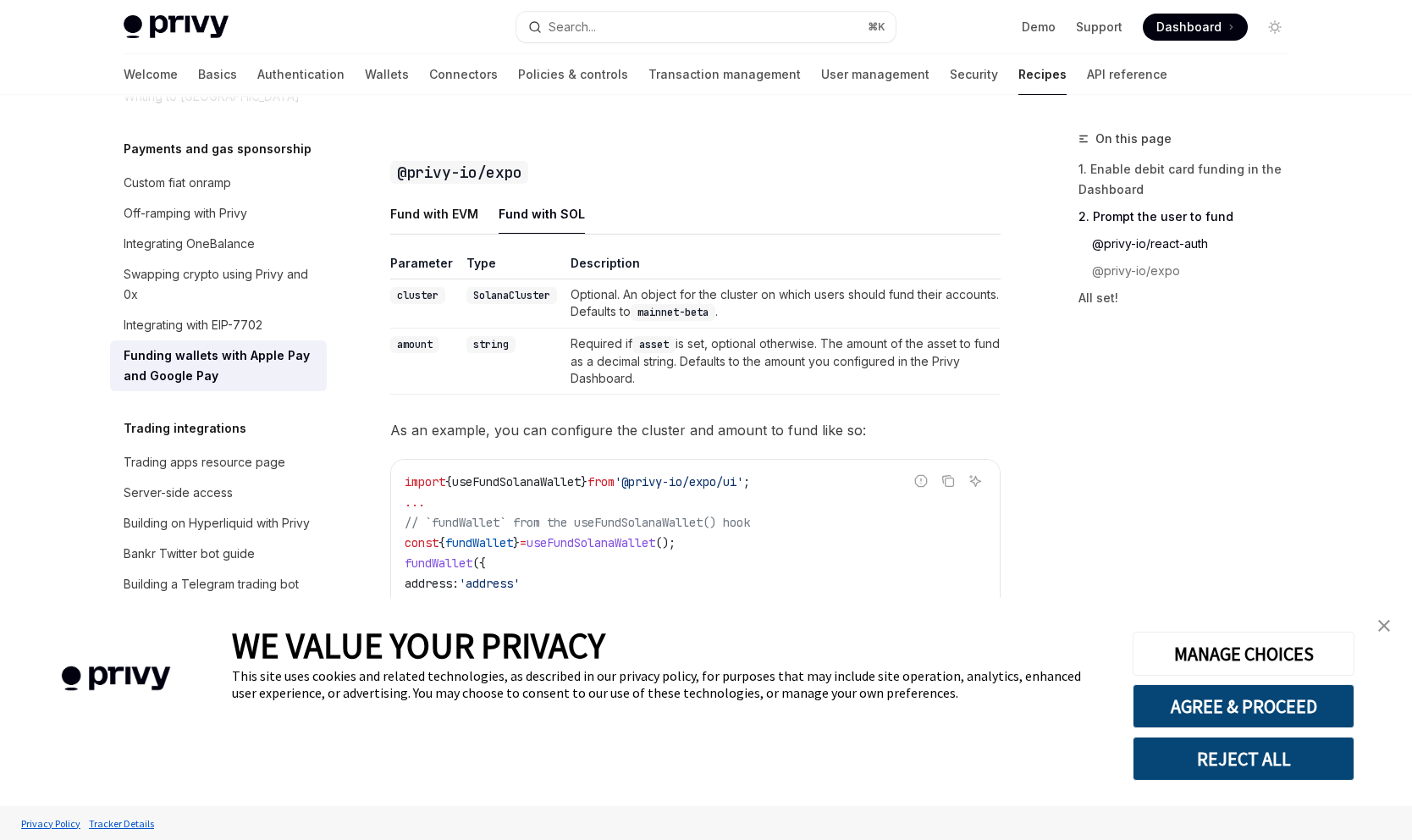
click at [1380, 619] on img "close banner" at bounding box center [1384, 625] width 12 height 12
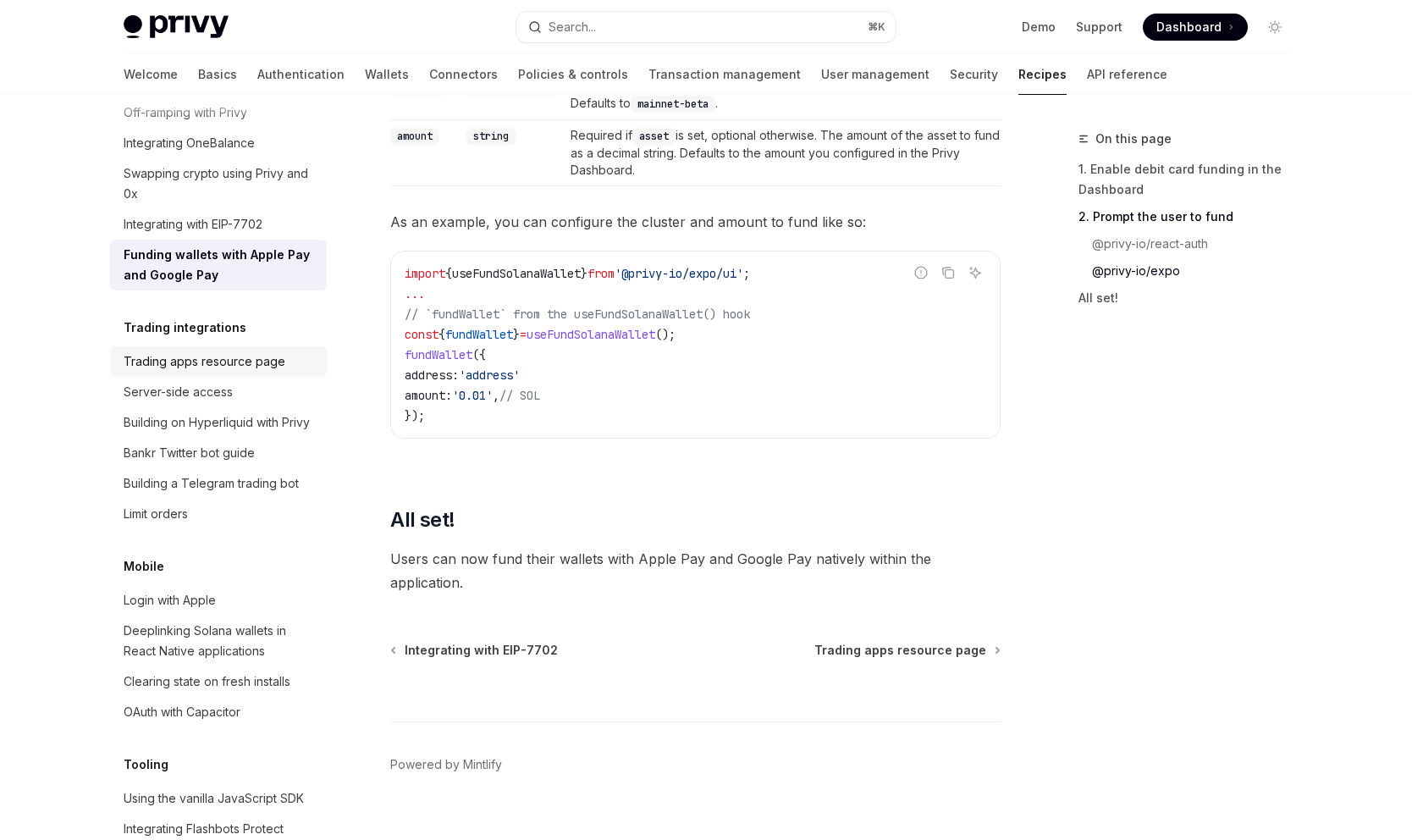
scroll to position [1588, 0]
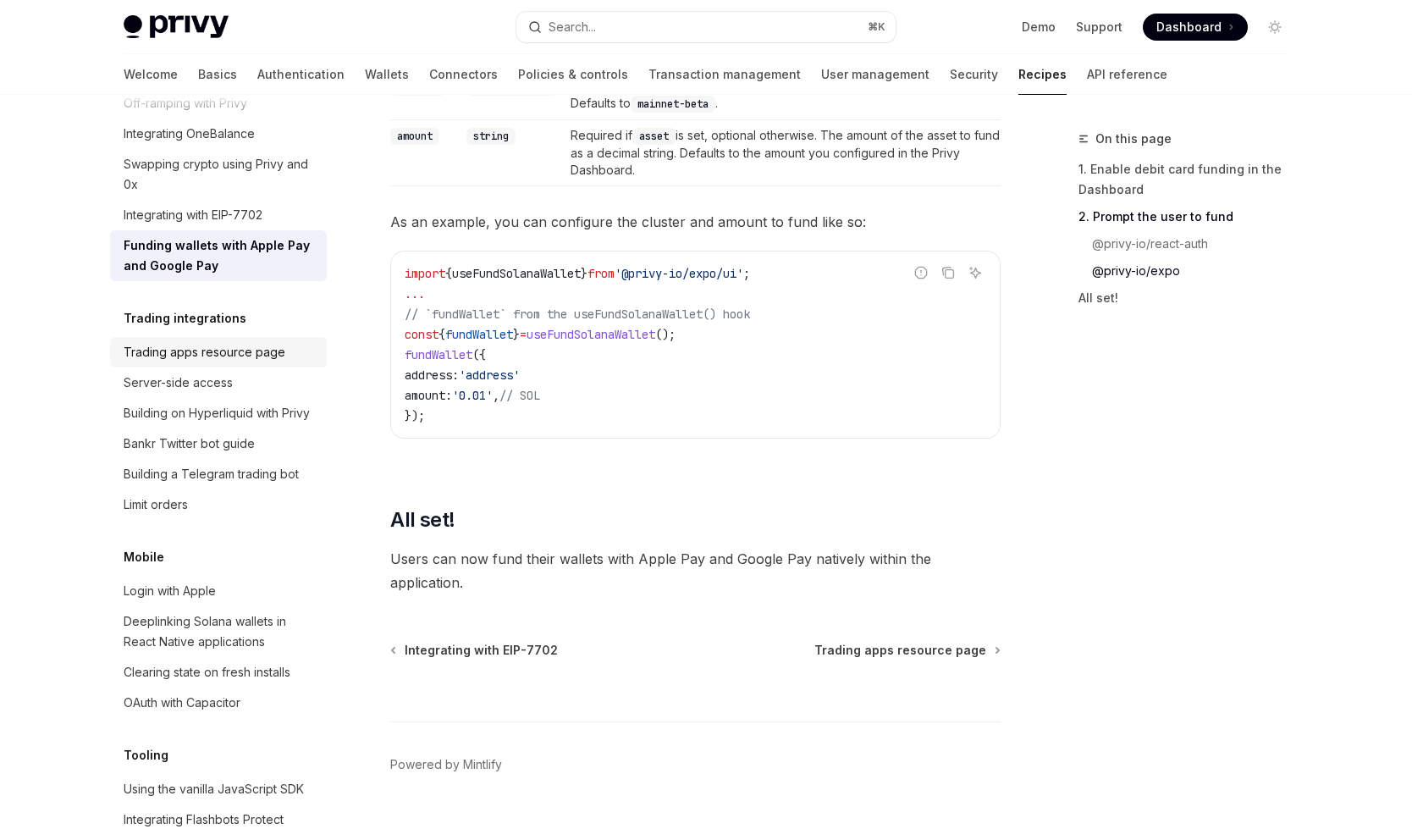
click at [215, 362] on div "Trading apps resource page" at bounding box center [205, 352] width 162 height 20
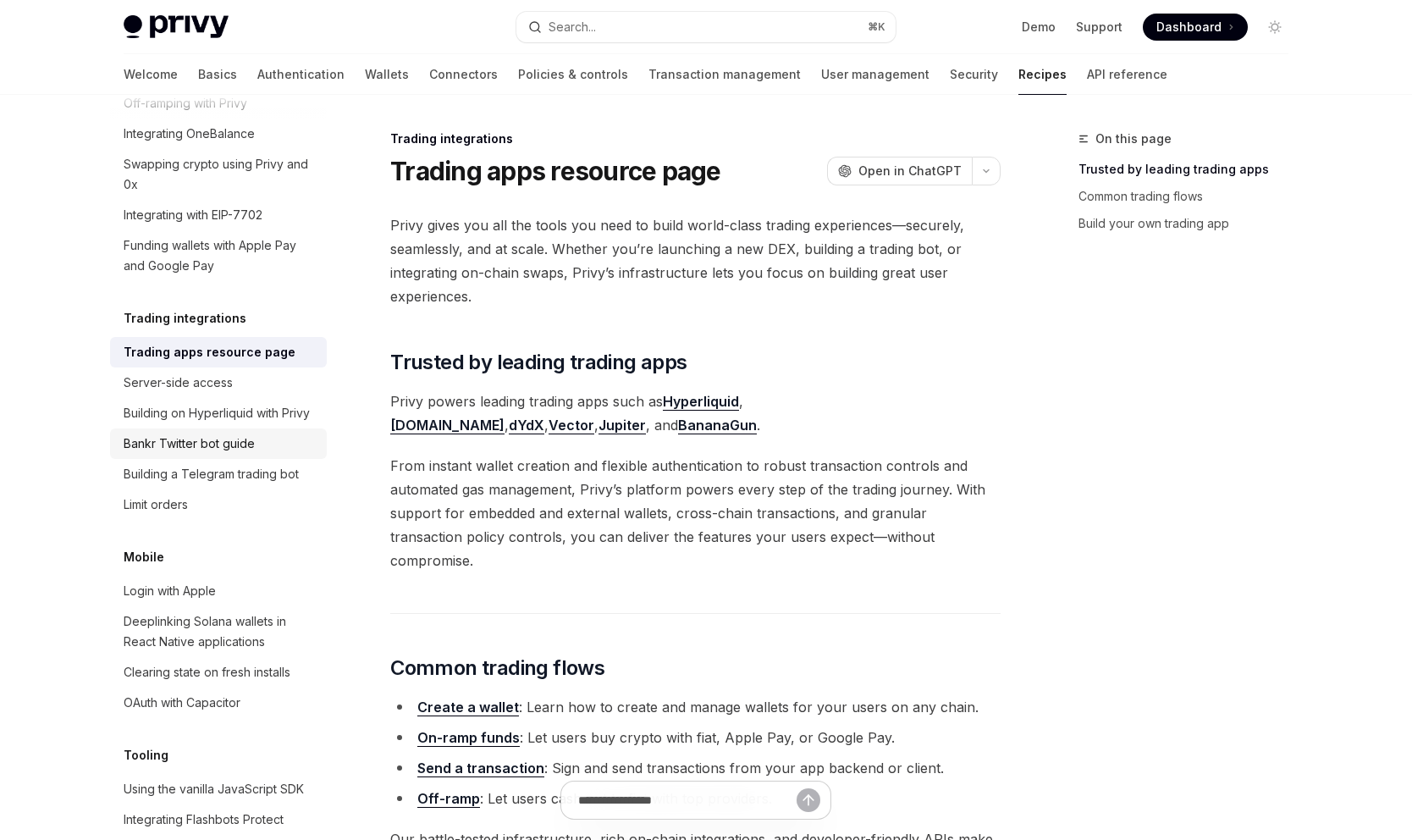
click at [209, 454] on div "Bankr Twitter bot guide" at bounding box center [189, 443] width 131 height 20
type textarea "*"
